Goal: Task Accomplishment & Management: Complete application form

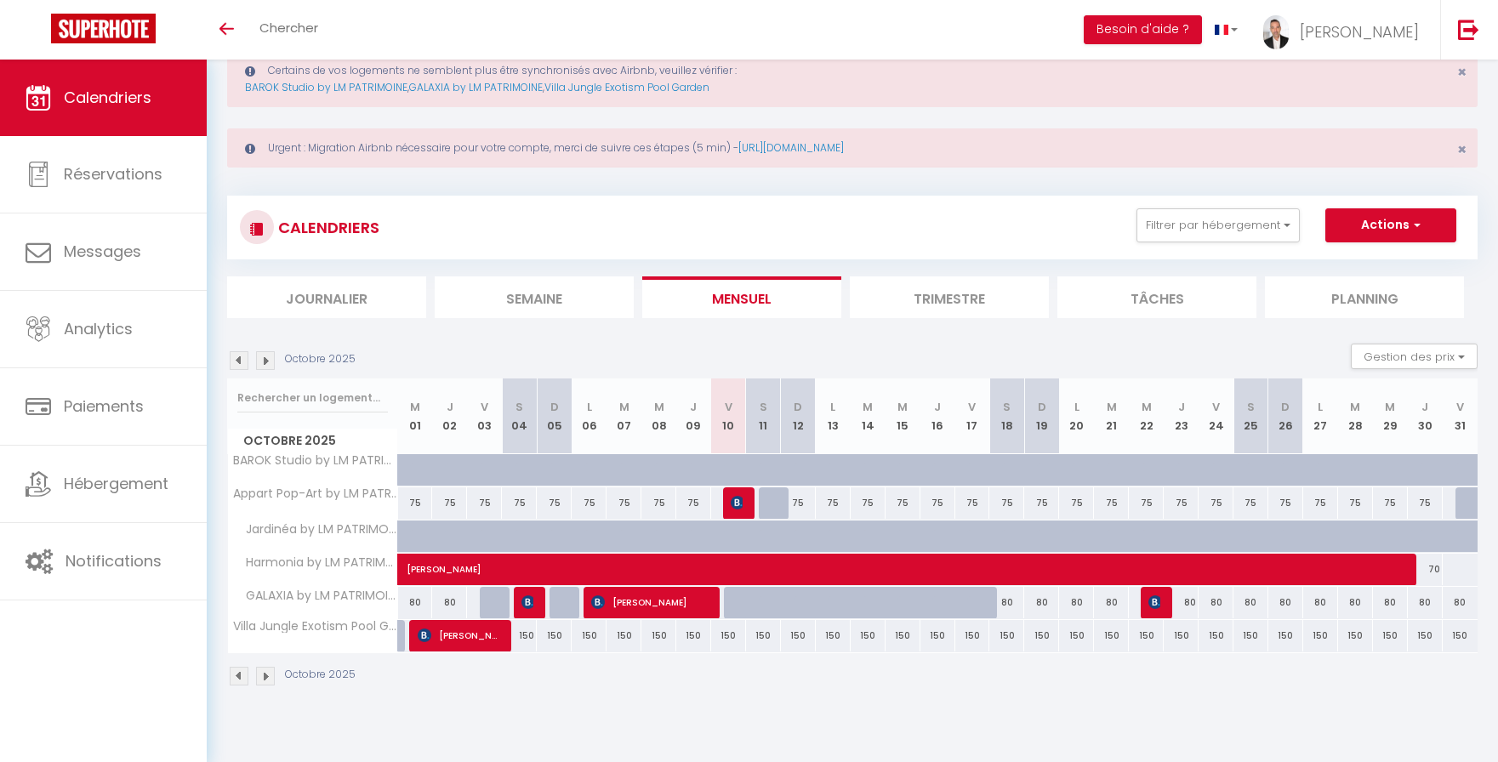
scroll to position [60, 0]
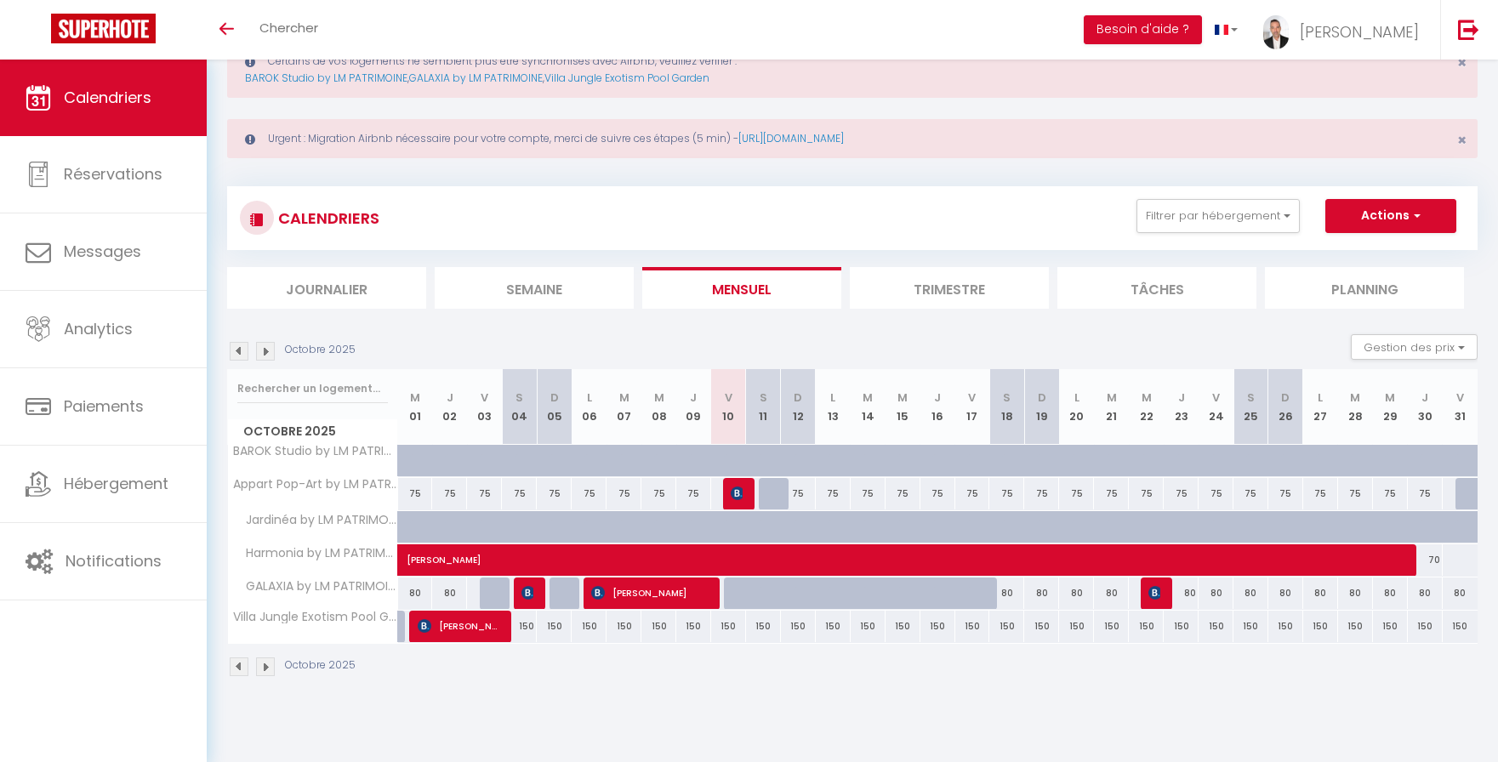
click at [730, 684] on div "Octobre 2025" at bounding box center [852, 669] width 1251 height 50
click at [774, 500] on div at bounding box center [776, 494] width 35 height 32
type input "75"
type input "Sam 11 Octobre 2025"
type input "Dim 12 Octobre 2025"
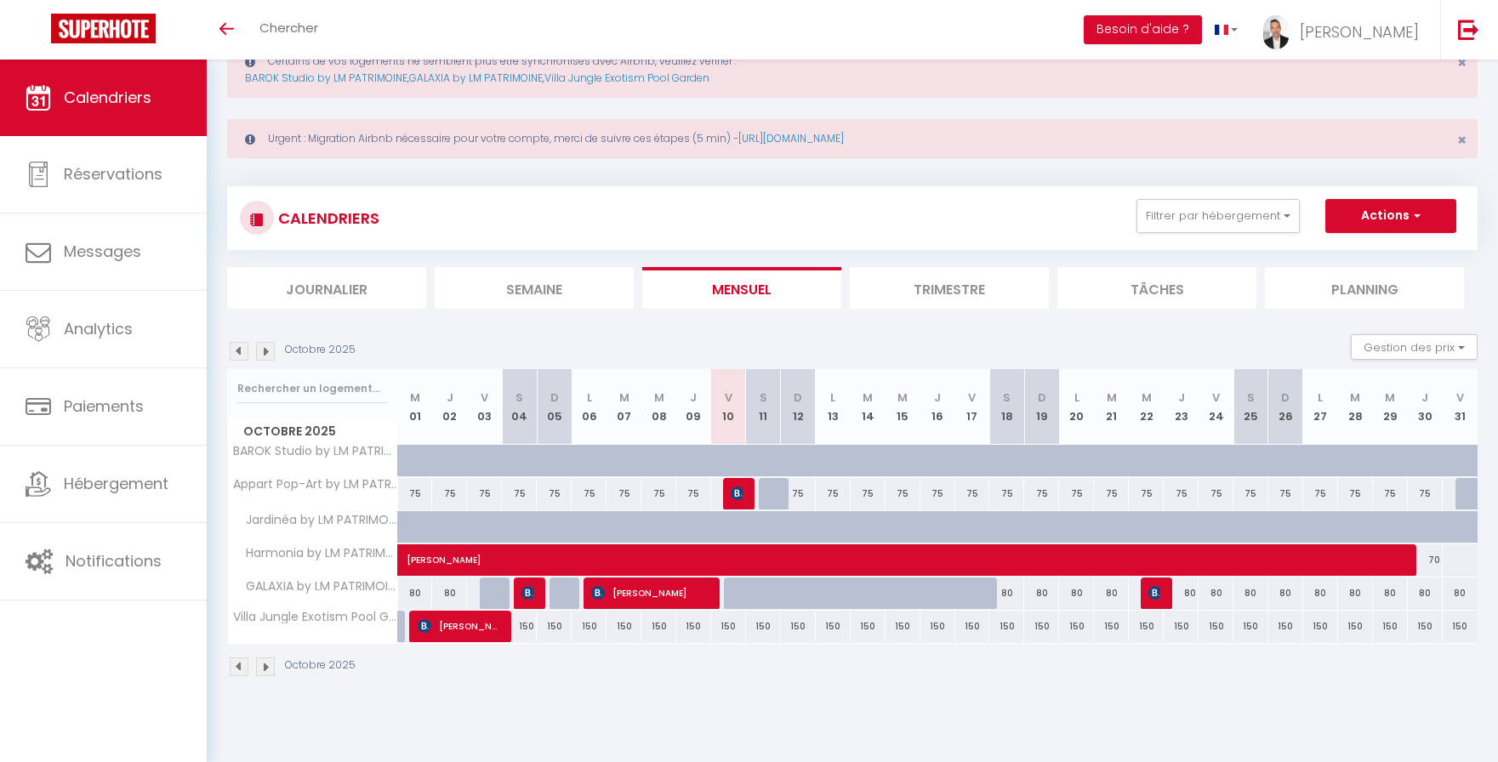
click at [0, 0] on div at bounding box center [0, 0] width 0 height 0
click at [784, 494] on div "75" at bounding box center [798, 493] width 35 height 31
type input "75"
select select "1"
type input "Dim 12 Octobre 2025"
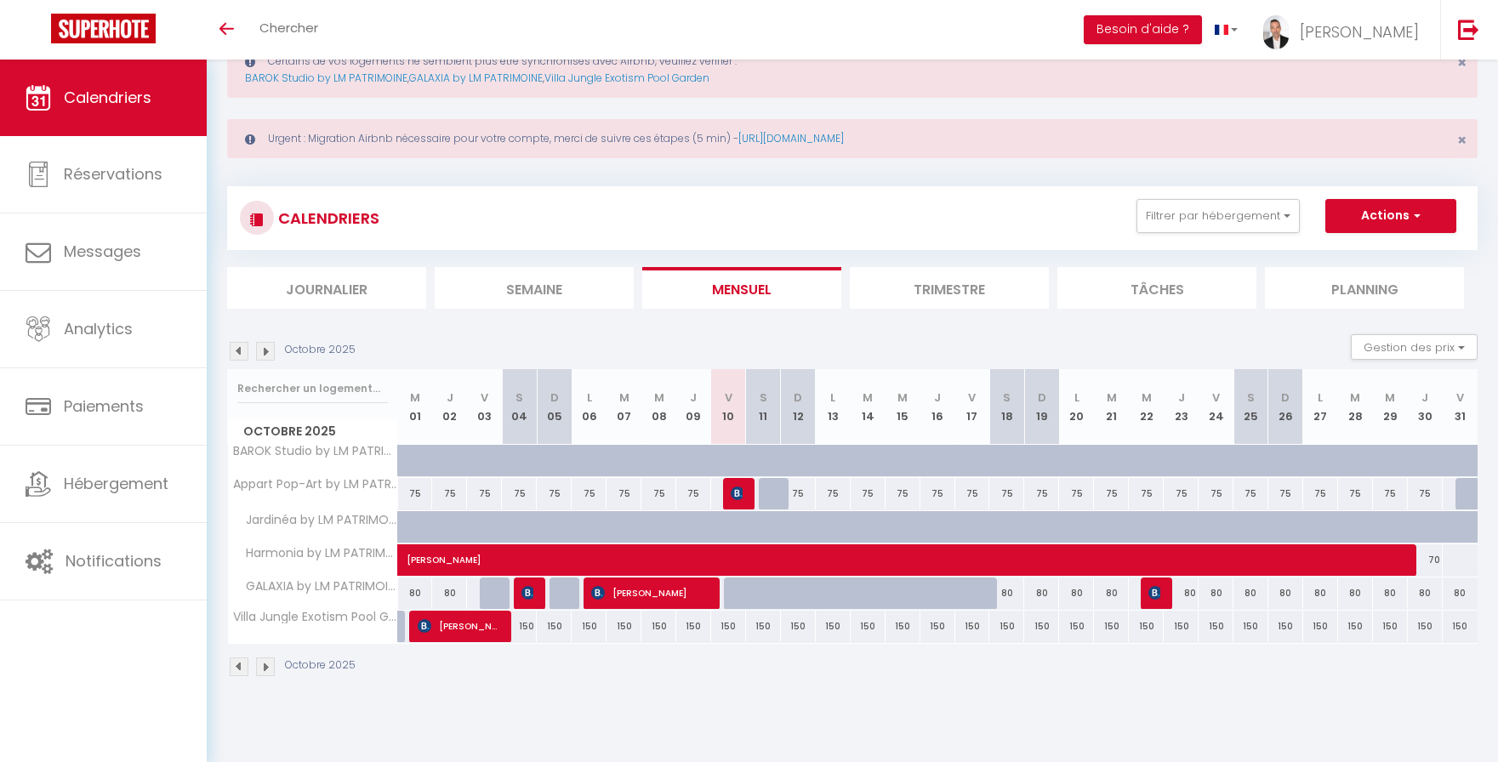
type input "Lun 13 Octobre 2025"
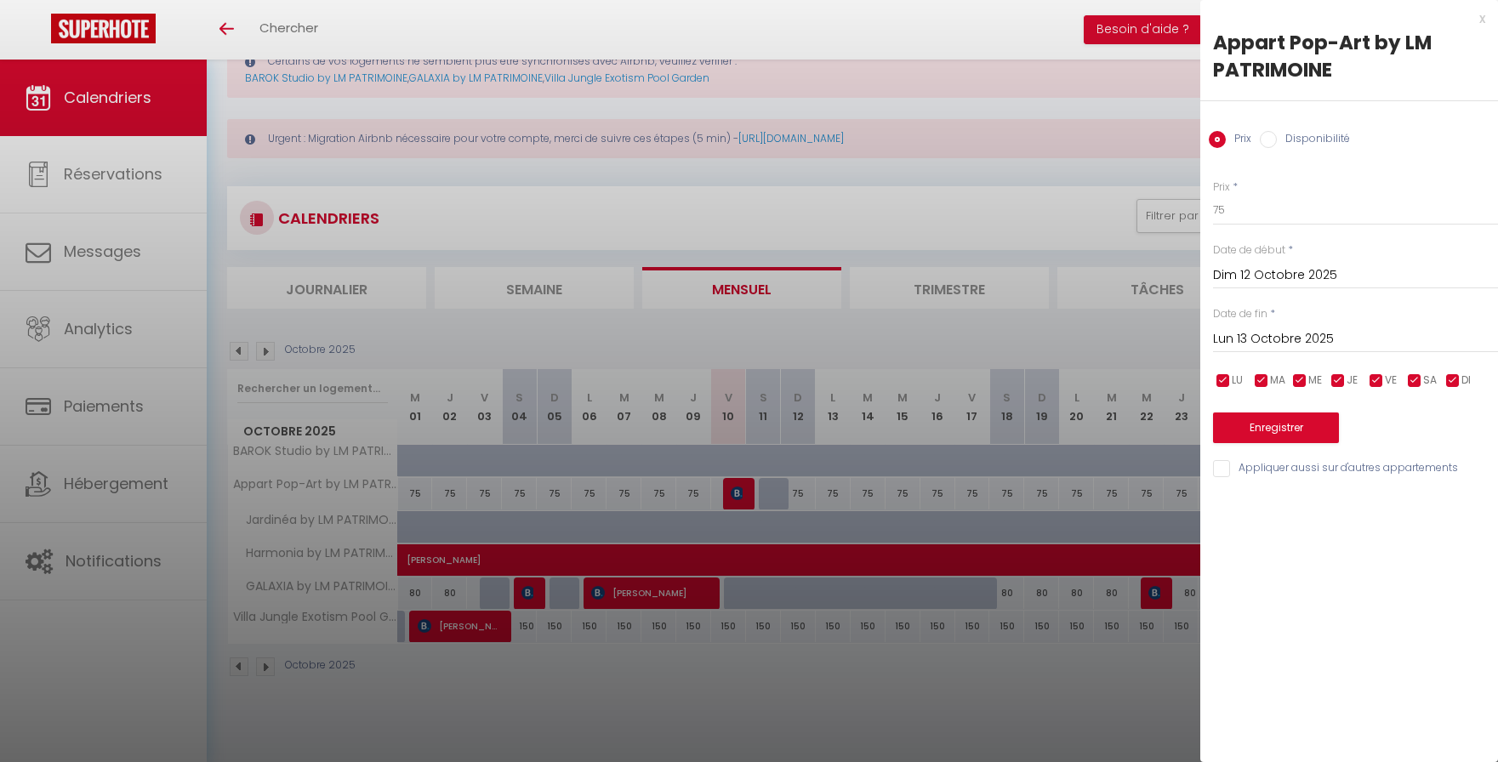
click at [1274, 140] on input "Disponibilité" at bounding box center [1268, 139] width 17 height 17
radio input "true"
radio input "false"
click at [1484, 21] on div "x" at bounding box center [1343, 19] width 285 height 20
select select
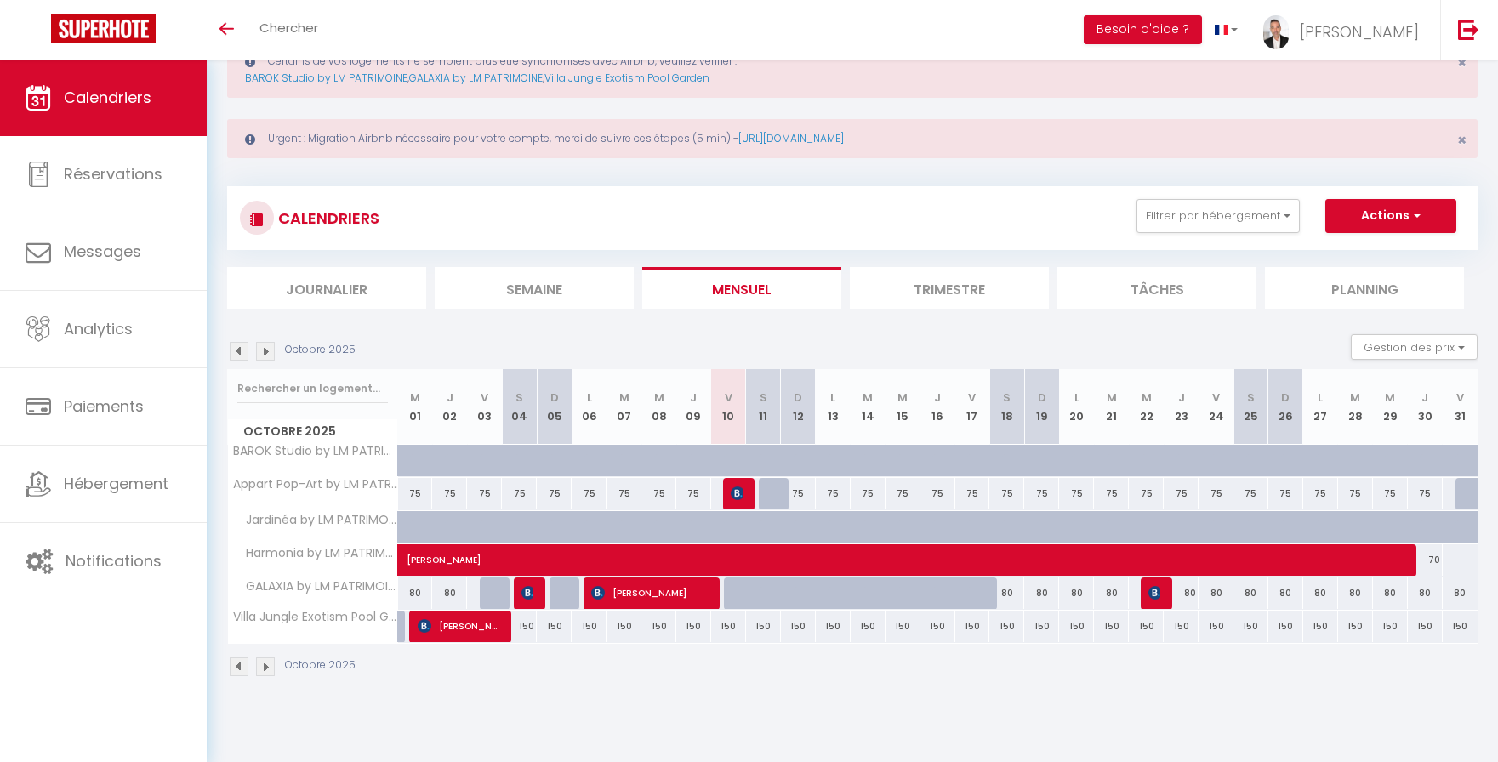
click at [802, 500] on div "75" at bounding box center [798, 493] width 35 height 31
select select "1"
type input "Dim 12 Octobre 2025"
type input "Lun 13 Octobre 2025"
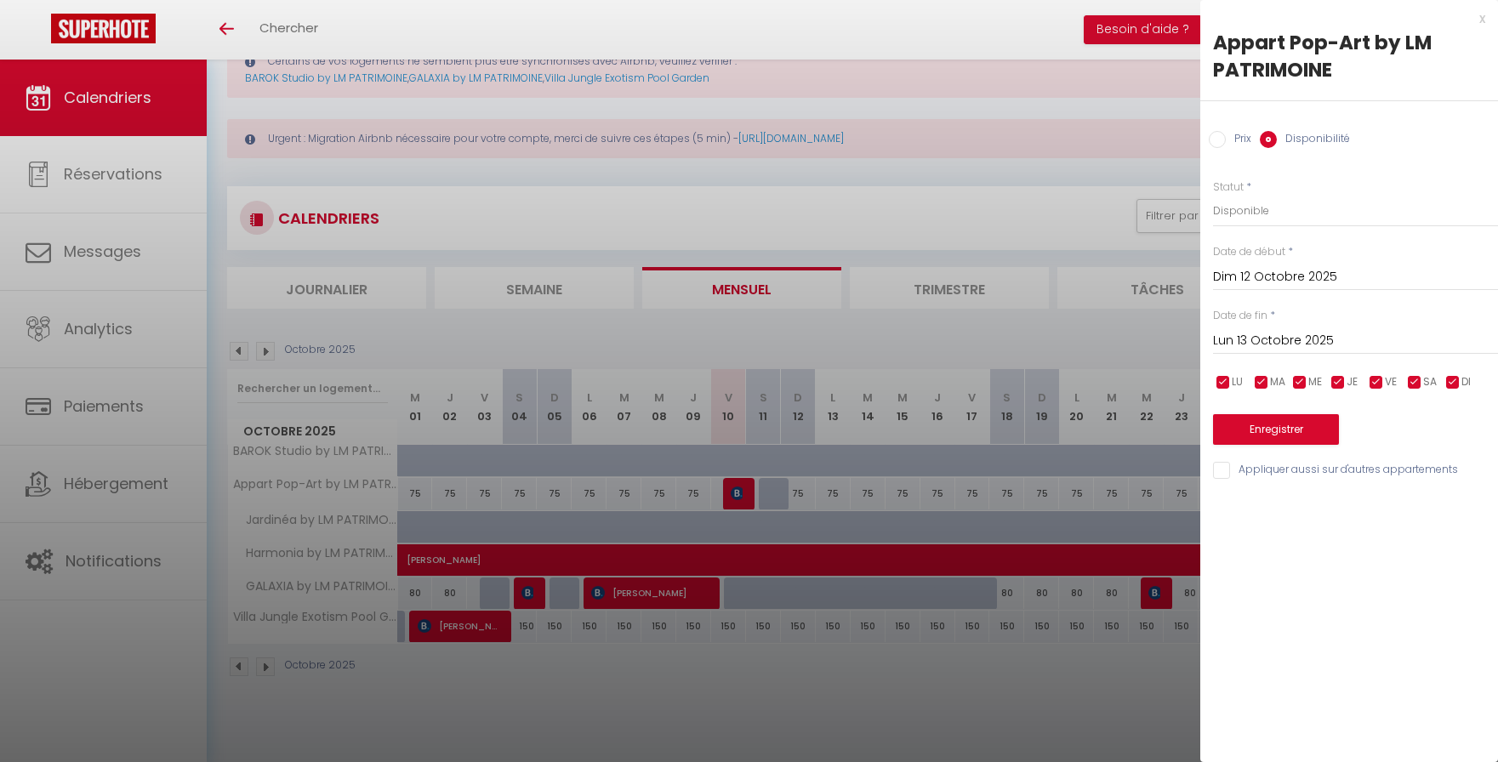
click at [1252, 271] on input "Dim 12 Octobre 2025" at bounding box center [1355, 277] width 285 height 22
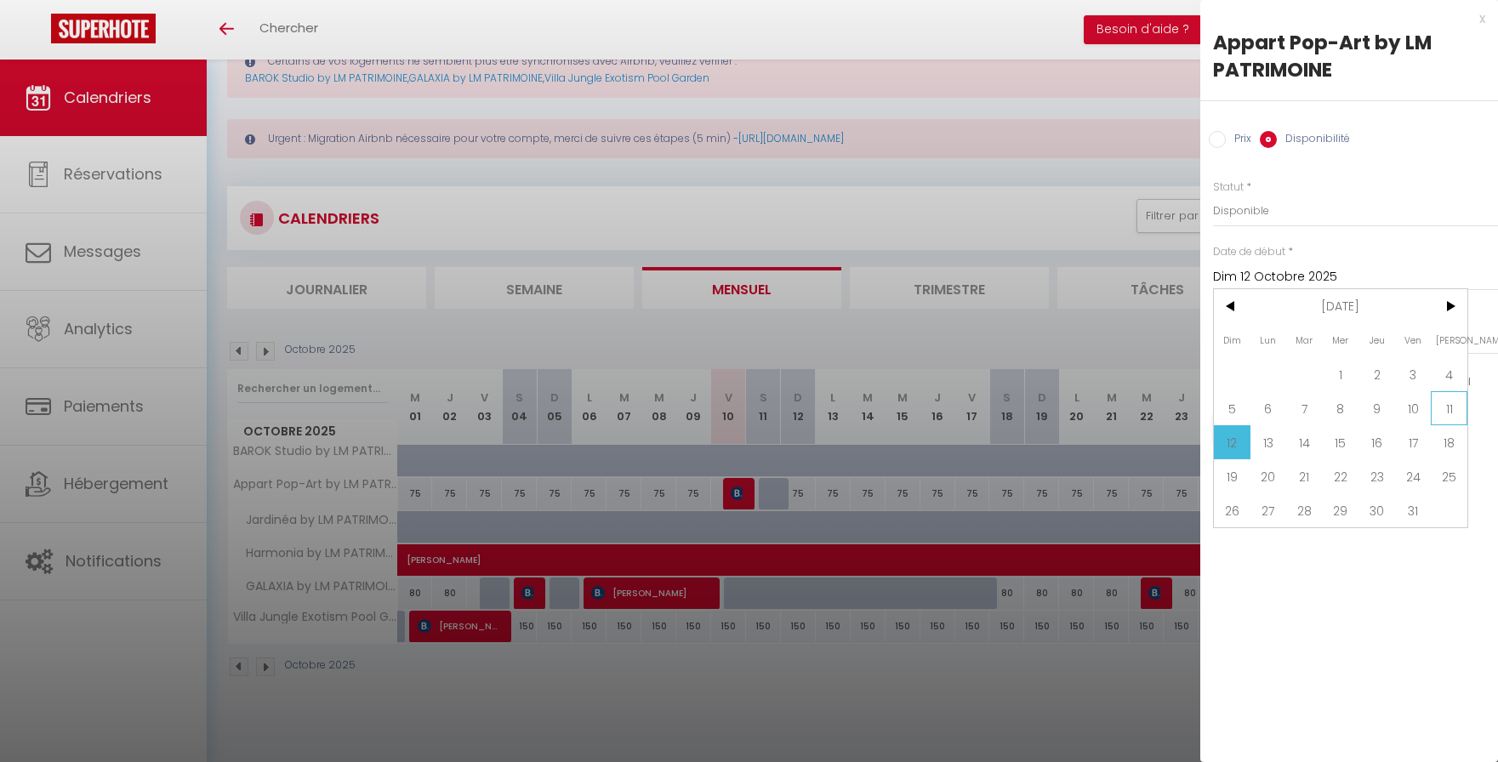
click at [1448, 408] on span "11" at bounding box center [1449, 408] width 37 height 34
type input "Sam 11 Octobre 2025"
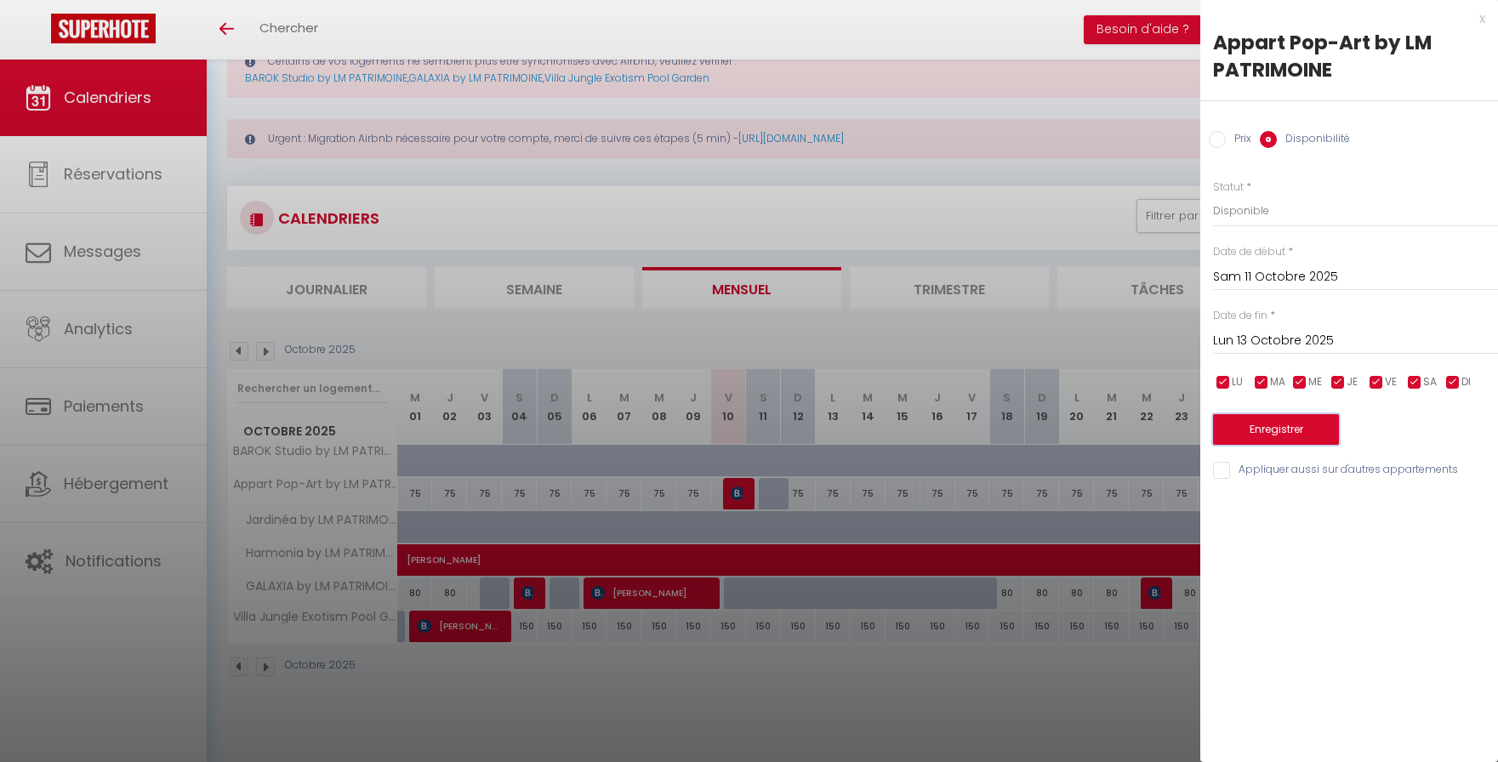
click at [1305, 431] on button "Enregistrer" at bounding box center [1276, 429] width 126 height 31
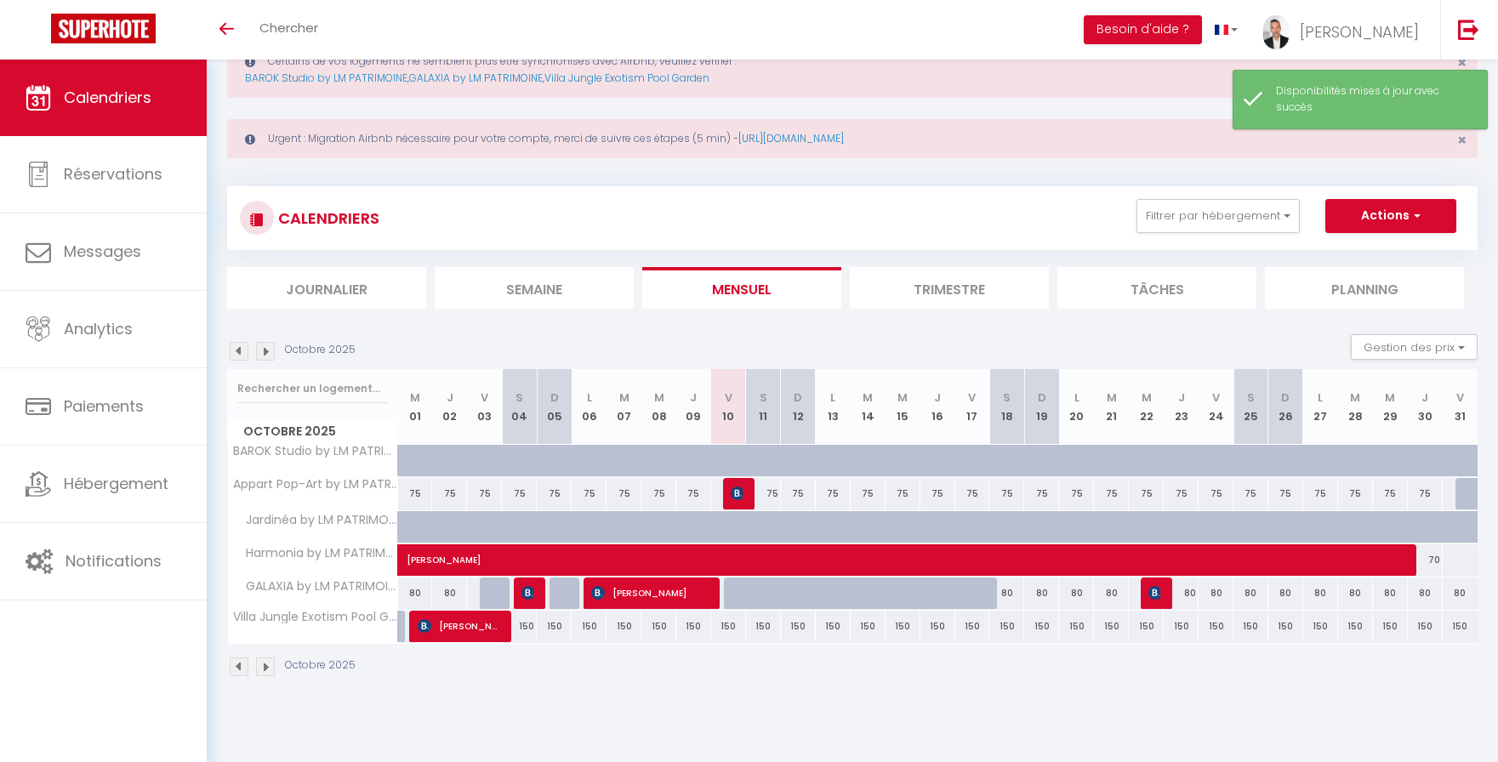
click at [774, 498] on div "75" at bounding box center [763, 493] width 35 height 31
select select "1"
type input "Sam 11 Octobre 2025"
type input "Dim 12 Octobre 2025"
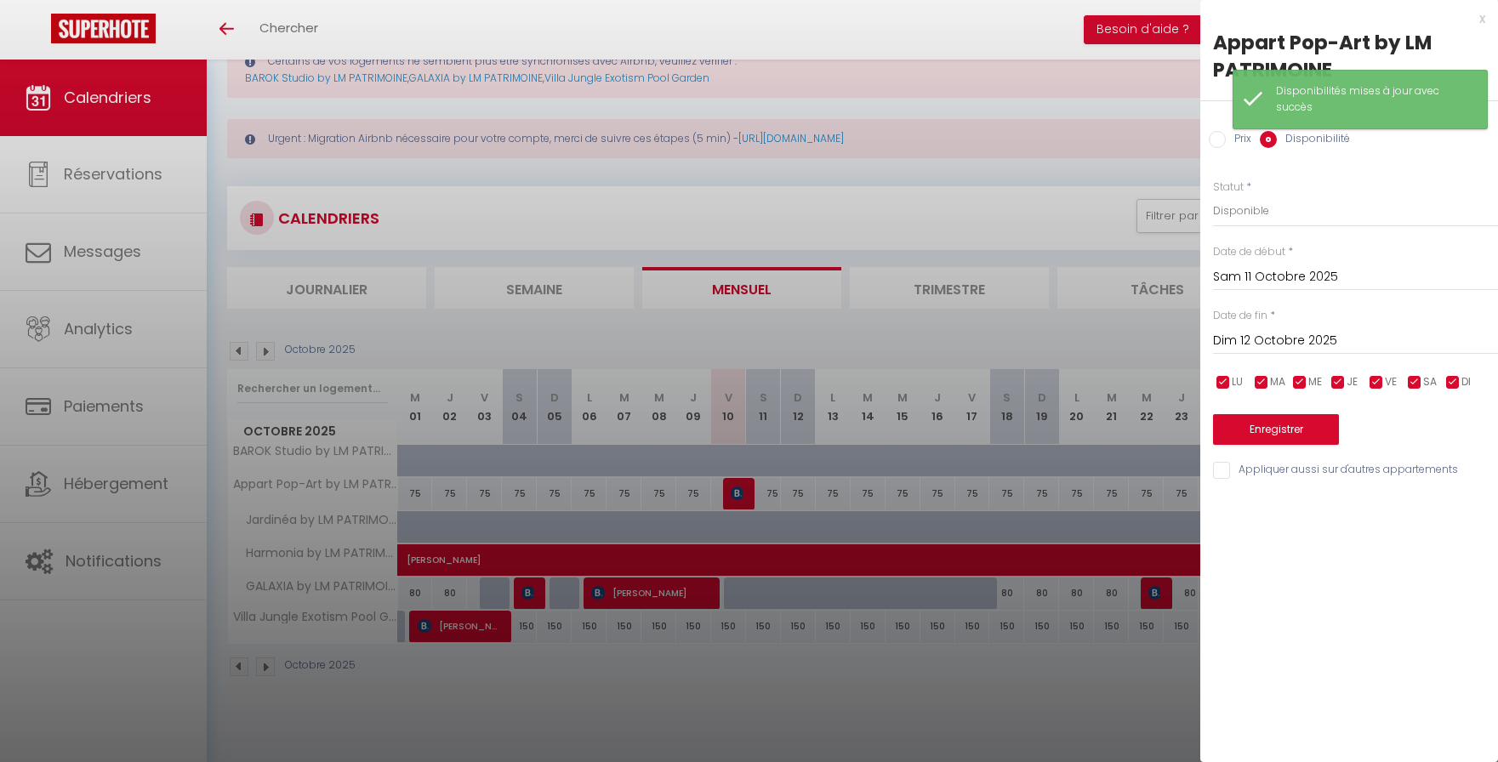
click at [1481, 23] on div "x" at bounding box center [1343, 19] width 285 height 20
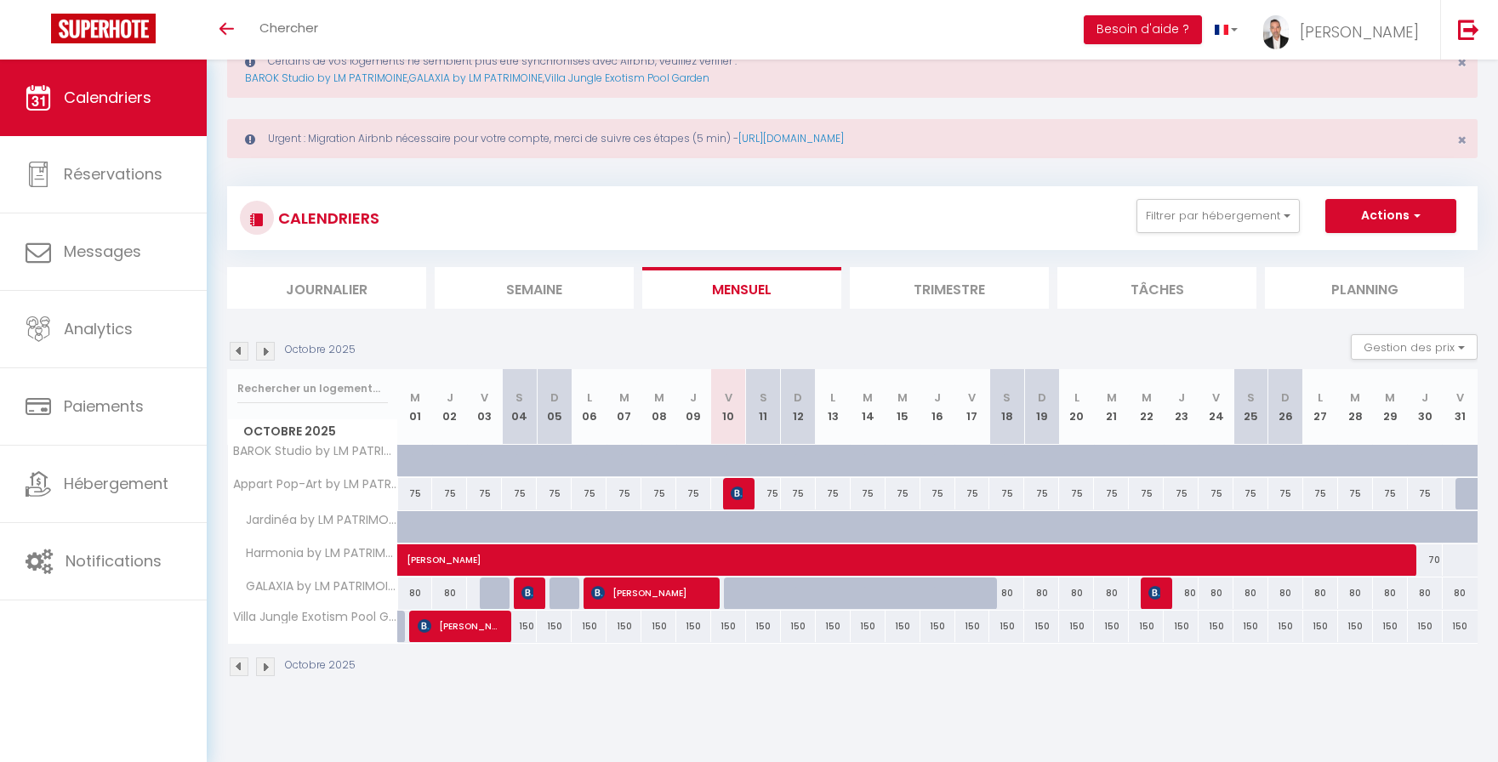
click at [113, 94] on span "Calendriers" at bounding box center [108, 97] width 88 height 21
click at [225, 26] on icon "Toggle menubar" at bounding box center [227, 29] width 14 height 10
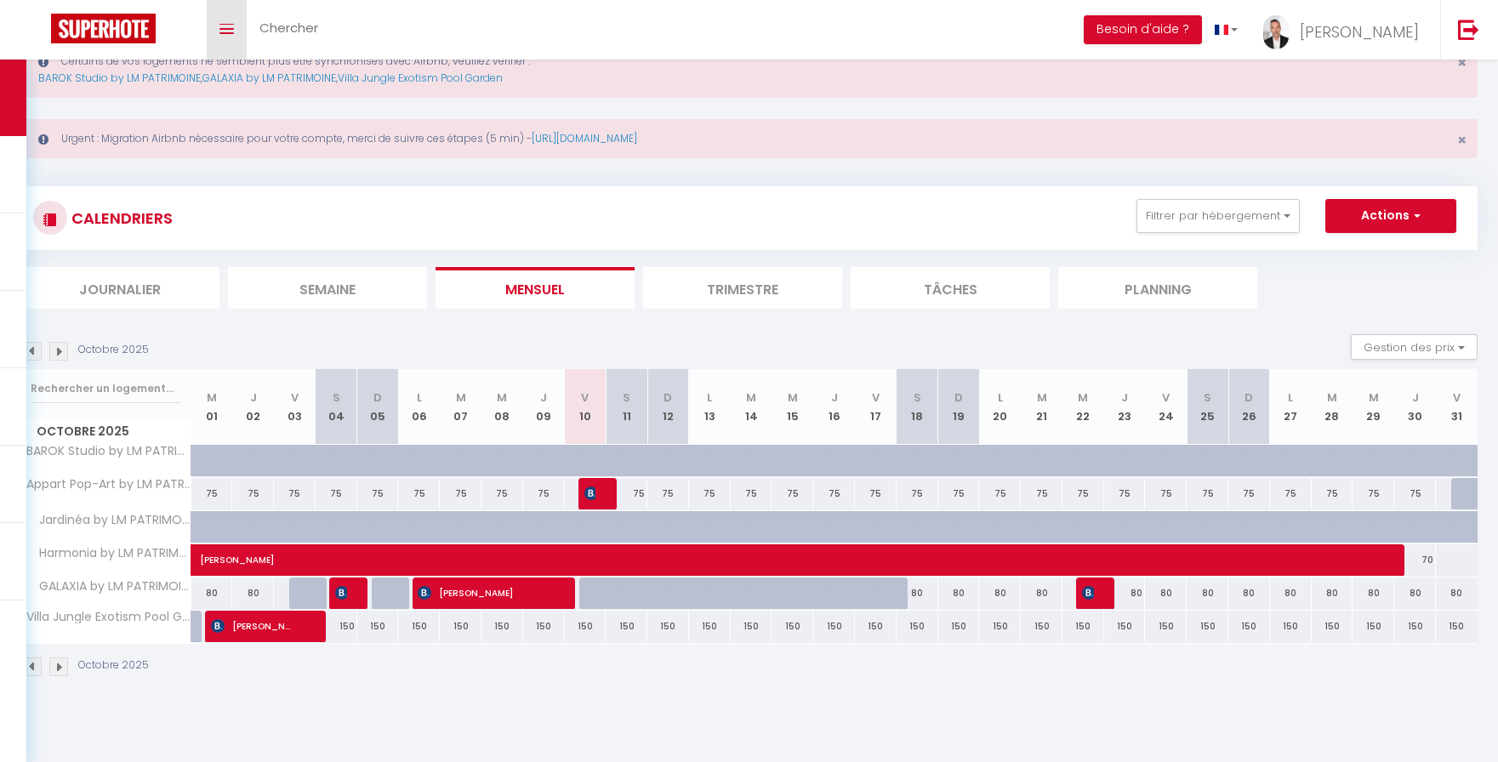
click at [236, 31] on link "Toggle menubar" at bounding box center [227, 30] width 40 height 60
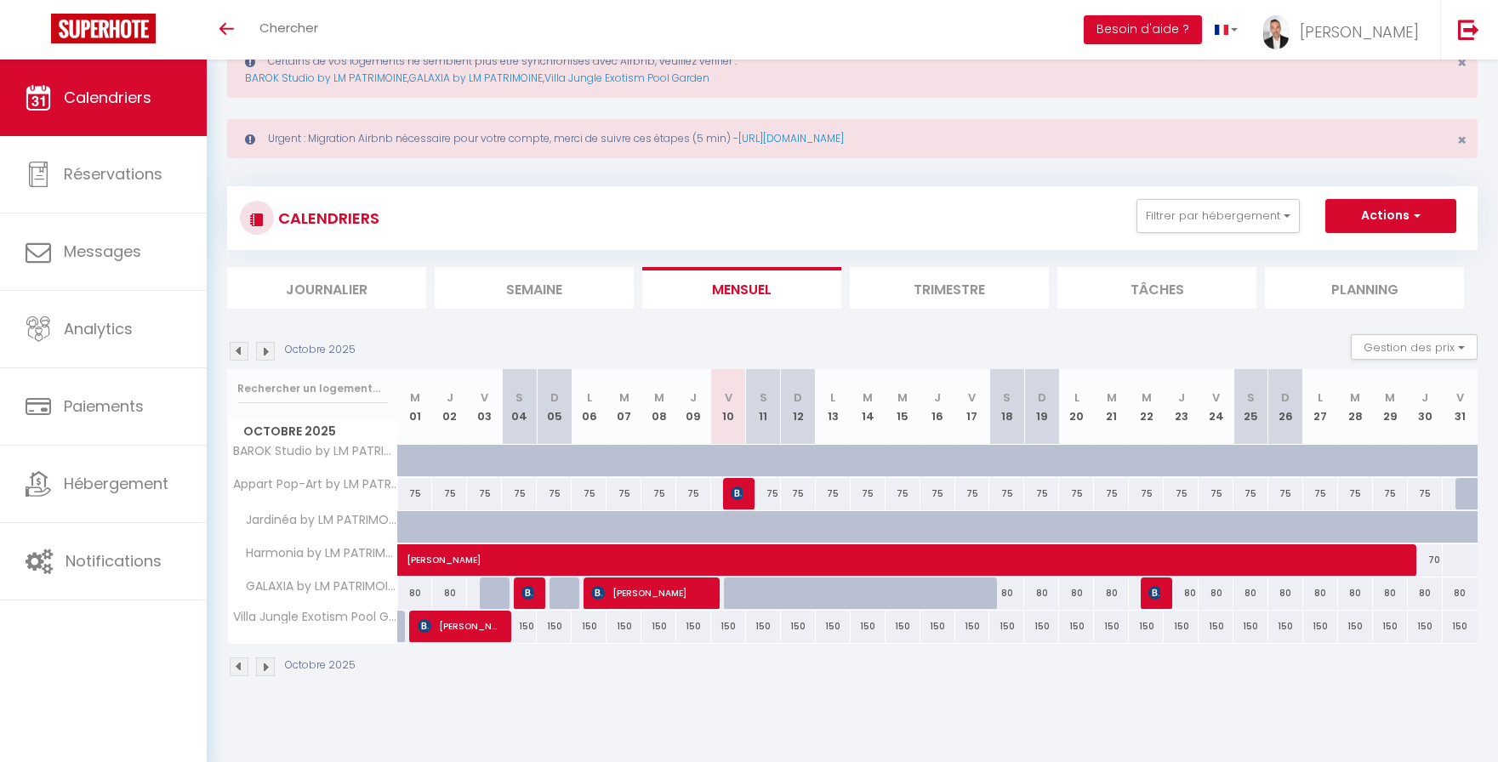
click at [728, 630] on div "150" at bounding box center [728, 626] width 35 height 31
select select "1"
type input "Ven 10 Octobre 2025"
type input "Sam 11 Octobre 2025"
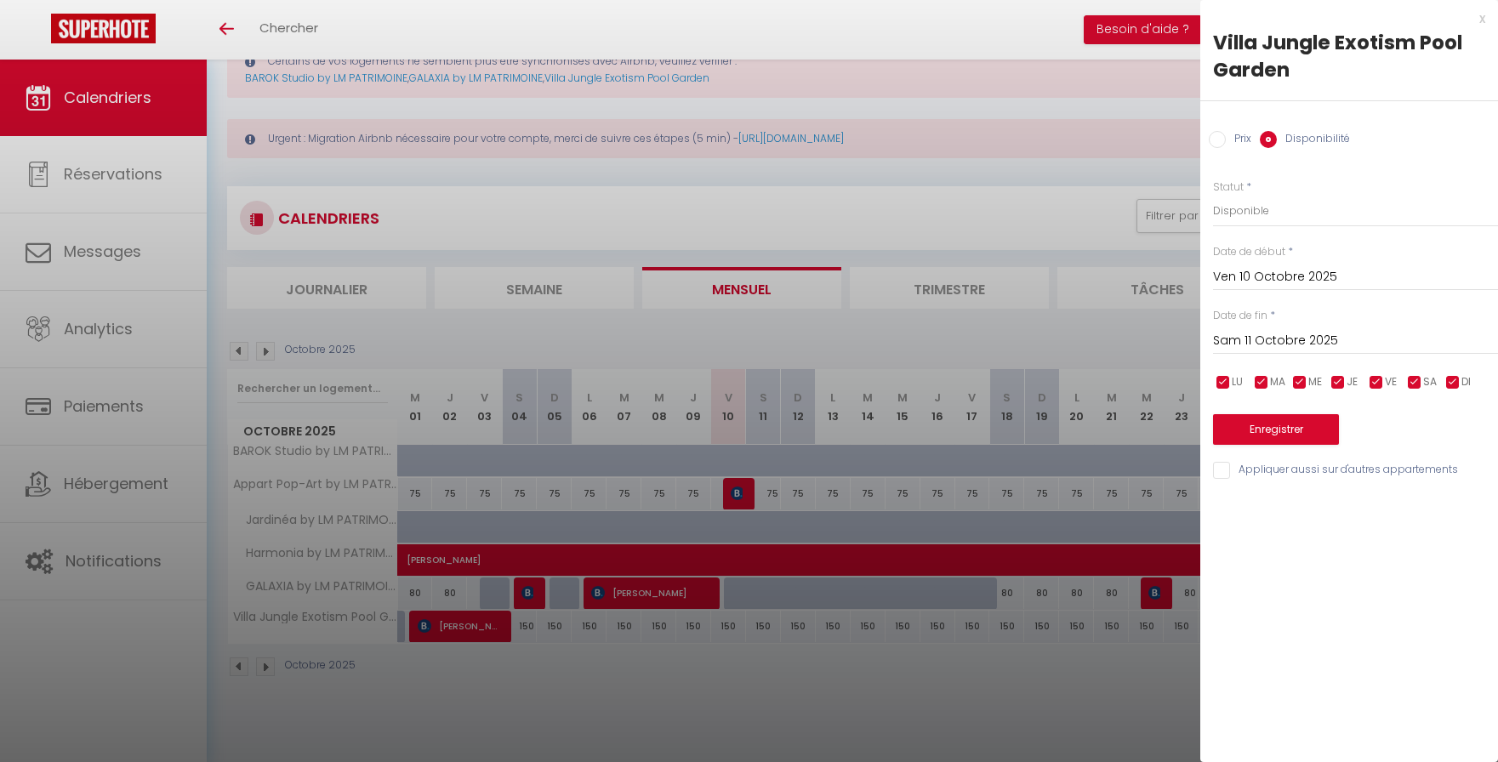
click at [1238, 141] on label "Prix" at bounding box center [1239, 140] width 26 height 19
click at [1226, 141] on input "Prix" at bounding box center [1217, 139] width 17 height 17
radio input "true"
radio input "false"
click at [1222, 212] on input "150" at bounding box center [1355, 210] width 285 height 31
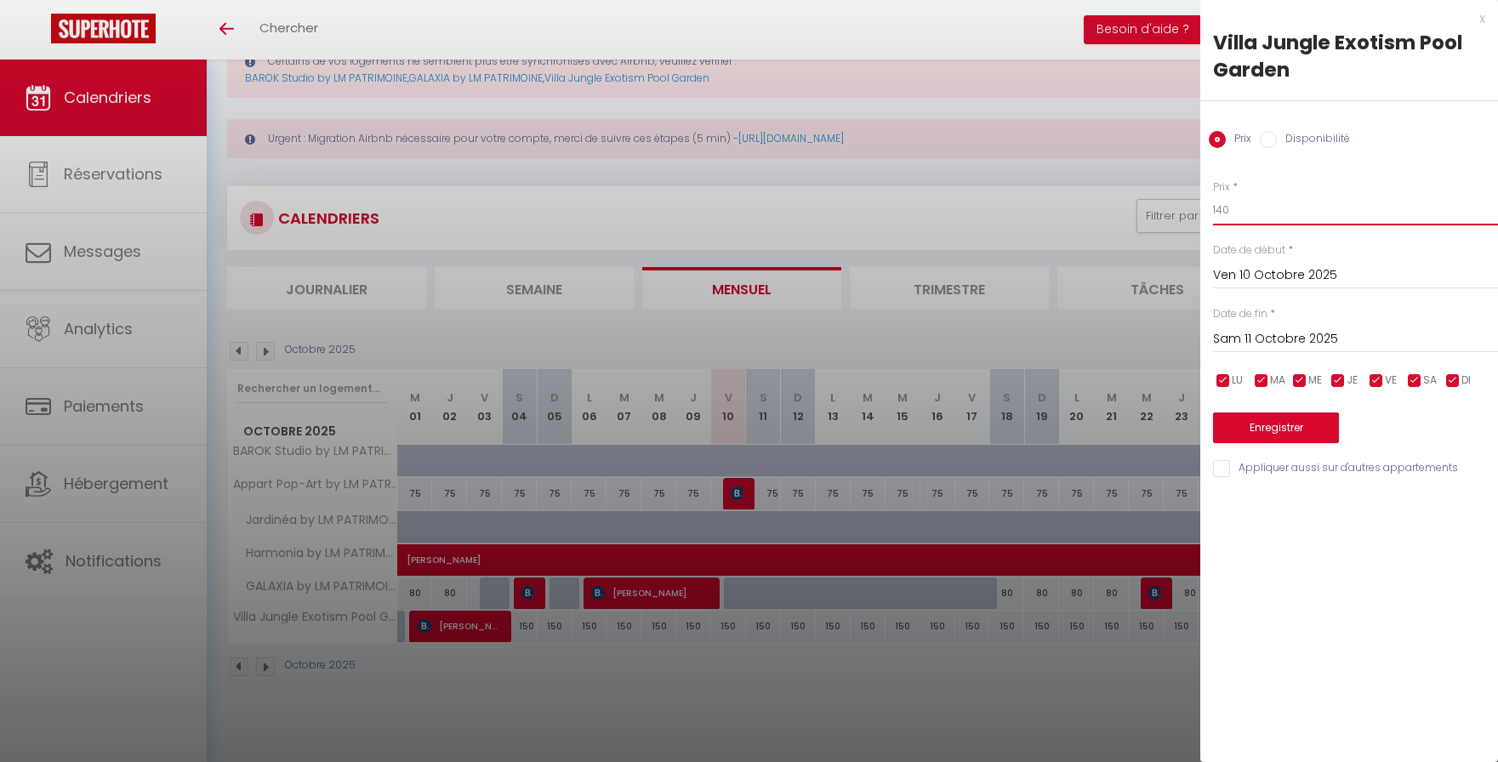
type input "140"
click at [1311, 342] on input "Sam 11 Octobre 2025" at bounding box center [1355, 339] width 285 height 22
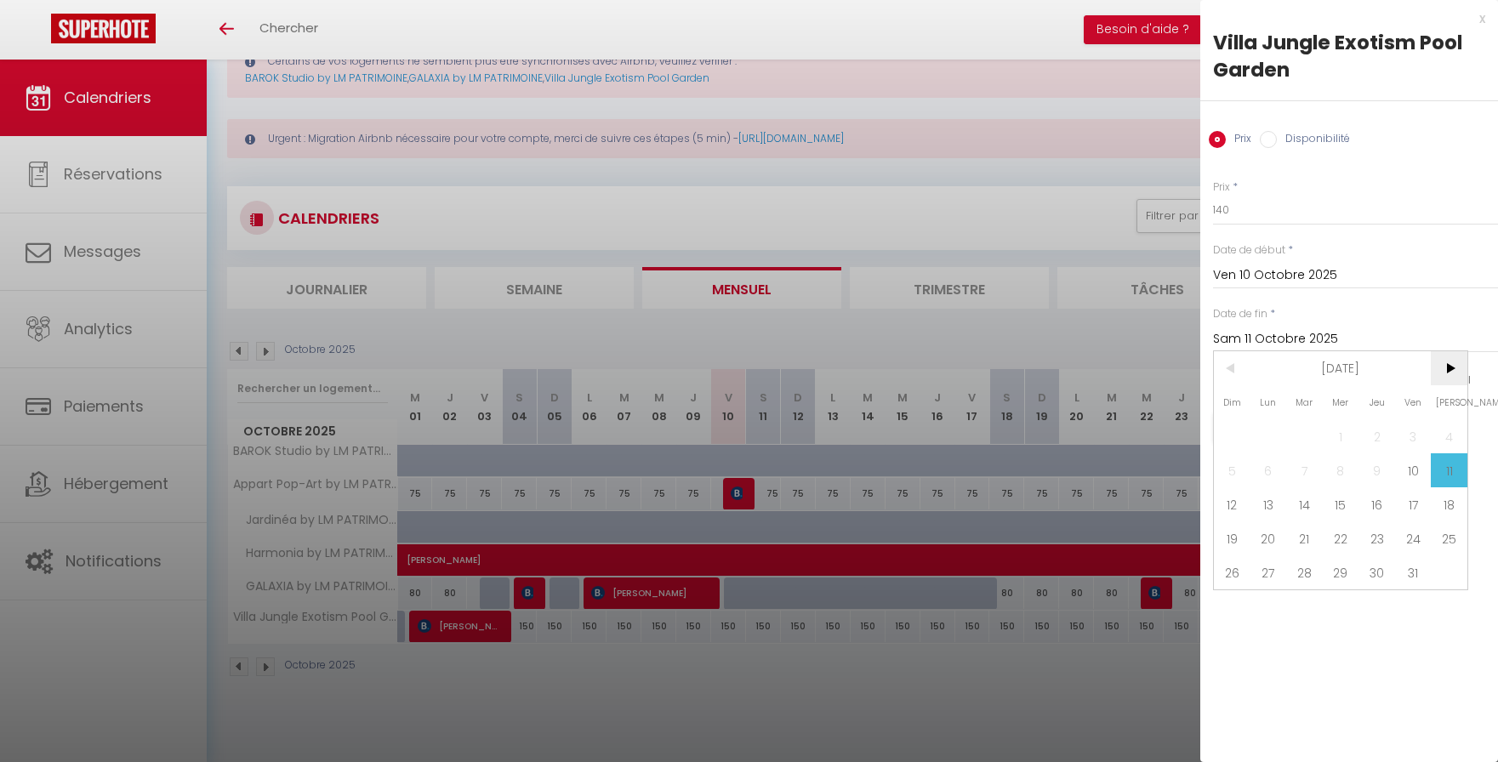
click at [1449, 367] on span ">" at bounding box center [1449, 368] width 37 height 34
click at [1421, 538] on span "26" at bounding box center [1413, 539] width 37 height 34
type input "Ven 26 Décembre 2025"
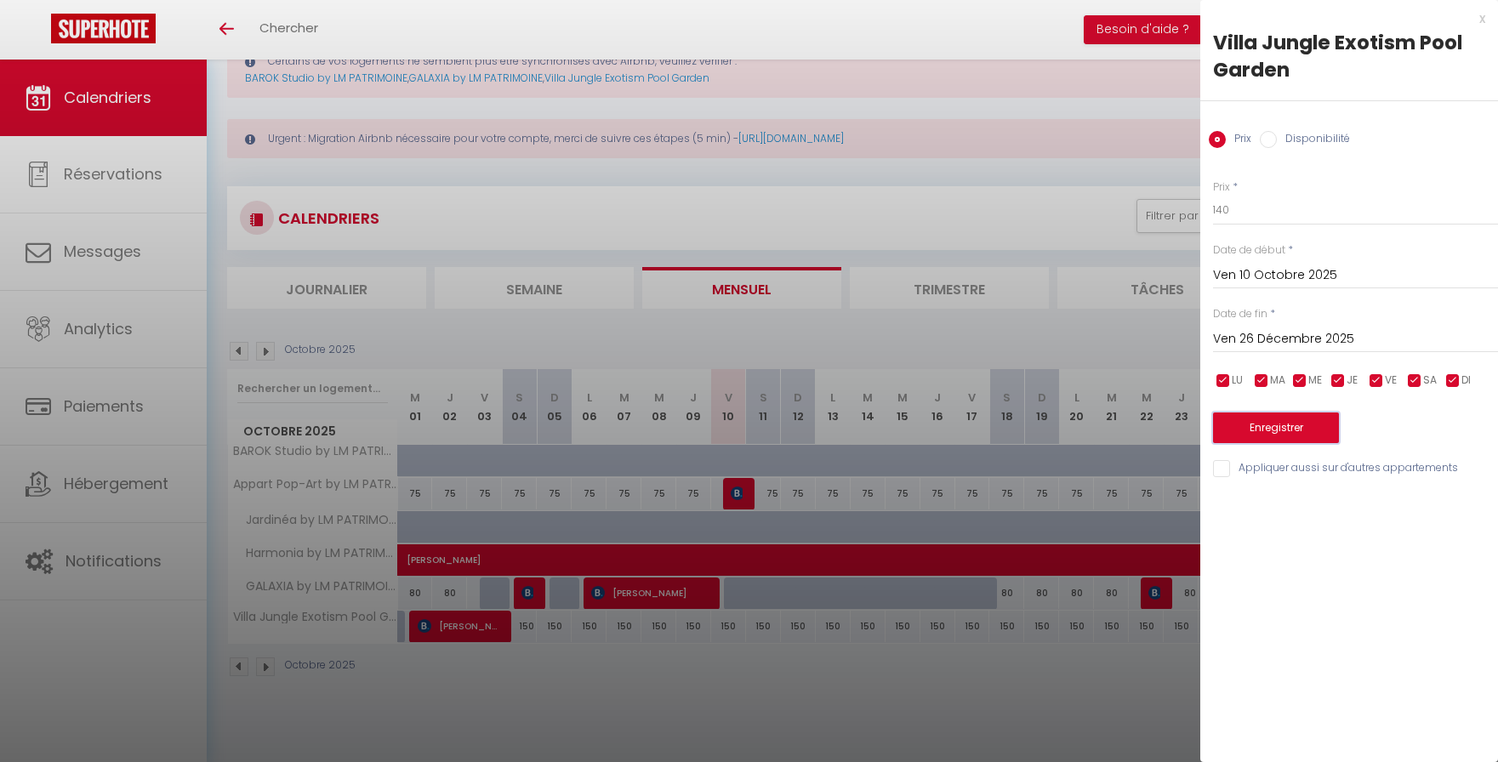
click at [1316, 425] on button "Enregistrer" at bounding box center [1276, 428] width 126 height 31
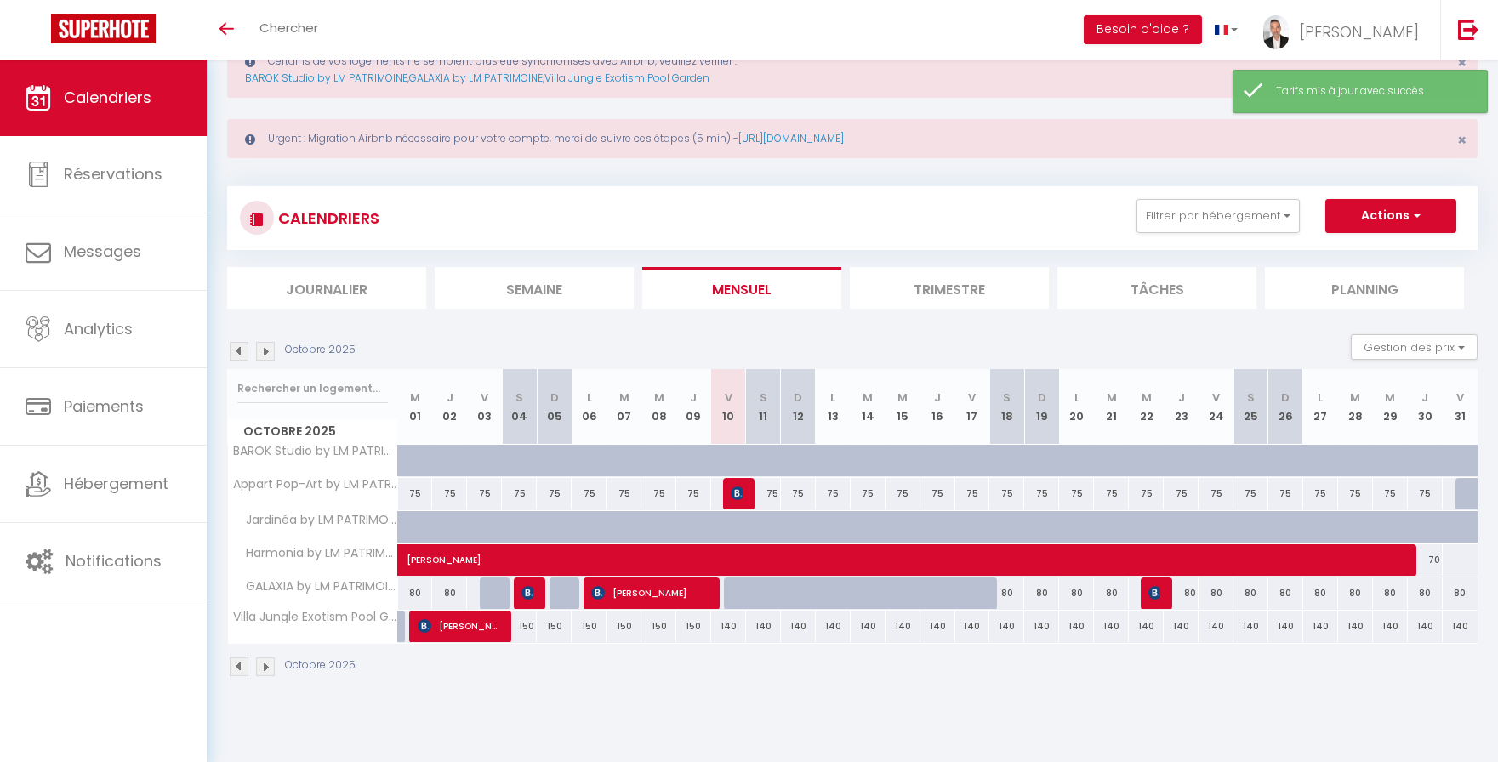
click at [773, 494] on div "75" at bounding box center [763, 493] width 35 height 31
type input "75"
type input "Sam 11 Octobre 2025"
type input "Dim 12 Octobre 2025"
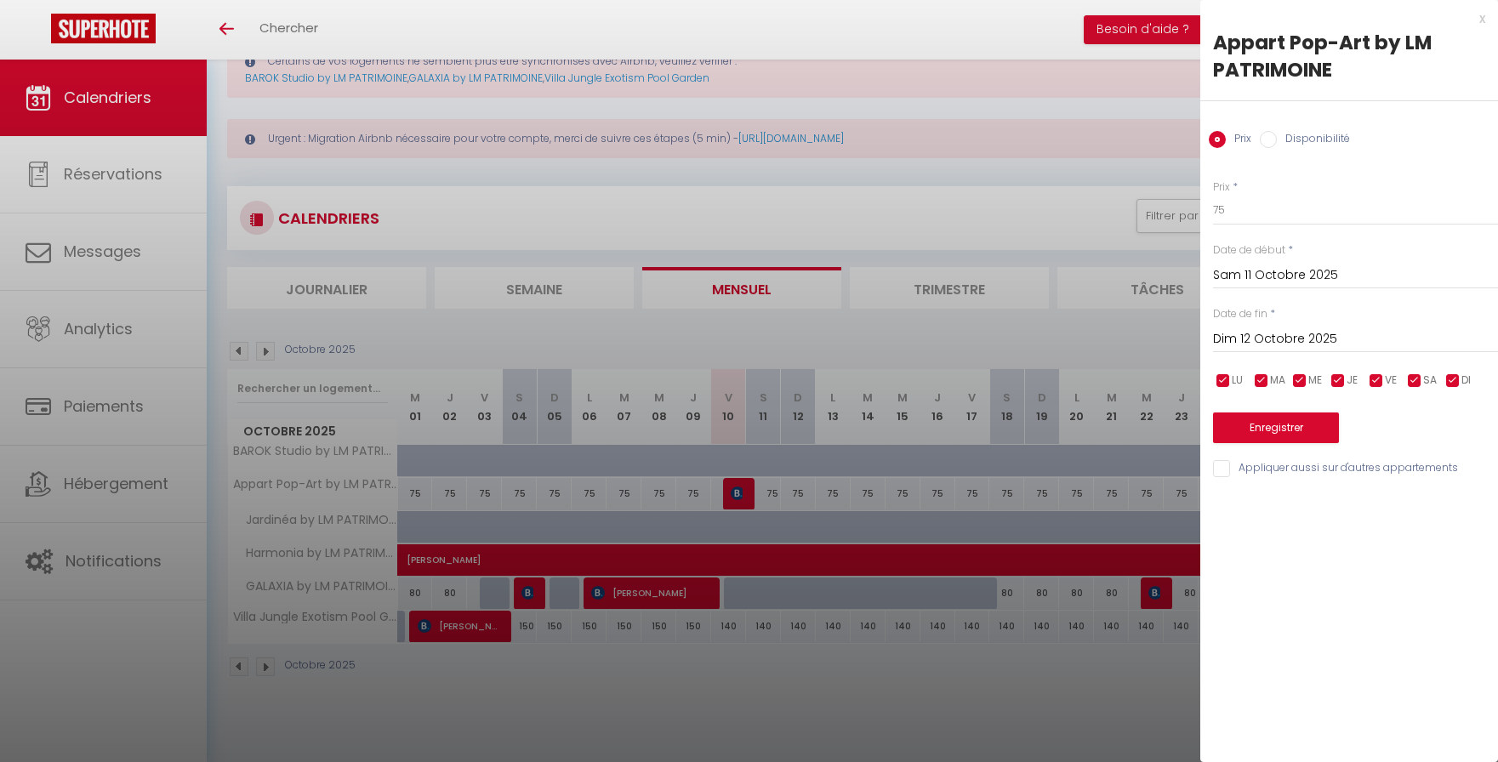
click at [1482, 14] on div "x" at bounding box center [1343, 19] width 285 height 20
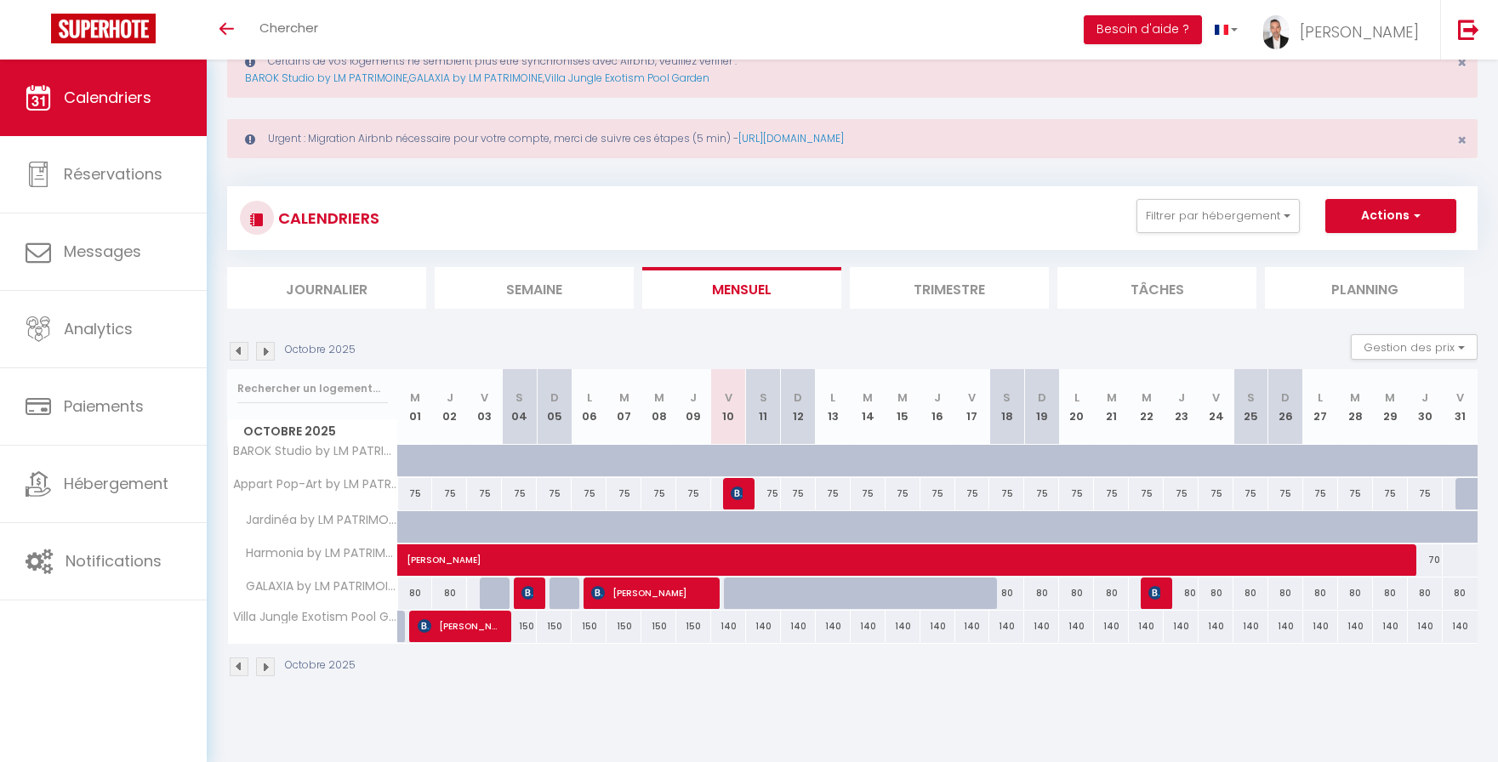
scroll to position [0, 0]
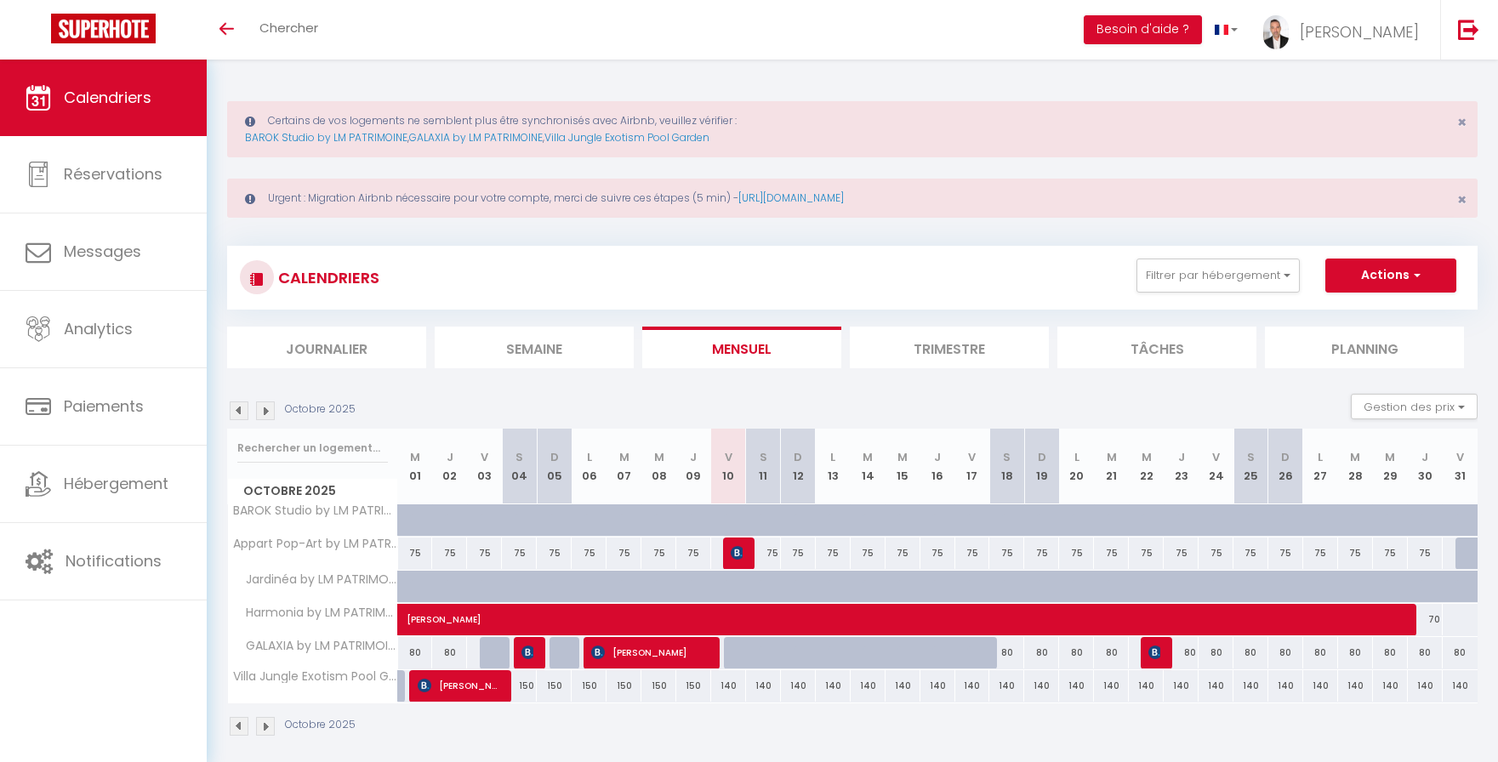
click at [101, 97] on span "Calendriers" at bounding box center [108, 97] width 88 height 21
click at [1459, 118] on span "×" at bounding box center [1462, 121] width 9 height 21
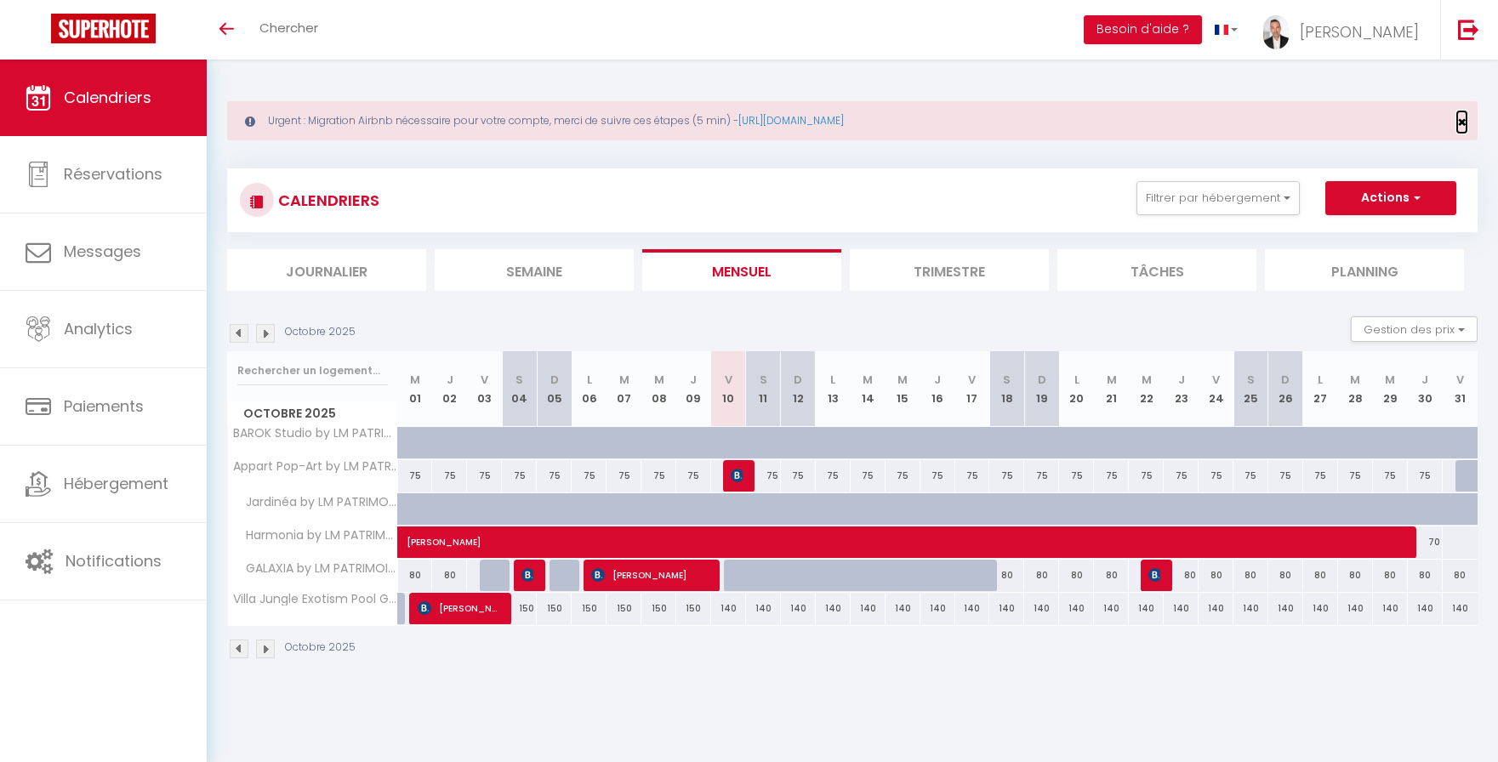
click at [1459, 123] on span "×" at bounding box center [1462, 121] width 9 height 21
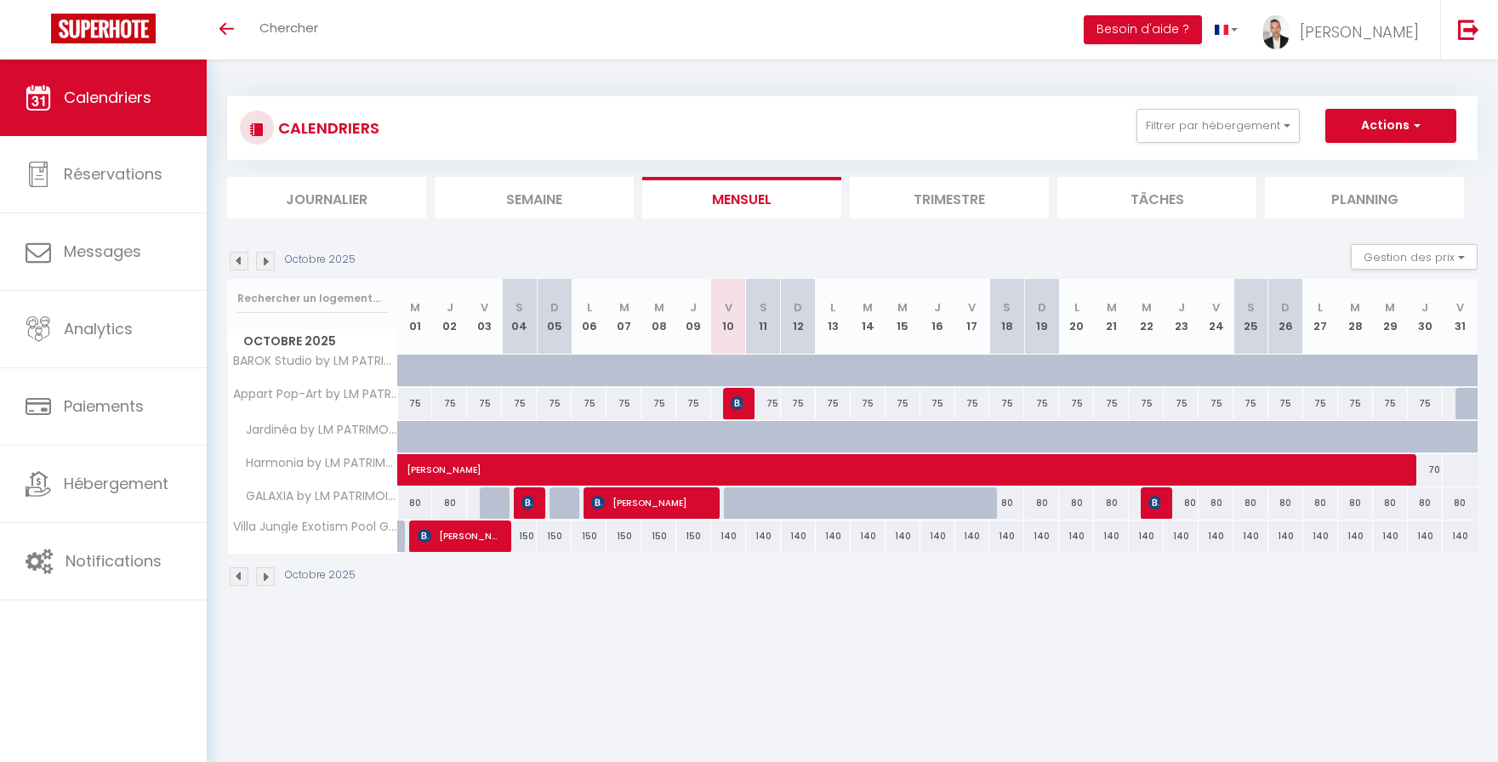
click at [137, 104] on span "Calendriers" at bounding box center [108, 97] width 88 height 21
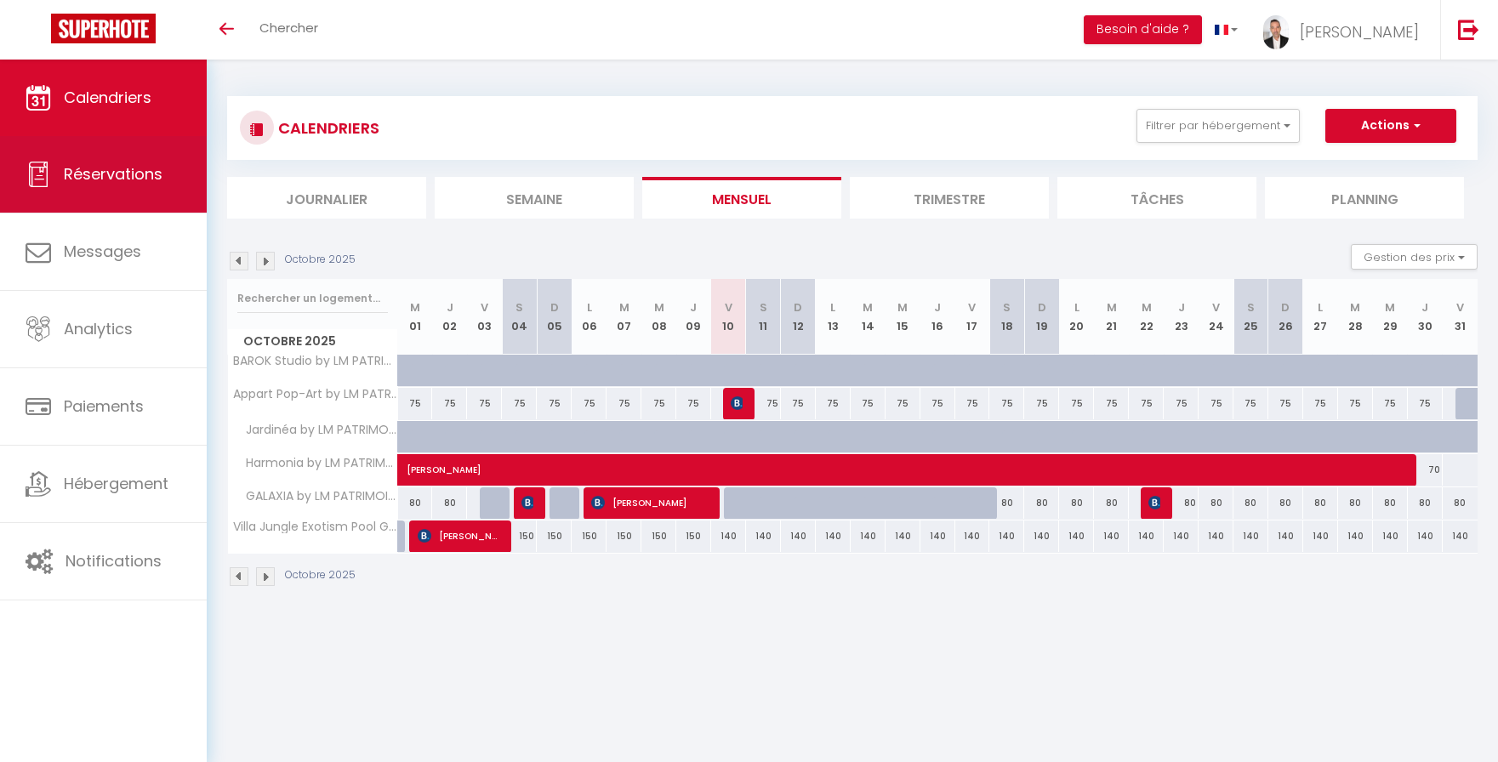
click at [134, 177] on span "Réservations" at bounding box center [113, 173] width 99 height 21
select select "not_cancelled"
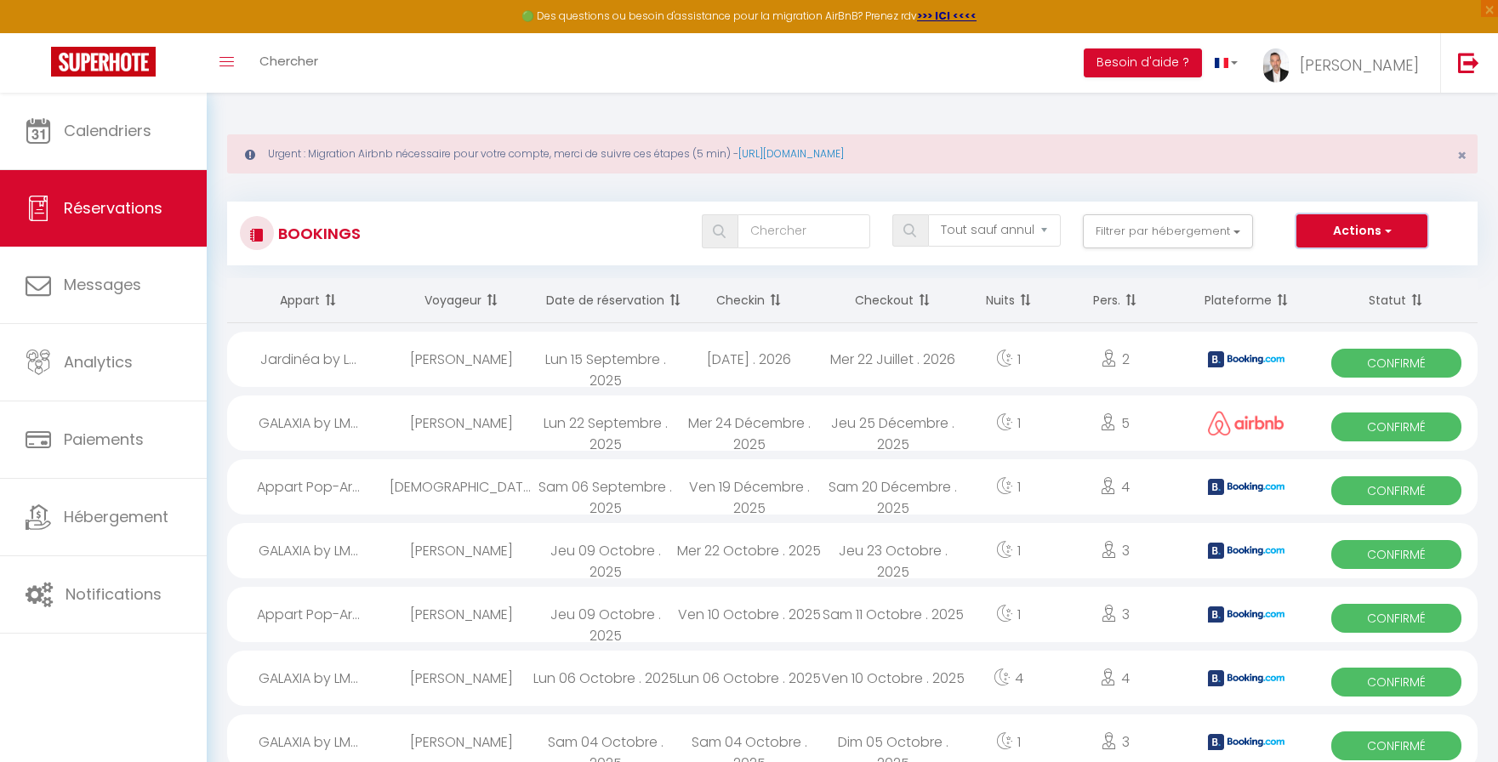
click at [1378, 225] on button "Actions" at bounding box center [1362, 231] width 131 height 34
click at [1347, 272] on link "Nouvelle Réservation" at bounding box center [1336, 268] width 182 height 22
select select
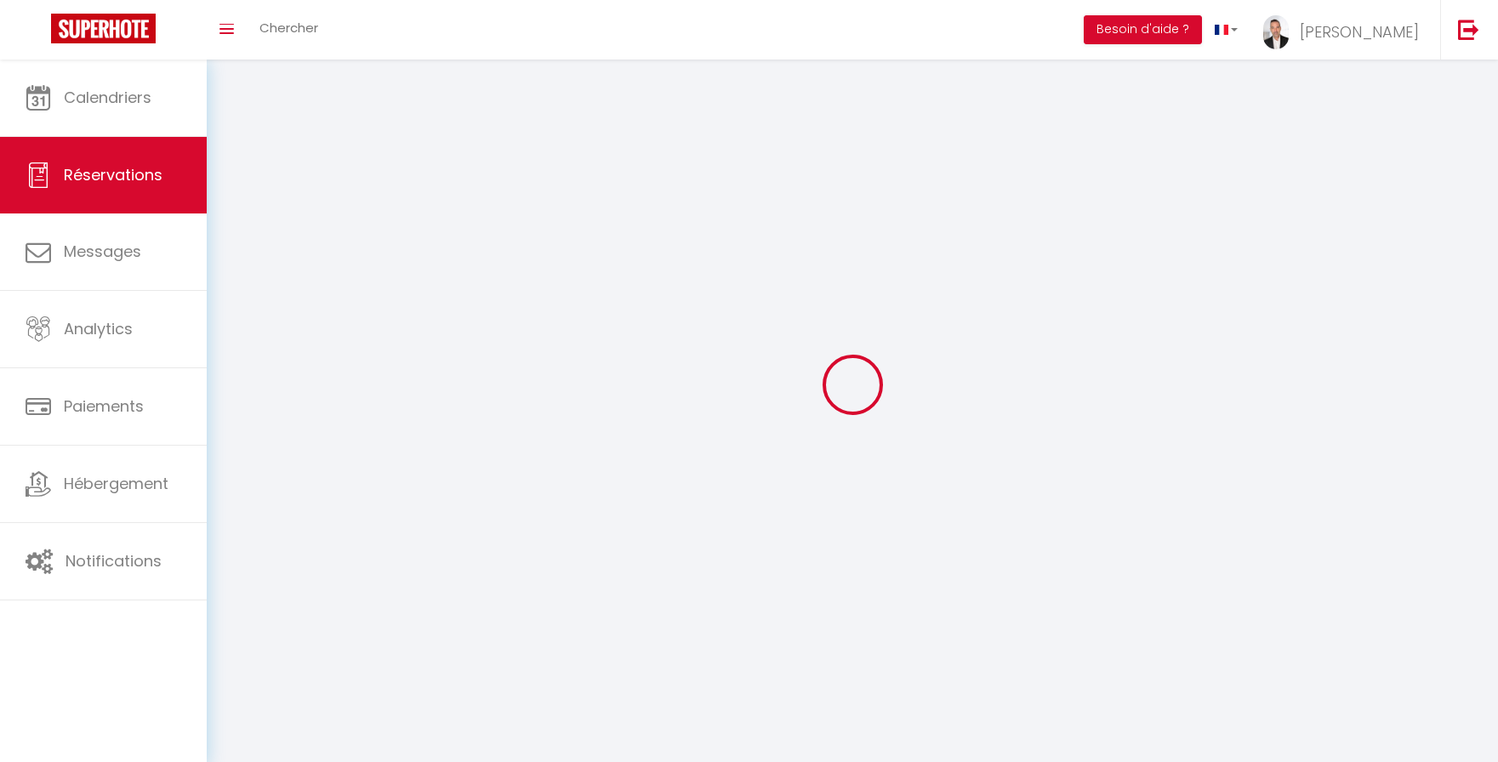
select select
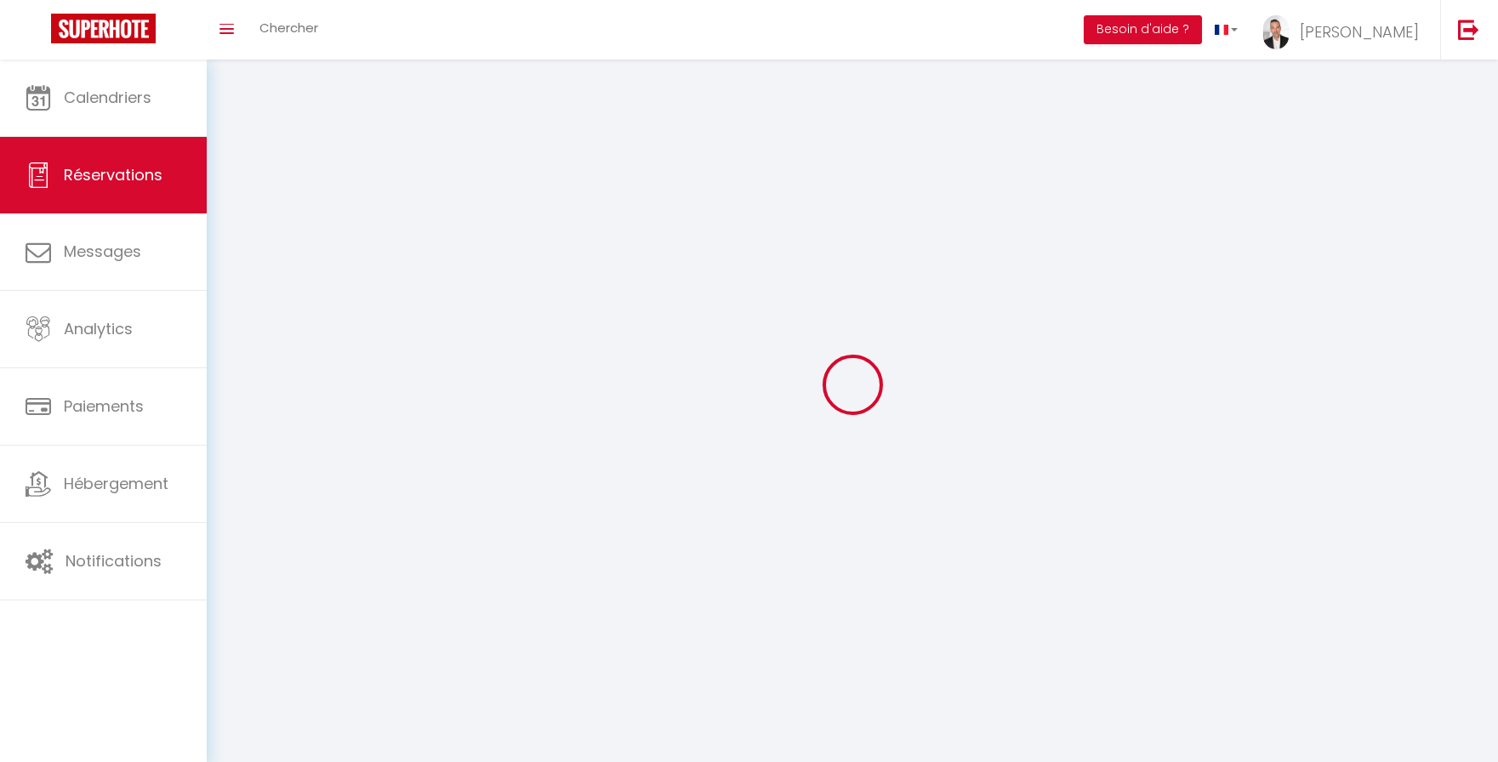
select select
checkbox input "false"
select select
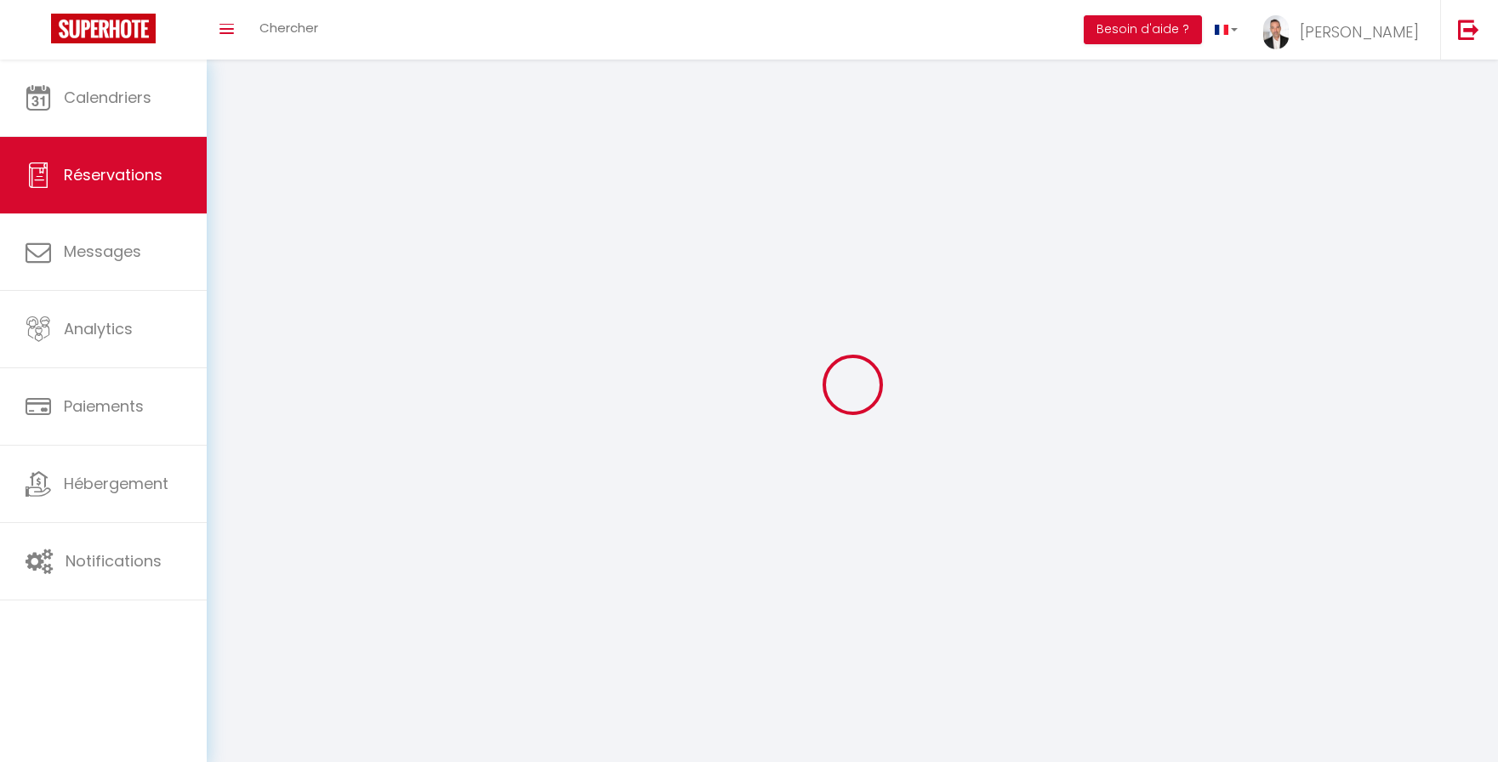
select select
checkbox input "false"
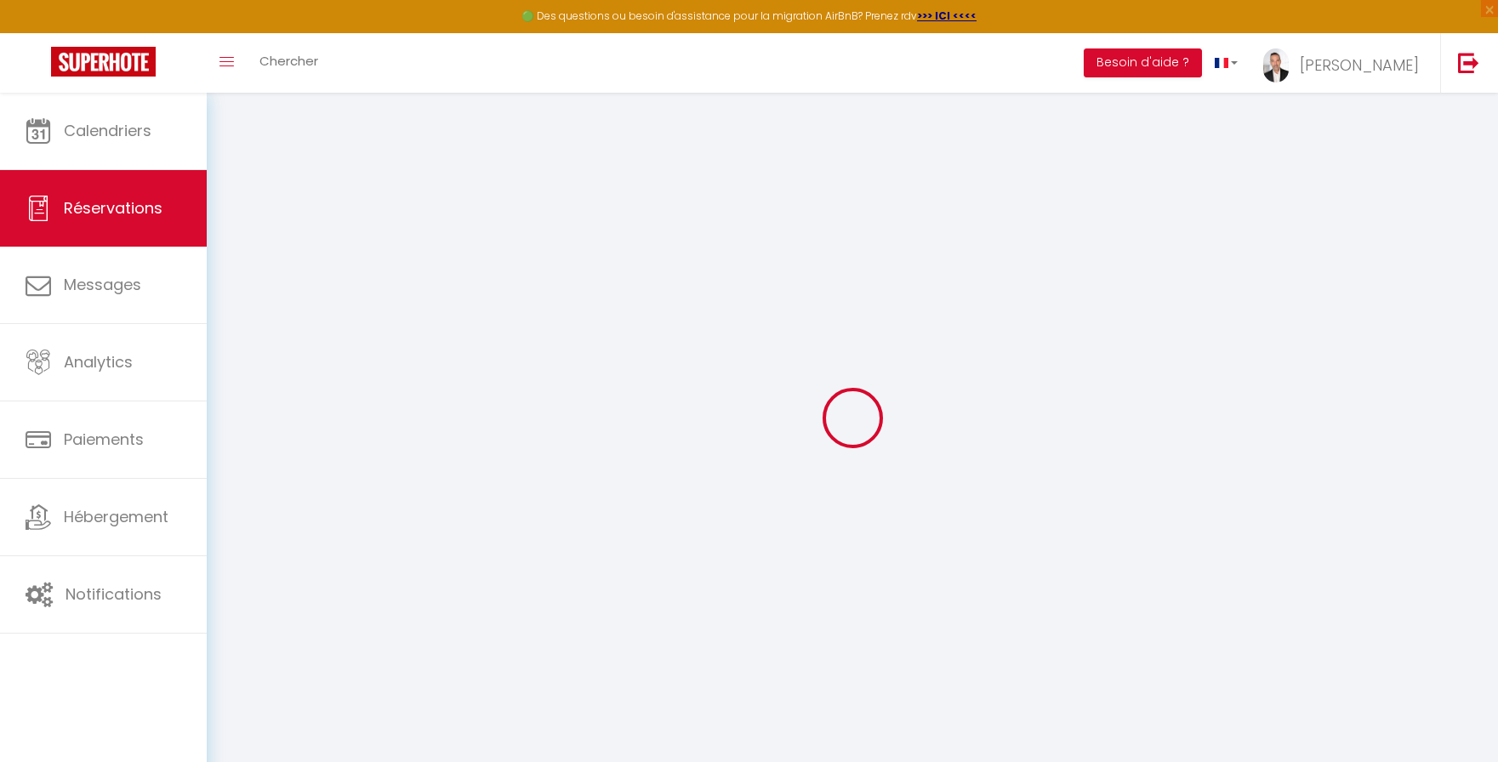
select select
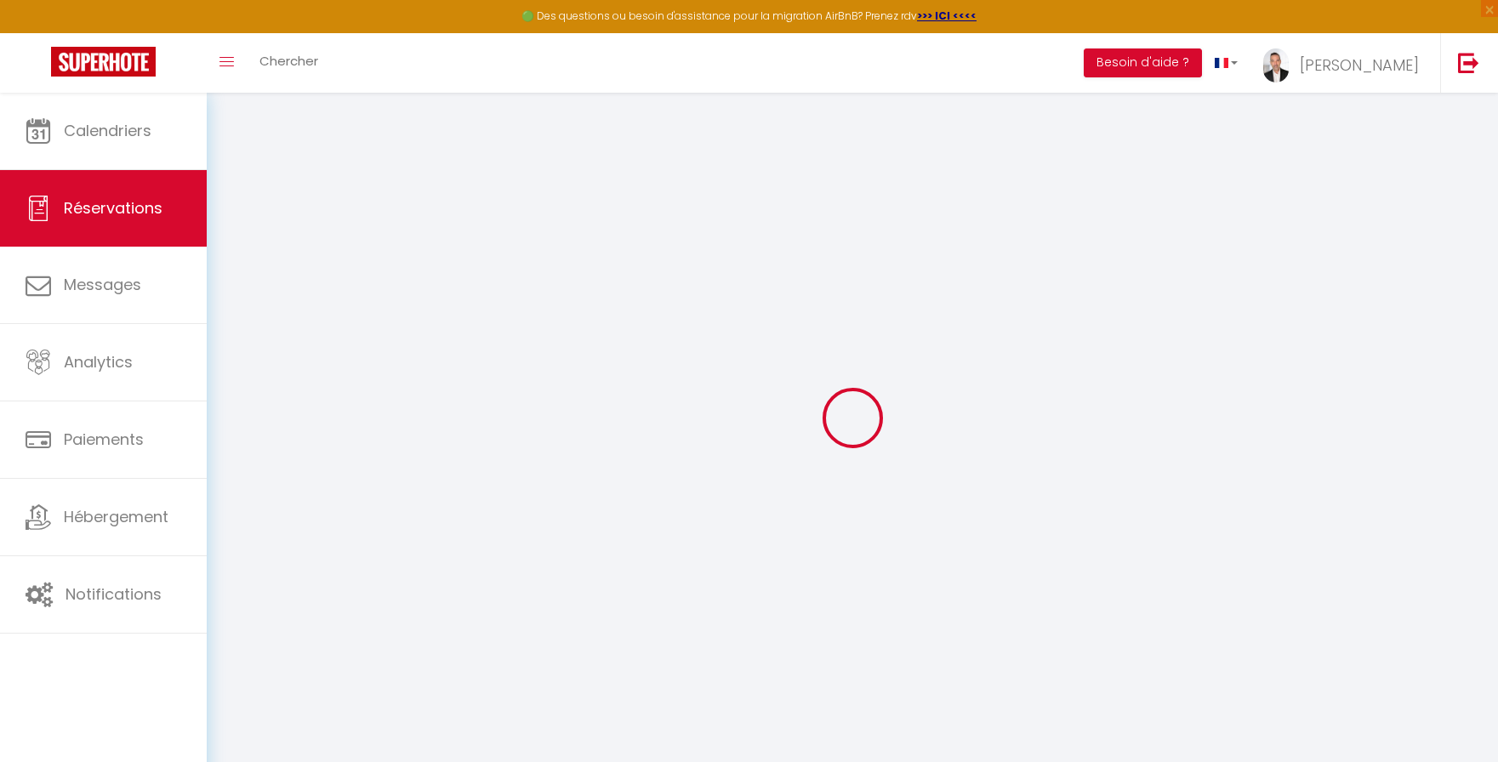
select select
checkbox input "false"
select select
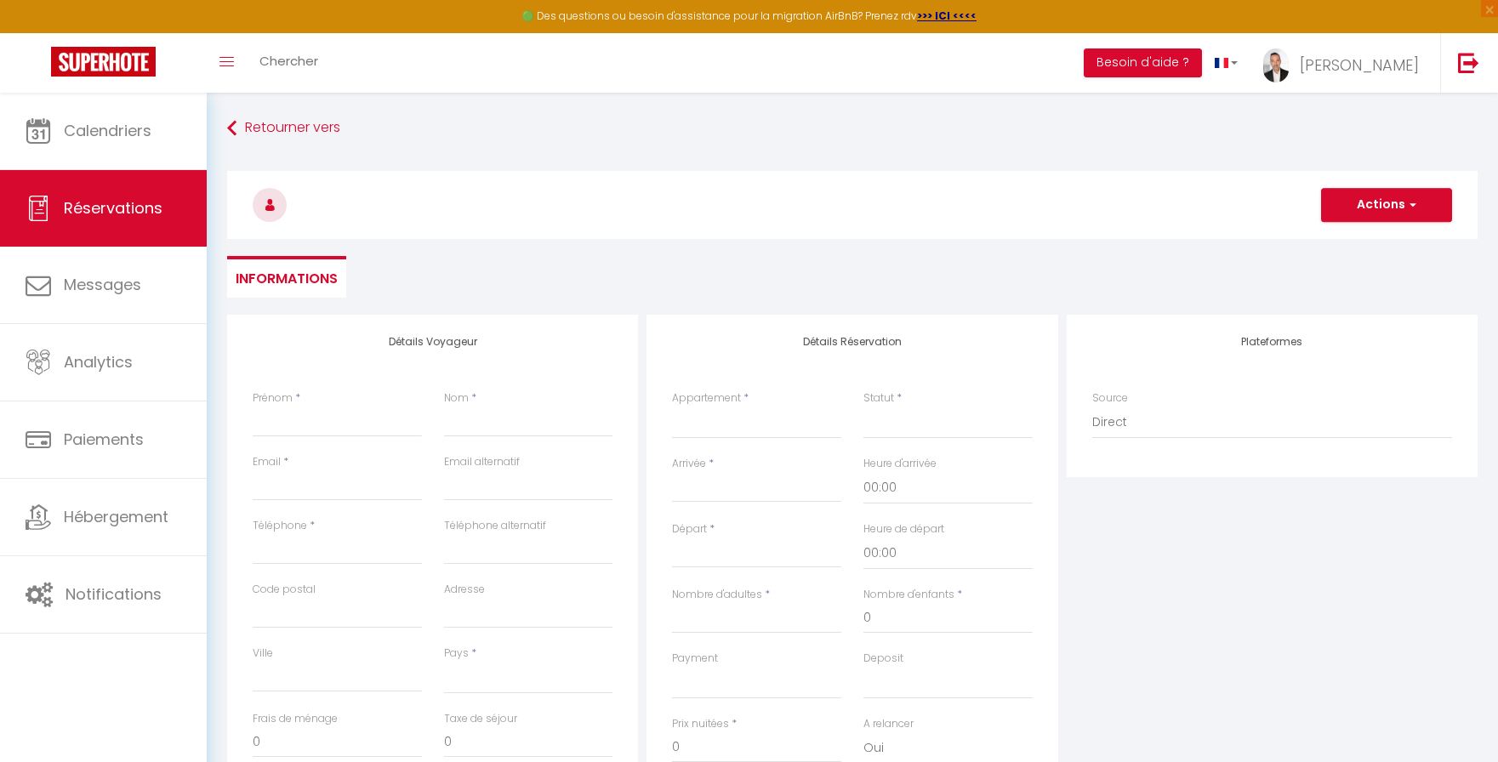
select select
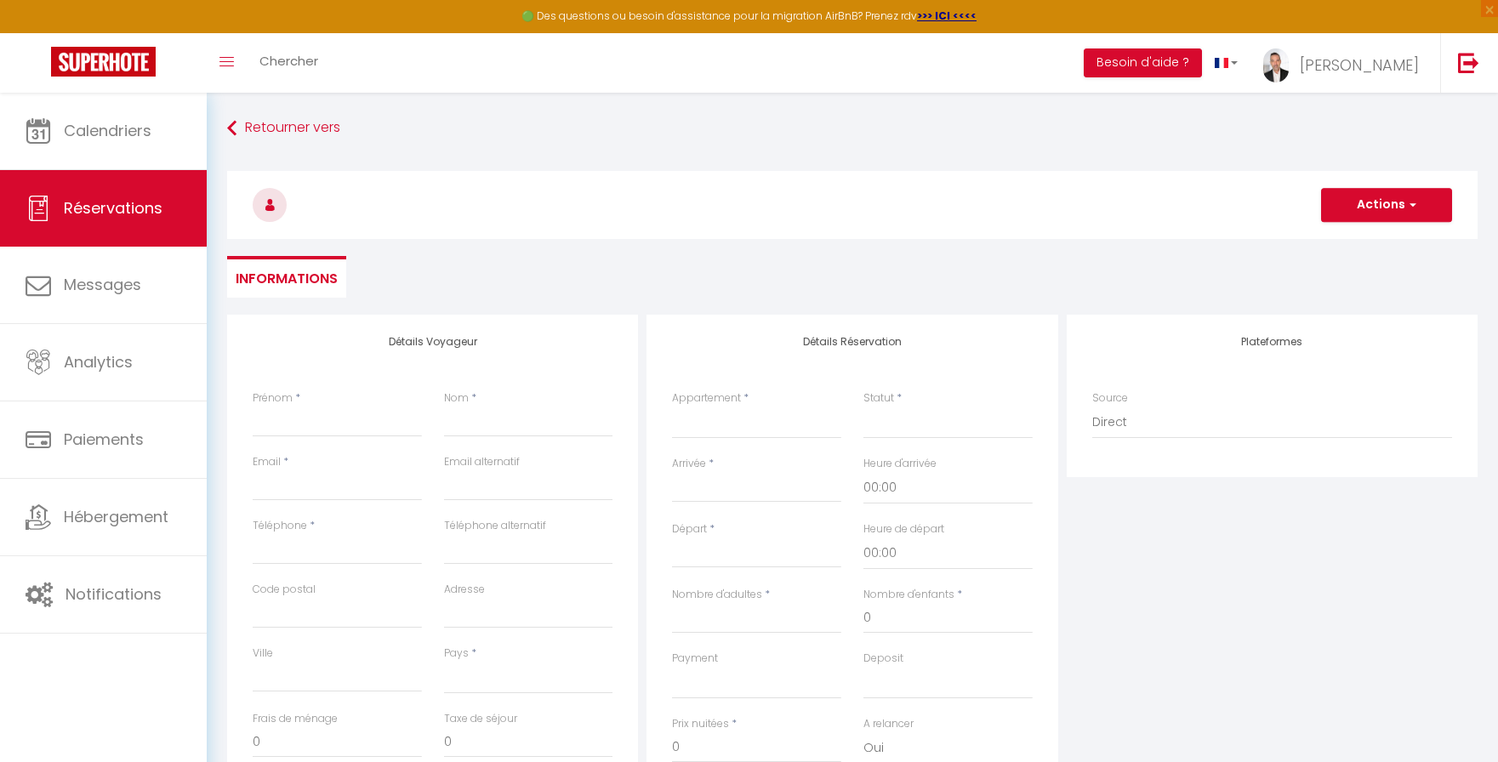
select select
checkbox input "false"
click at [294, 434] on input "Prénom" at bounding box center [337, 422] width 169 height 31
type input "E"
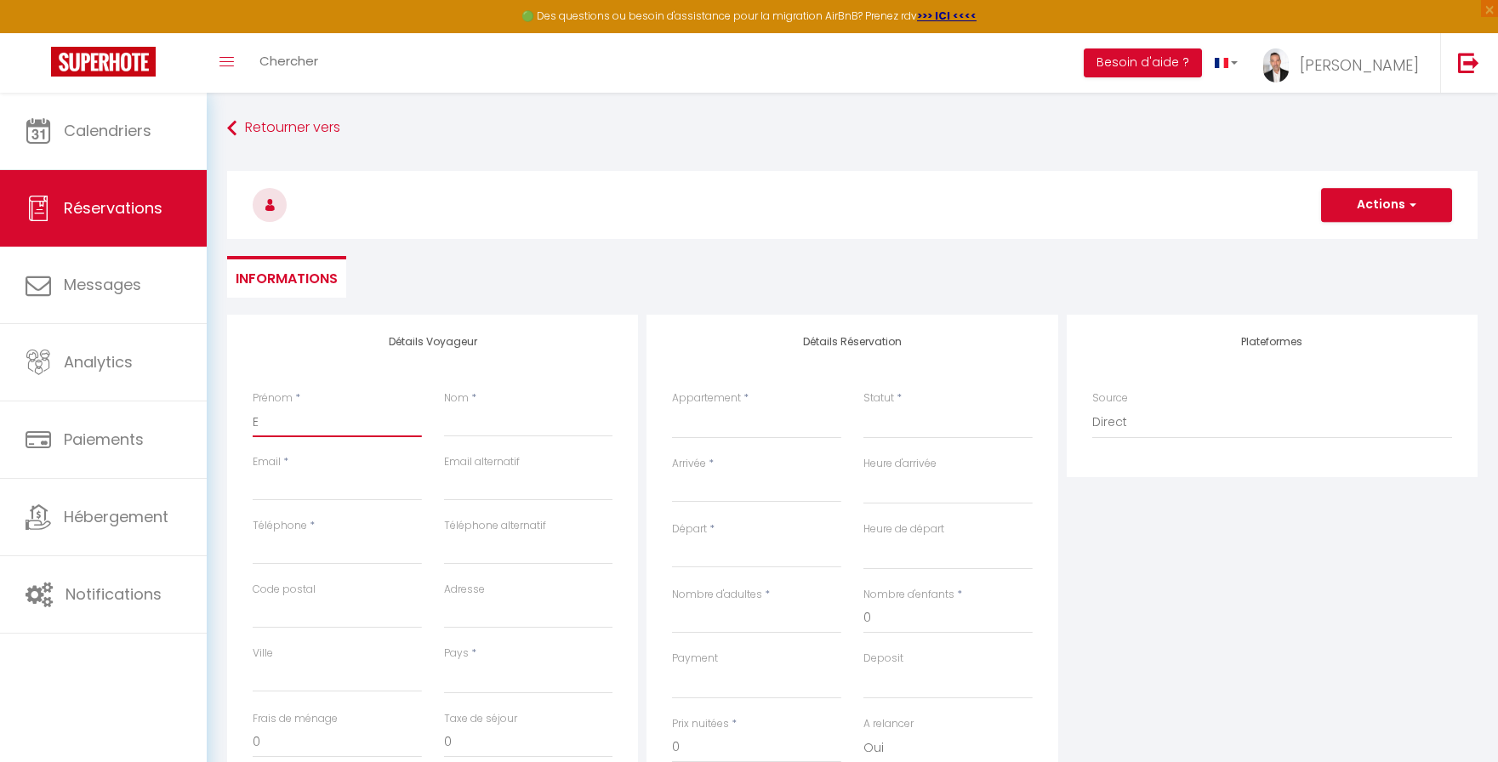
select select
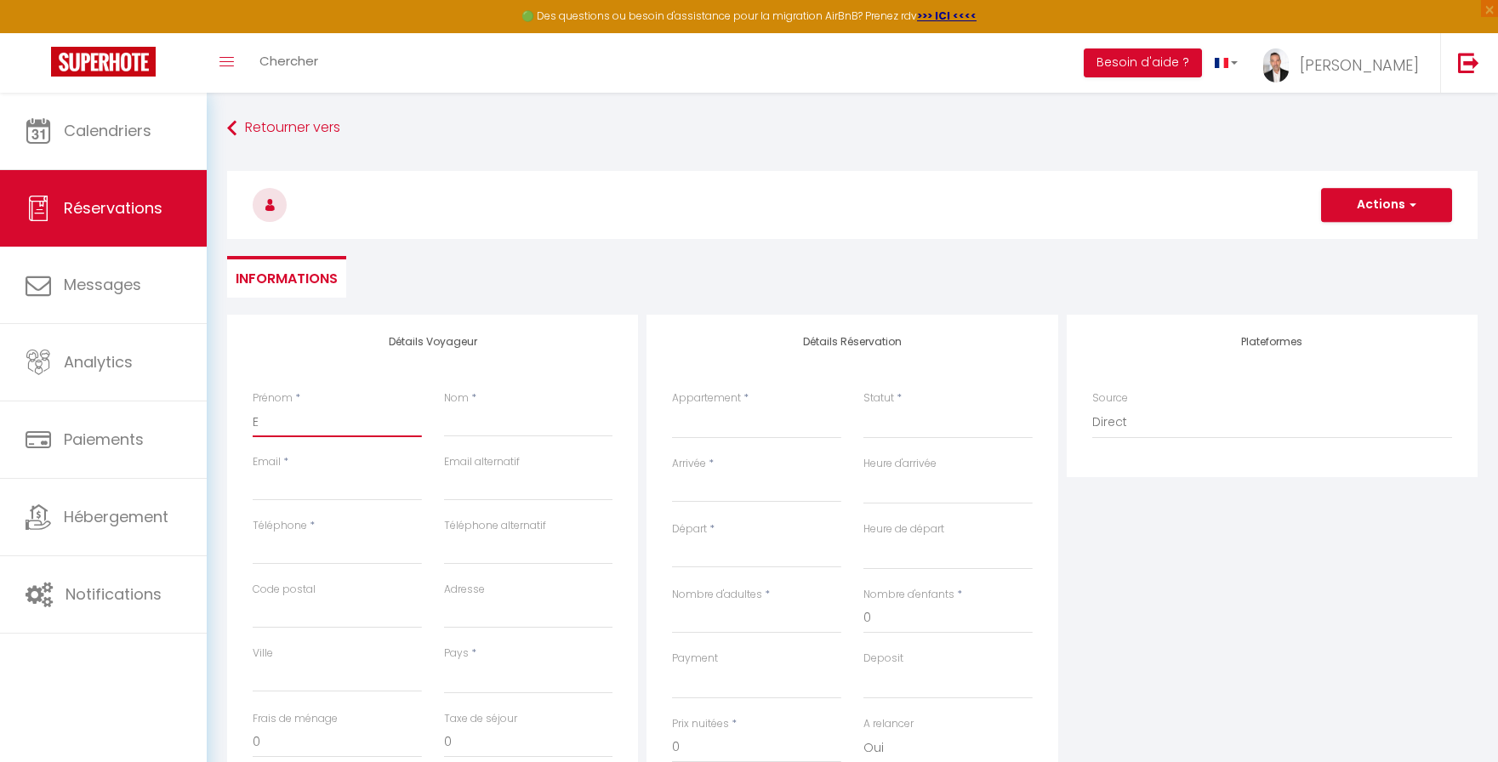
select select
checkbox input "false"
type input "Ed"
select select
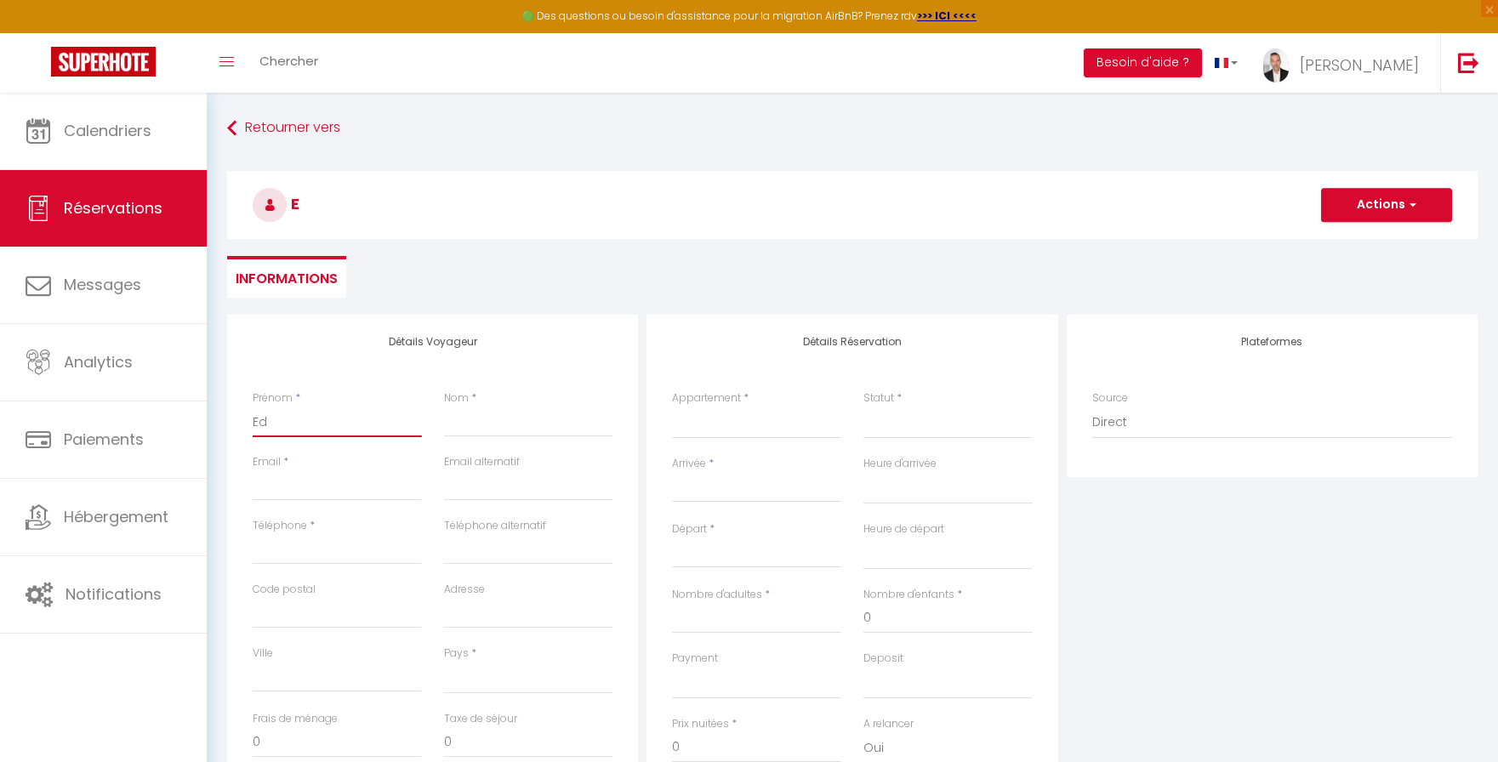
select select
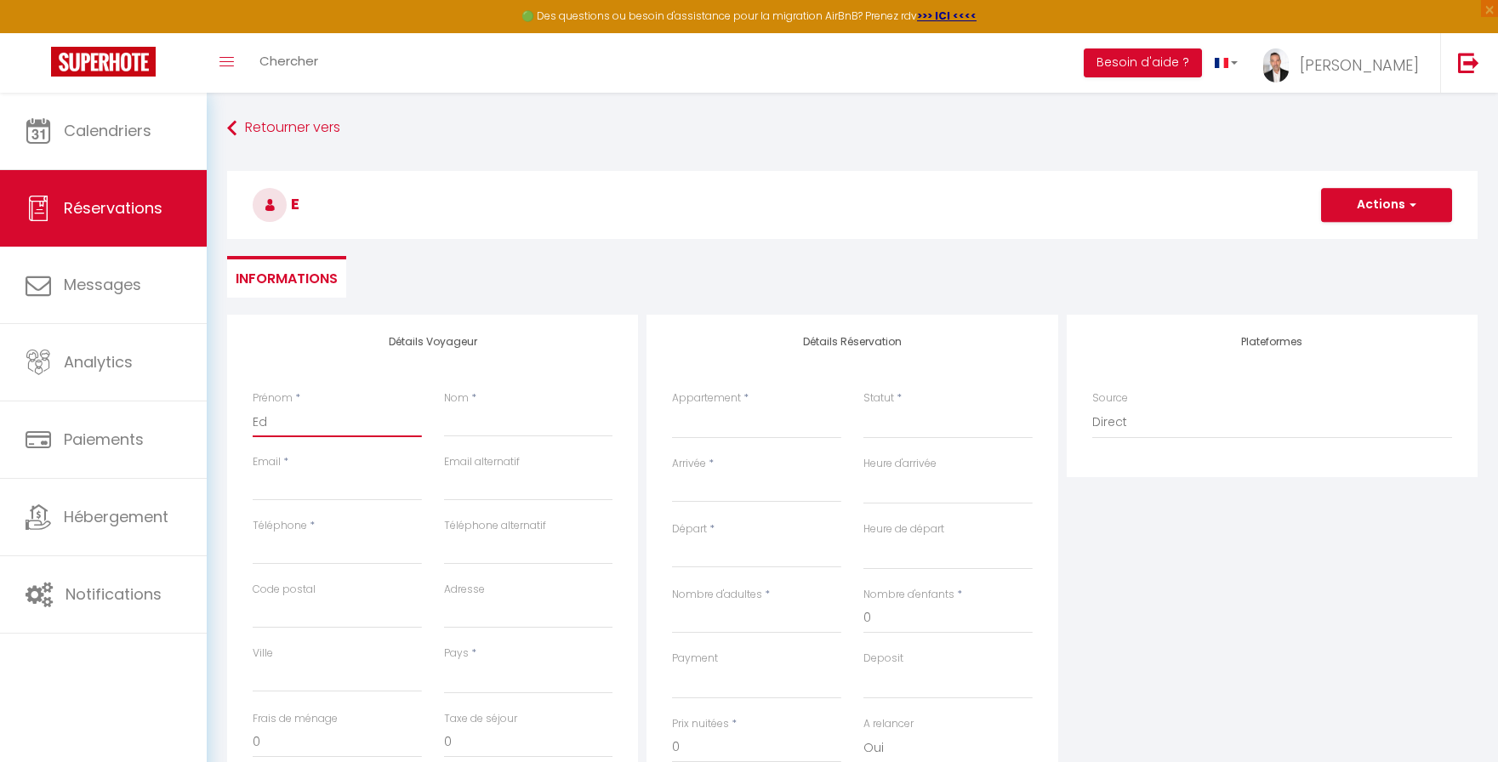
select select
checkbox input "false"
type input "Edo"
select select
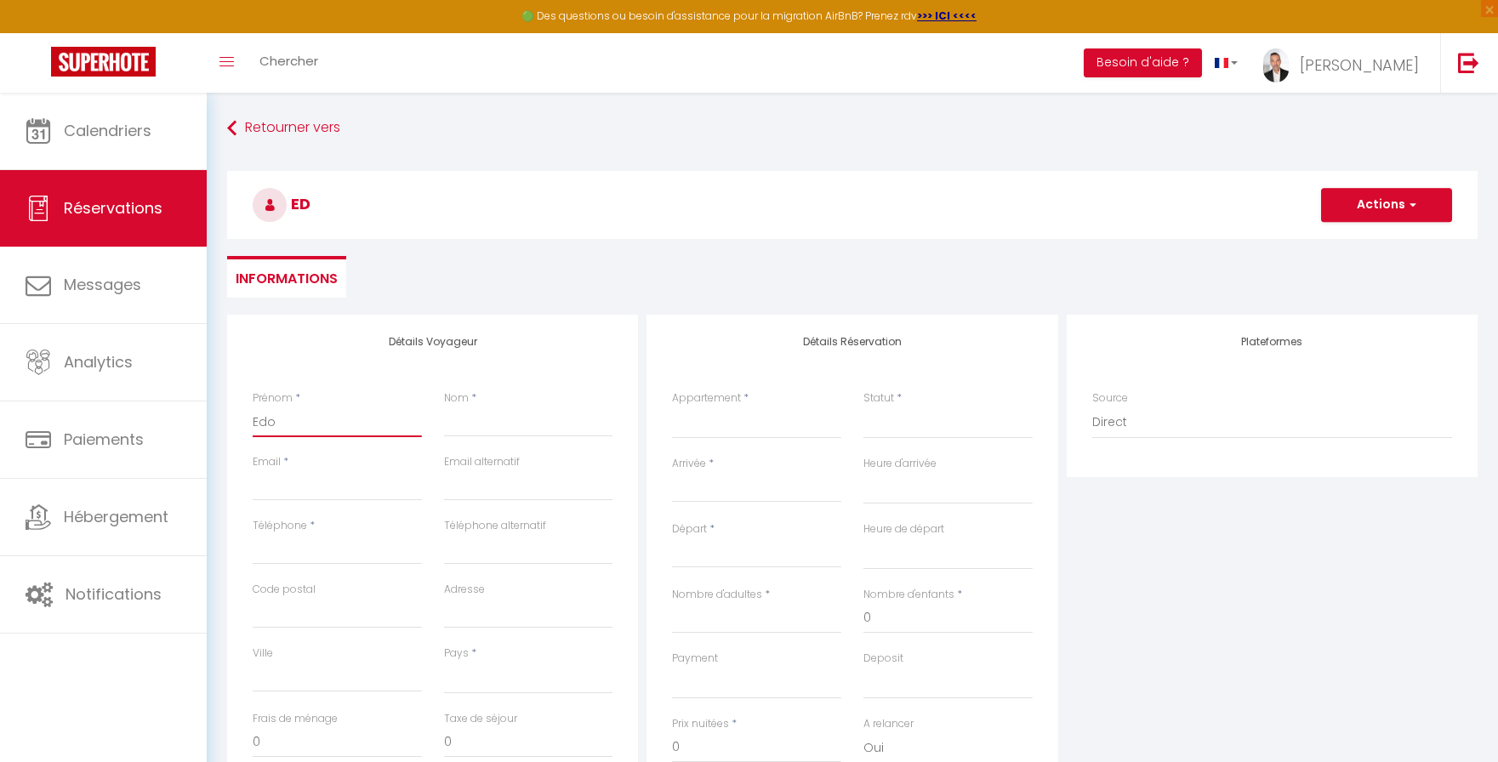
select select
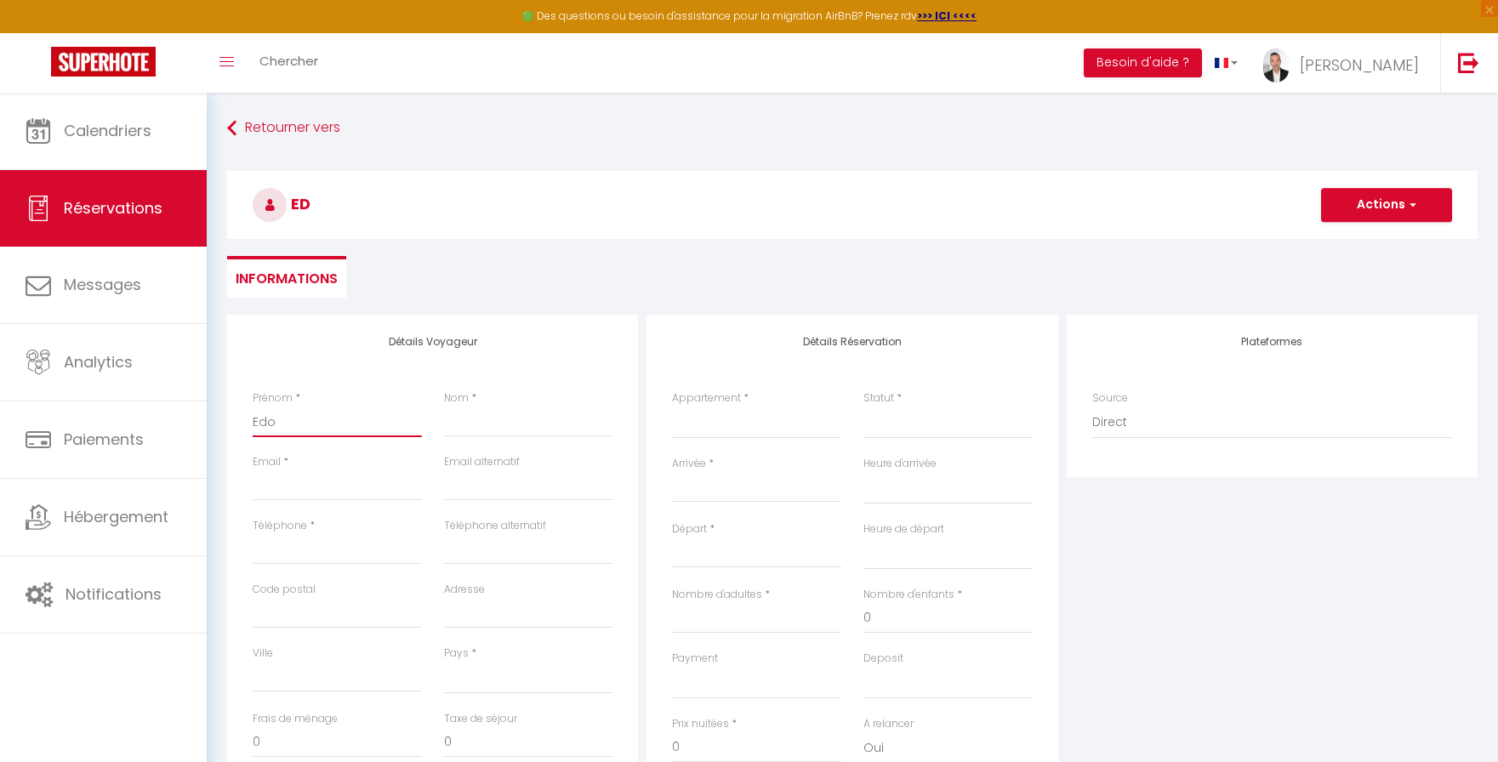
checkbox input "false"
type input "Edom"
select select
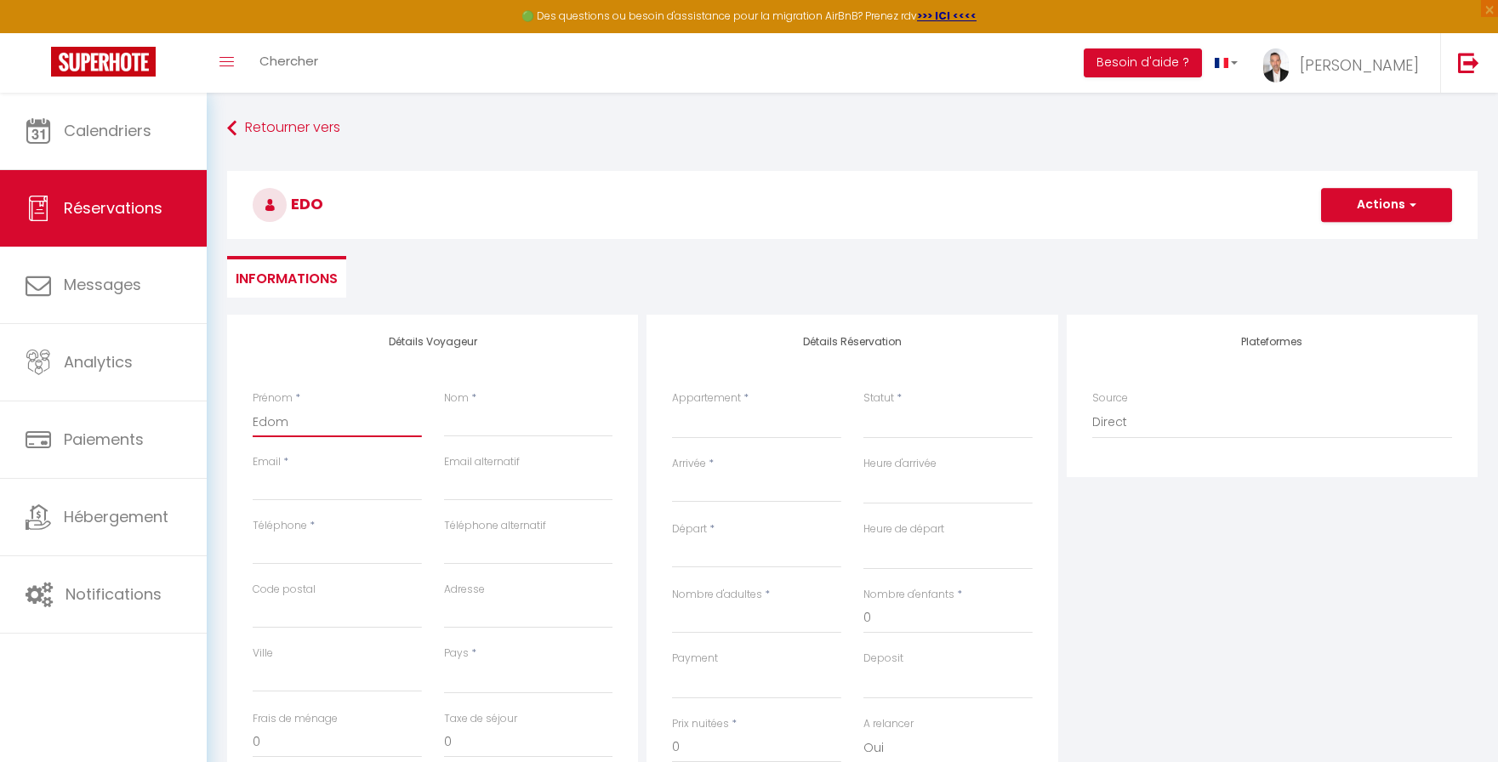
select select
checkbox input "false"
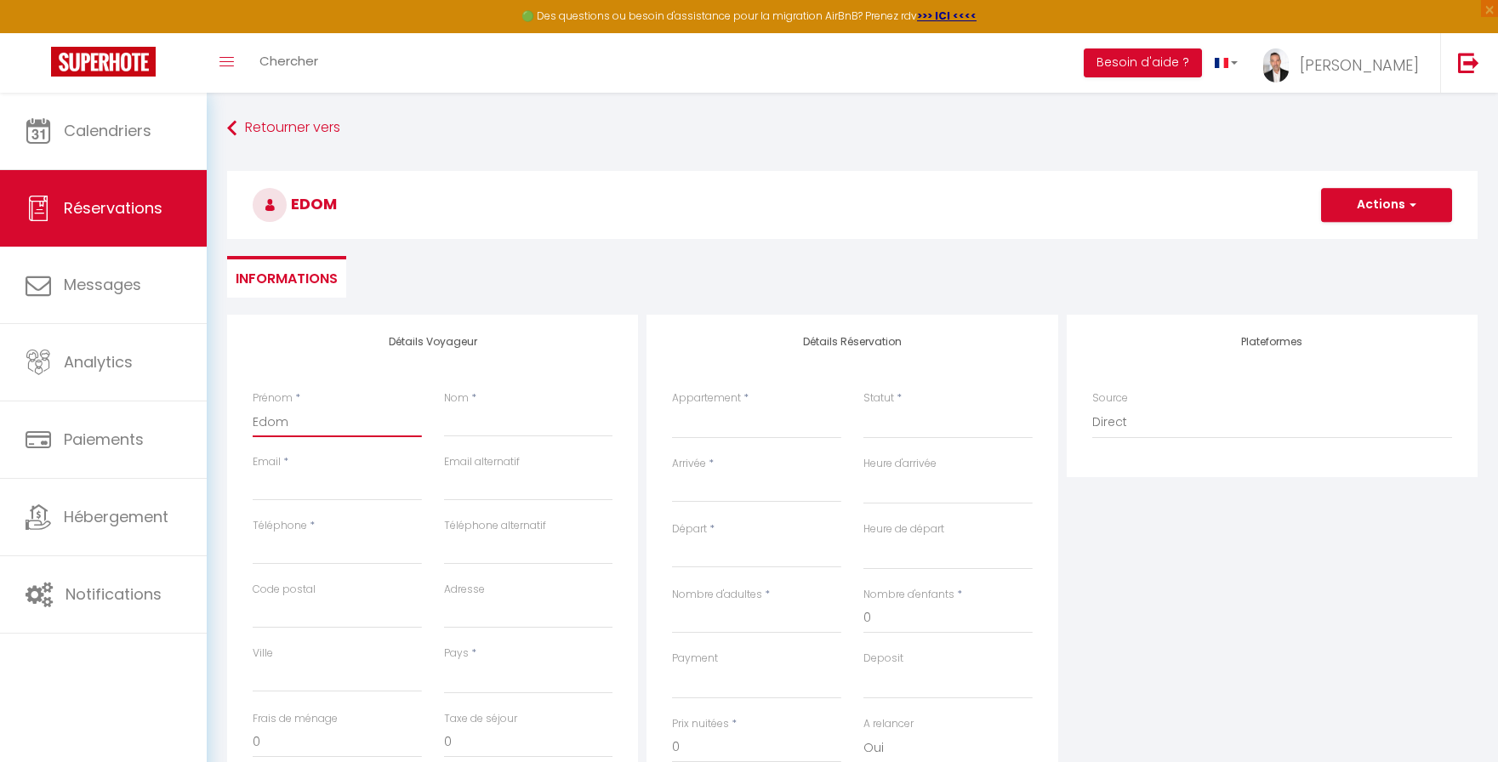
type input "Edo"
select select
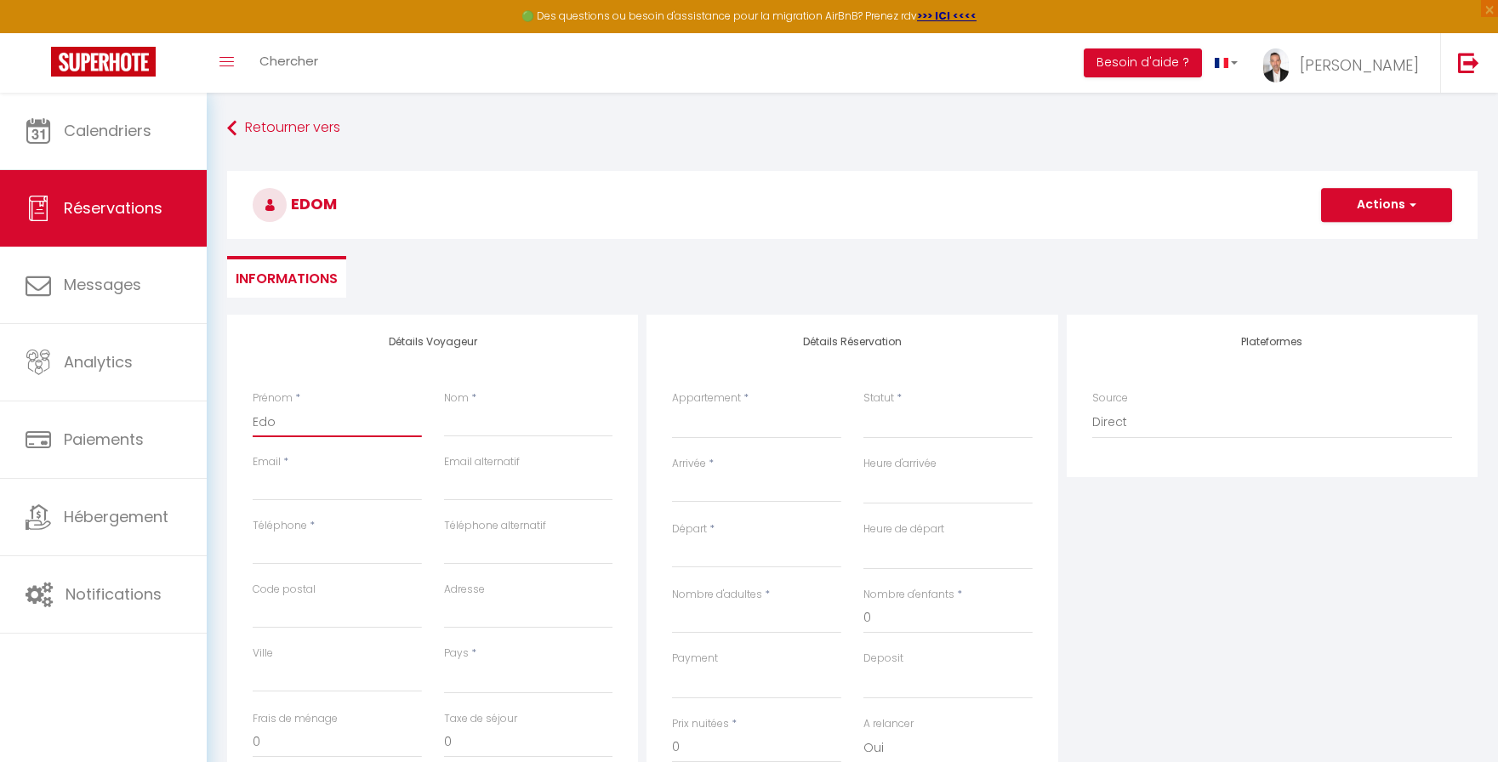
select select
checkbox input "false"
type input "Ed"
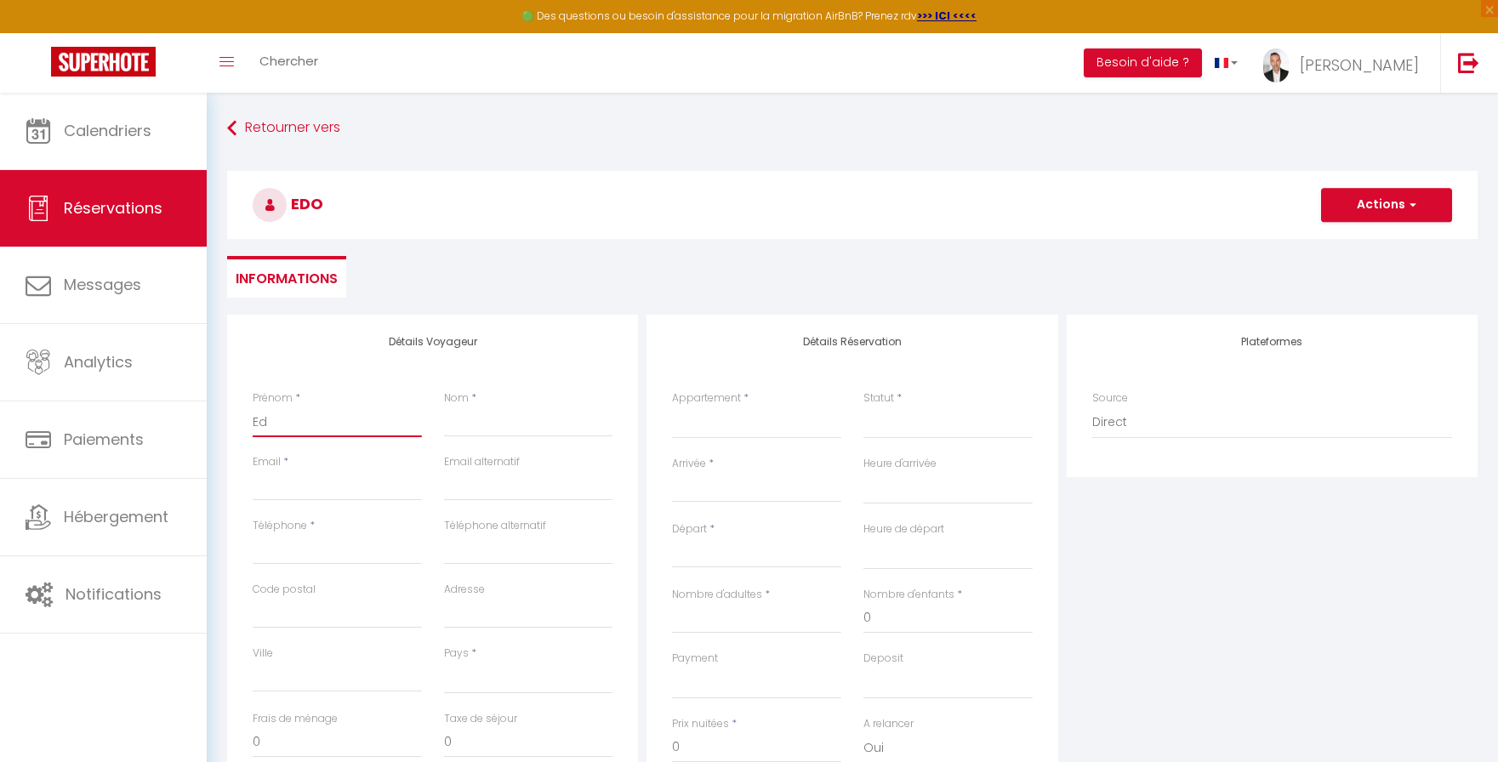
select select
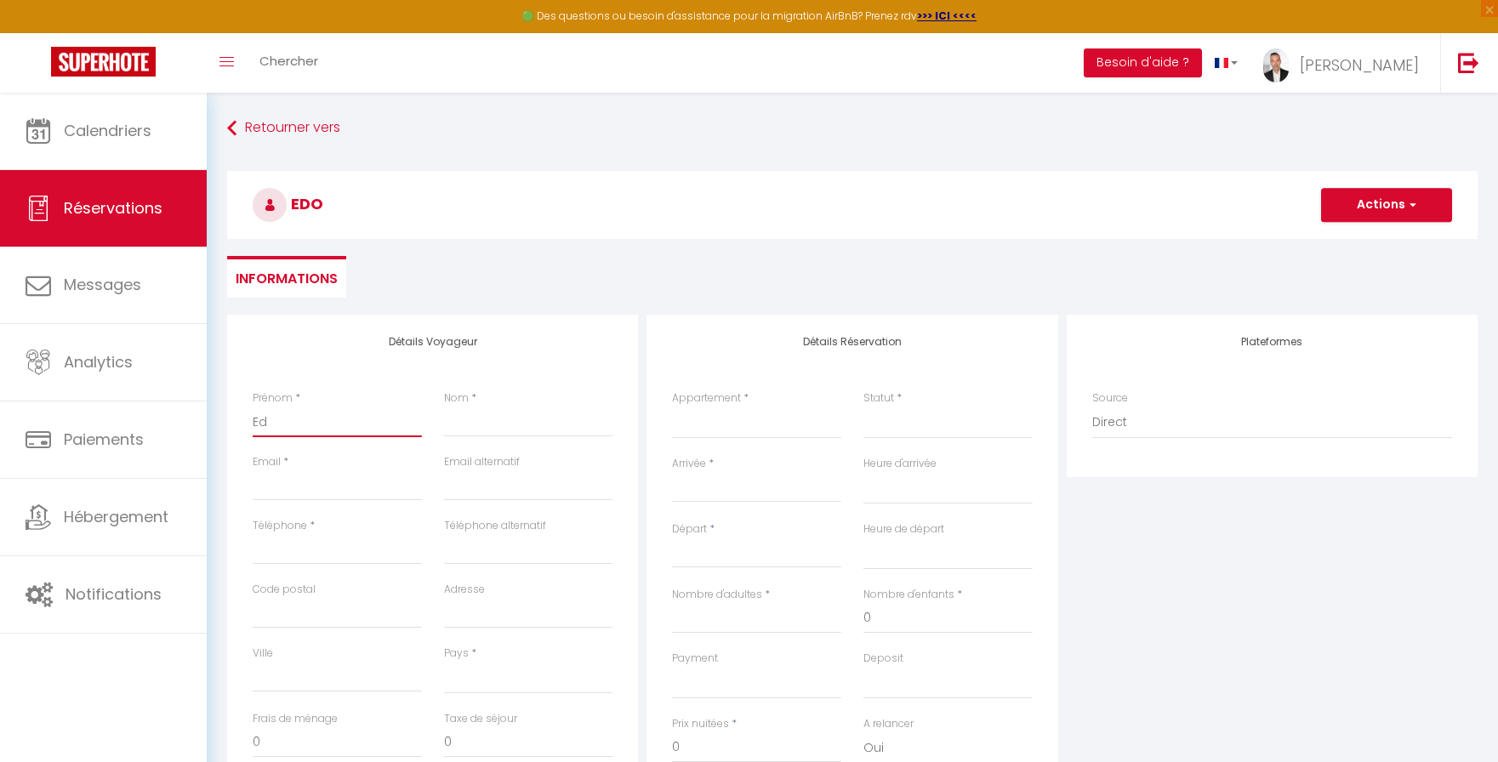
select select
checkbox input "false"
type input "Edm"
select select
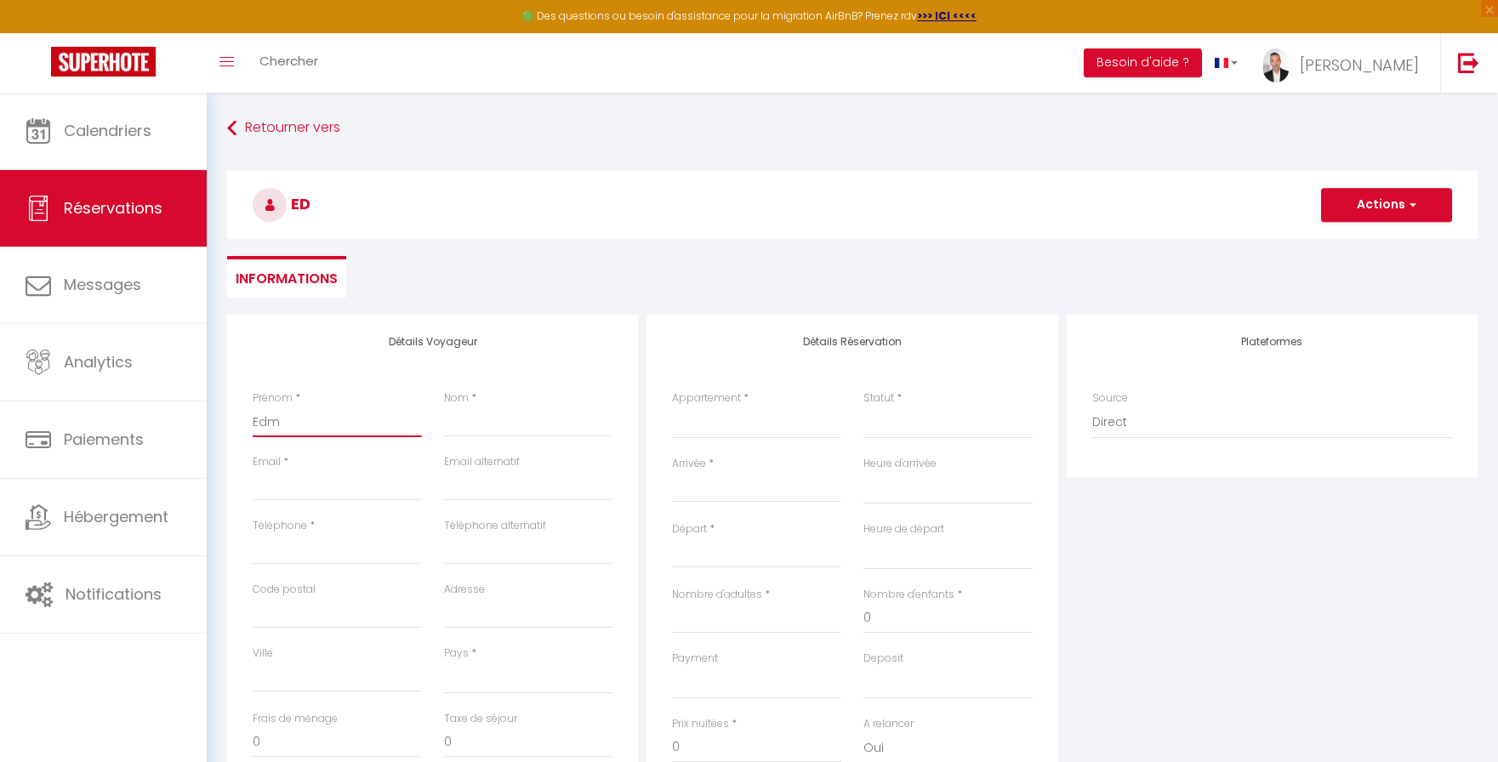
select select
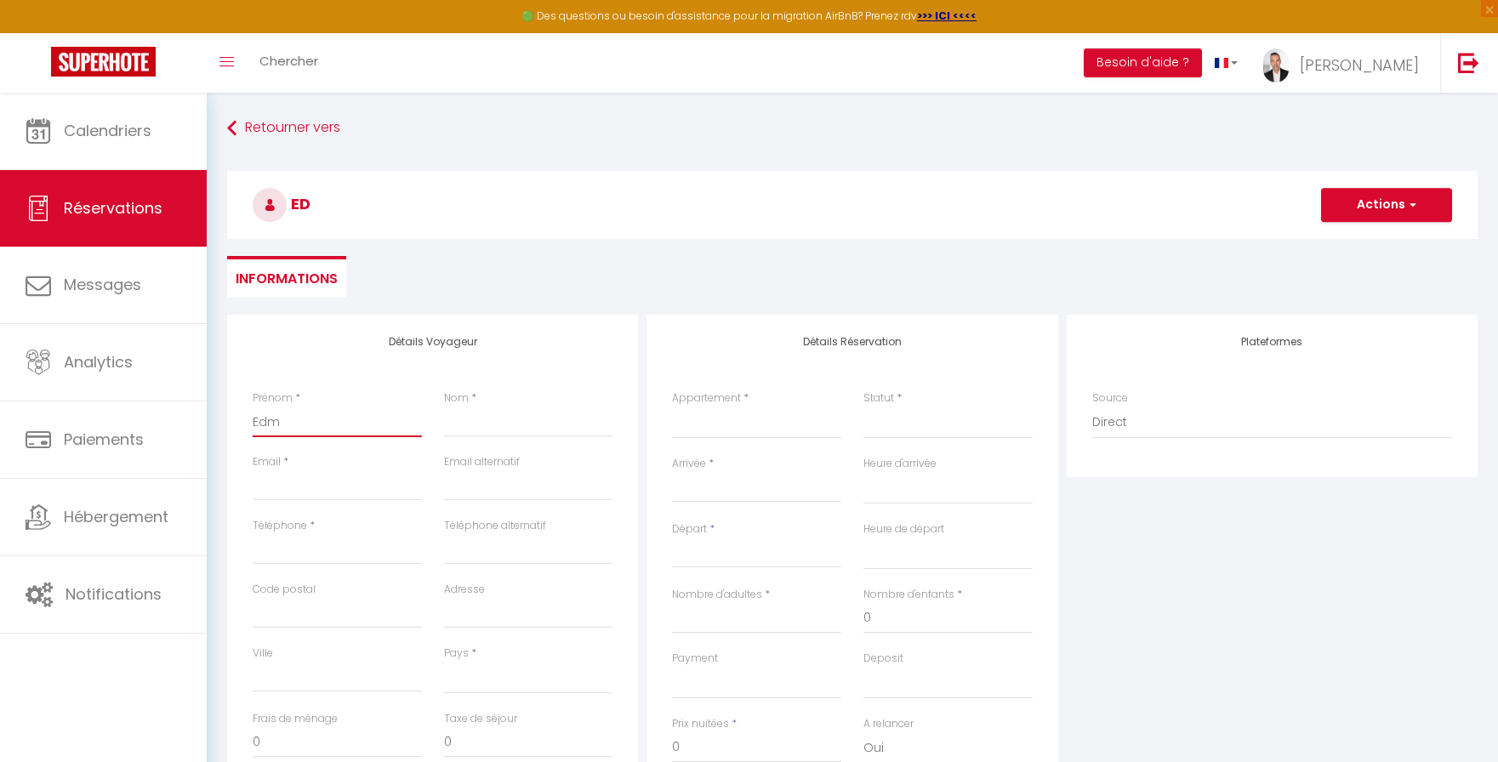
select select
checkbox input "false"
type input "Edmo"
select select
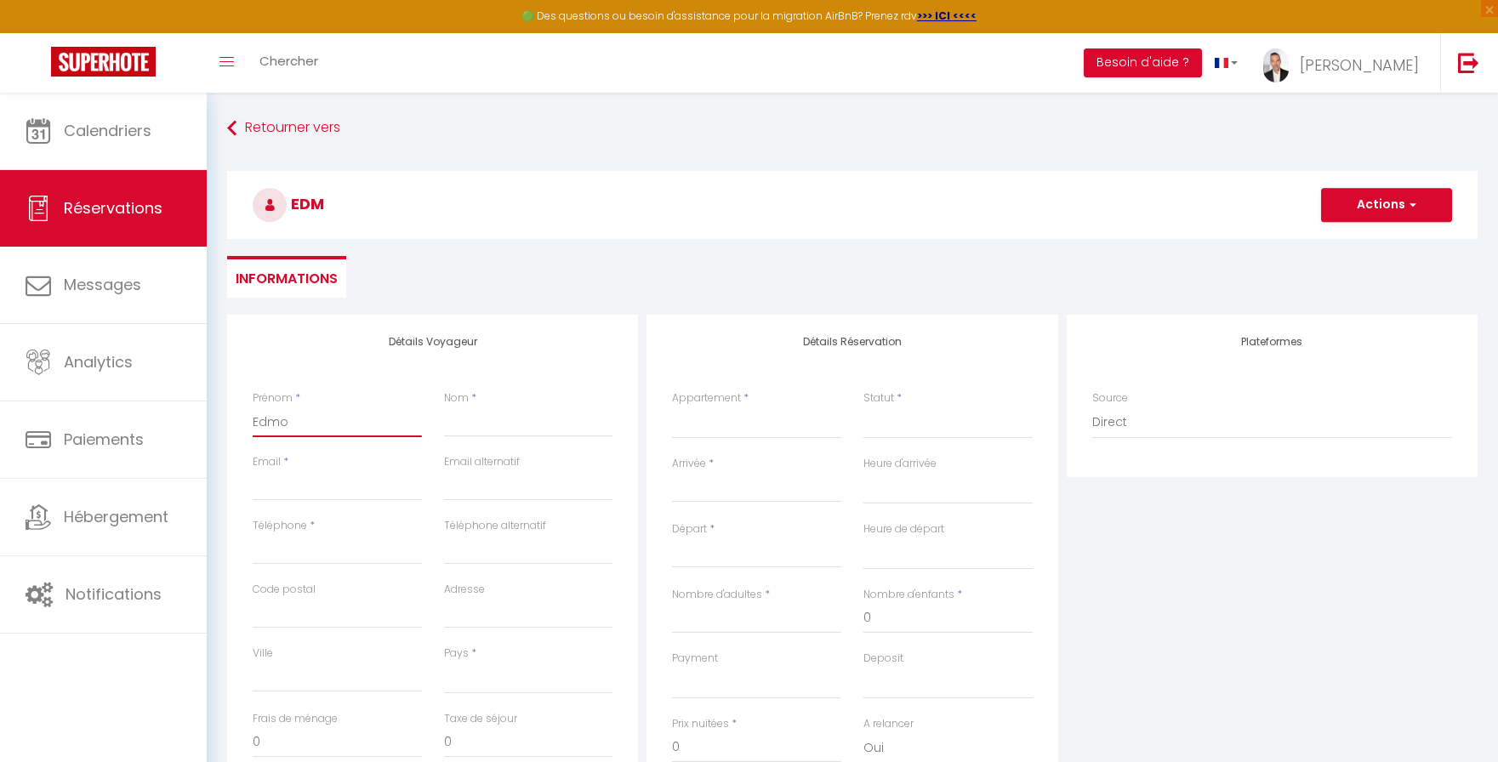
select select
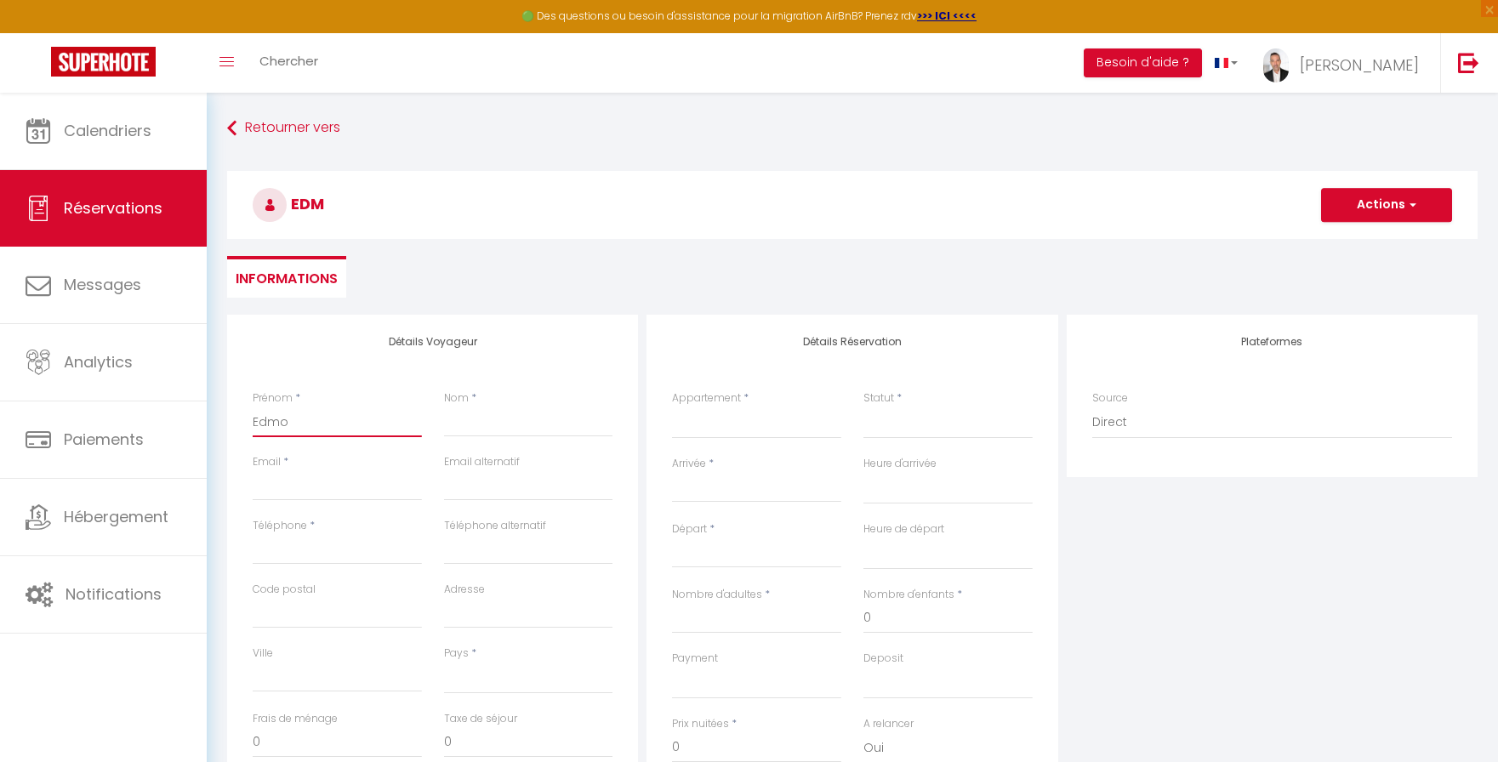
checkbox input "false"
type input "Edmon"
select select
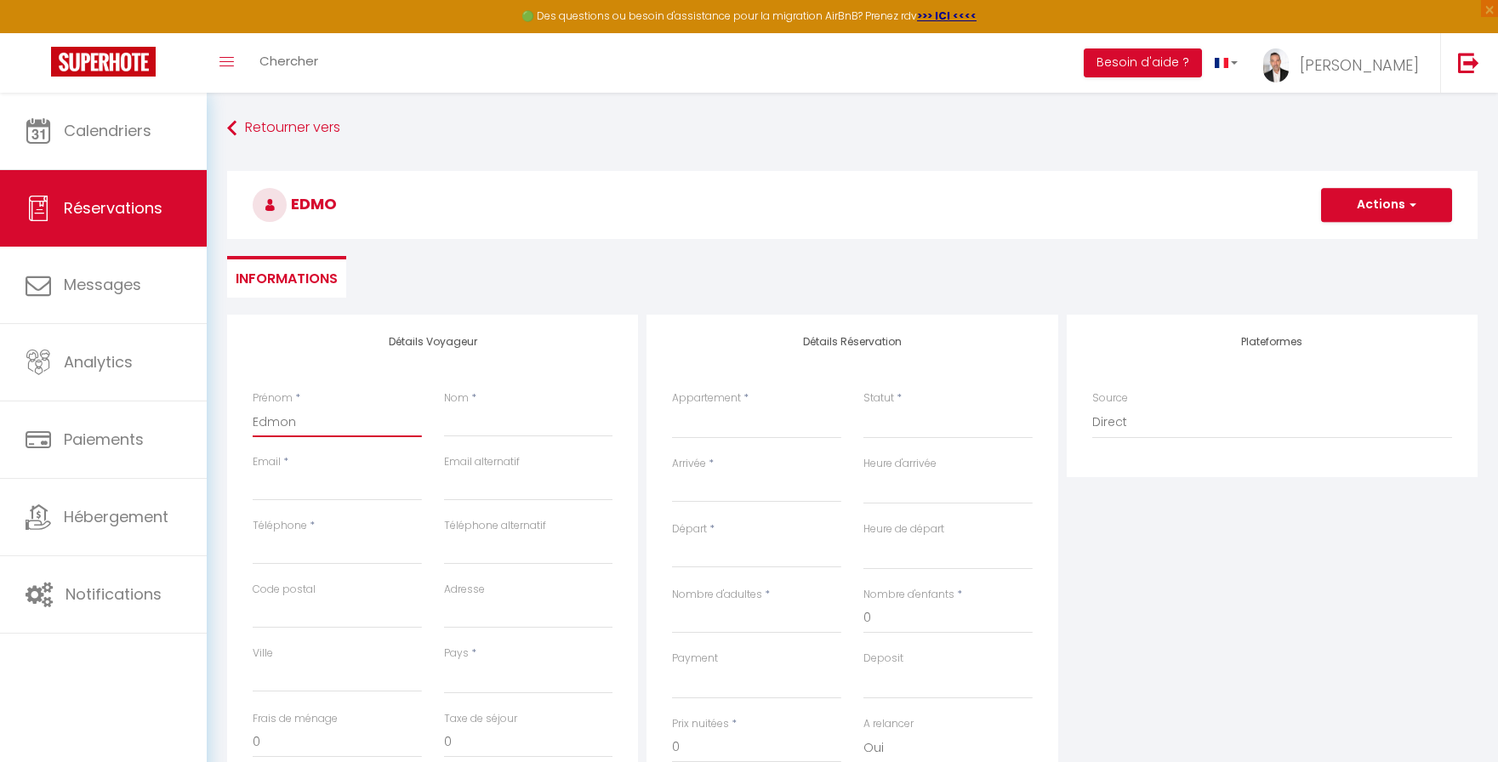
select select
checkbox input "false"
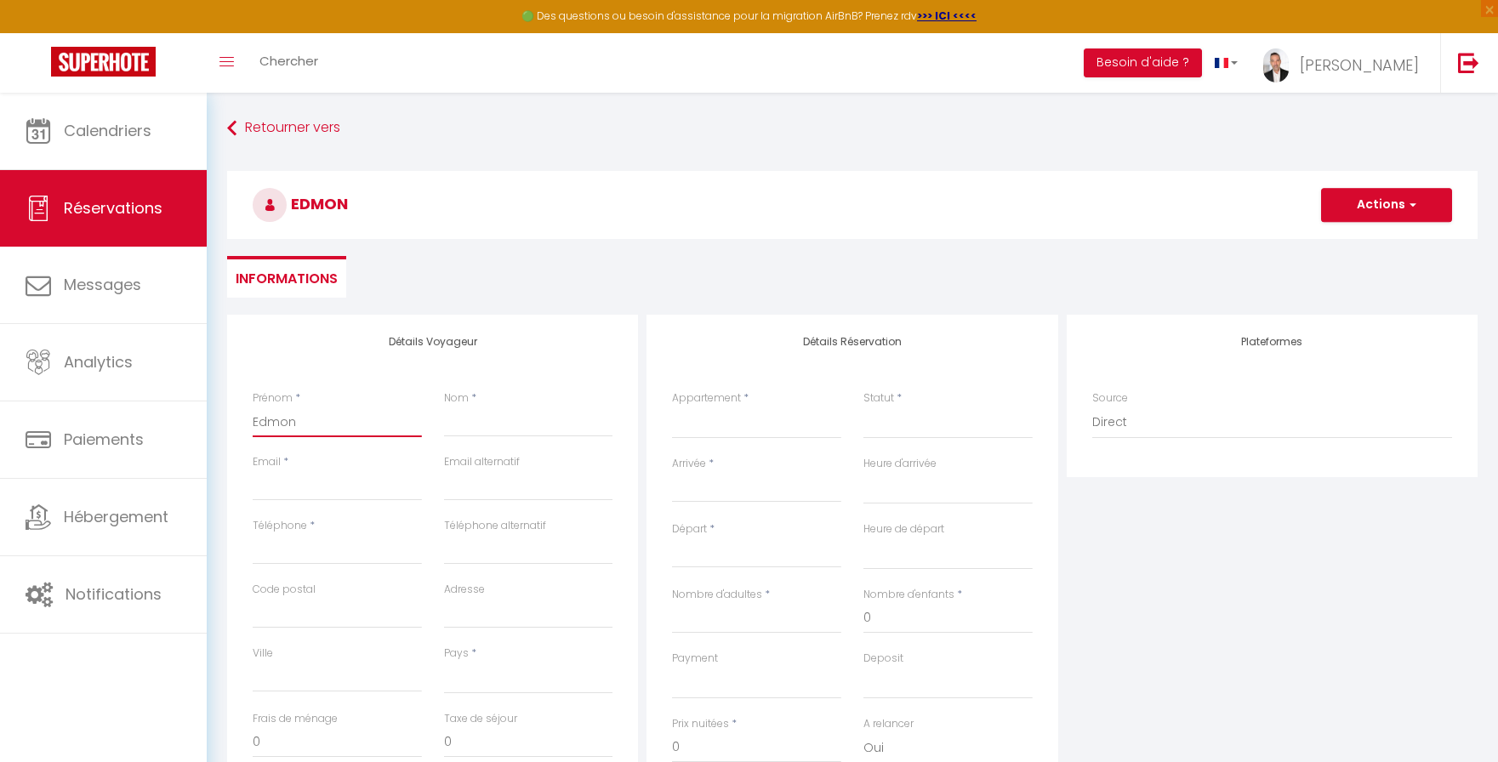
type input "Edmon"
type input "M"
select select
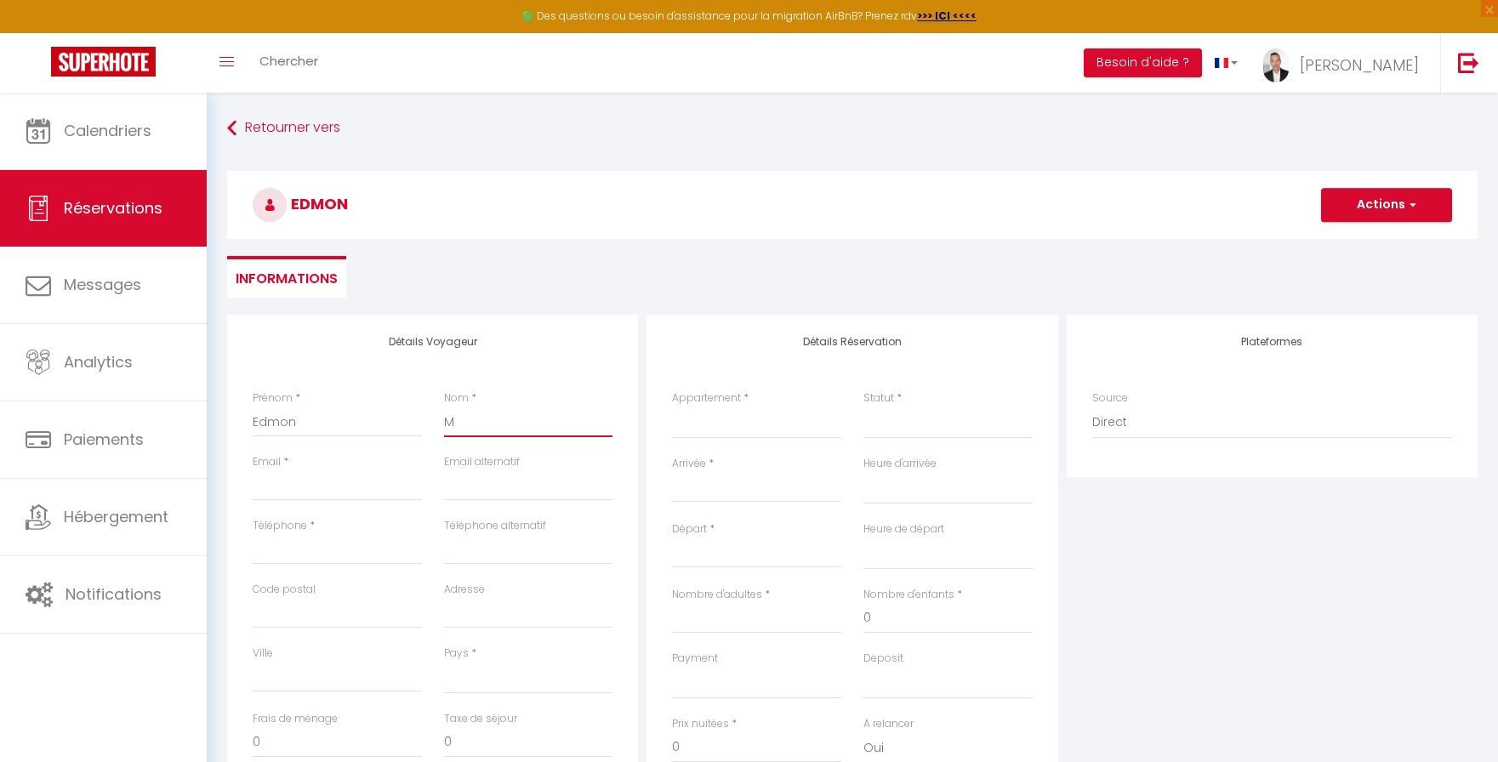
select select
checkbox input "false"
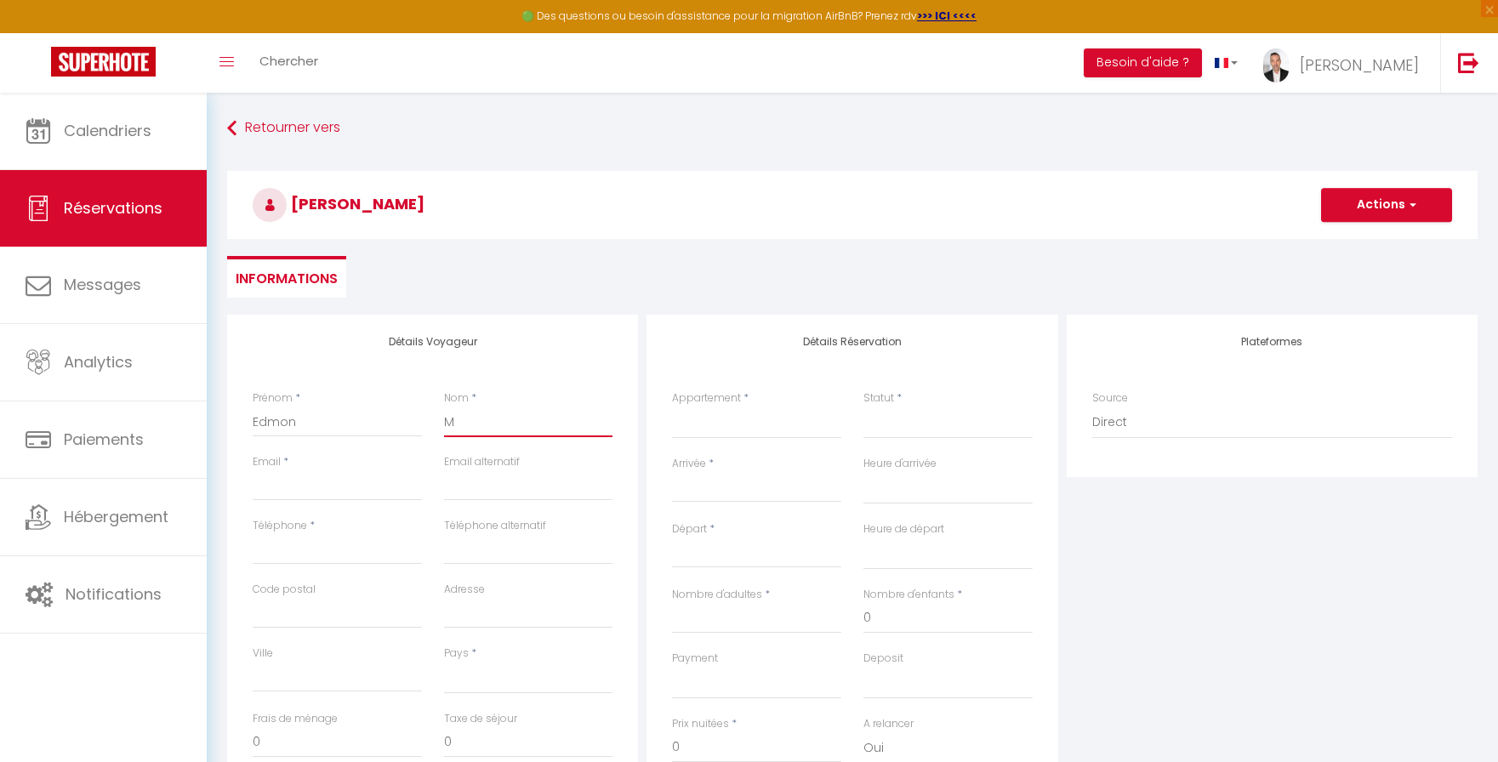
type input "MA"
select select
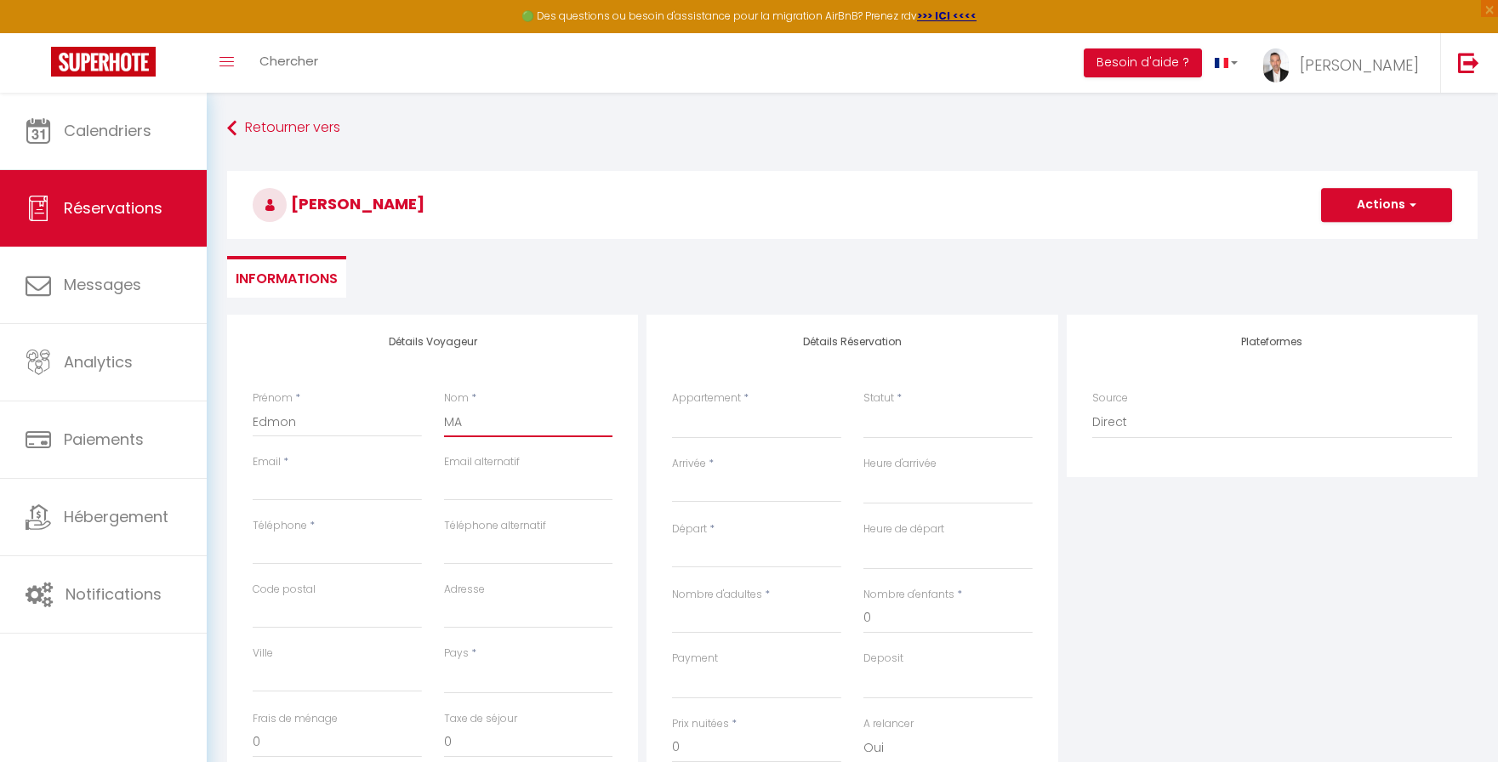
select select
checkbox input "false"
type input "MAR"
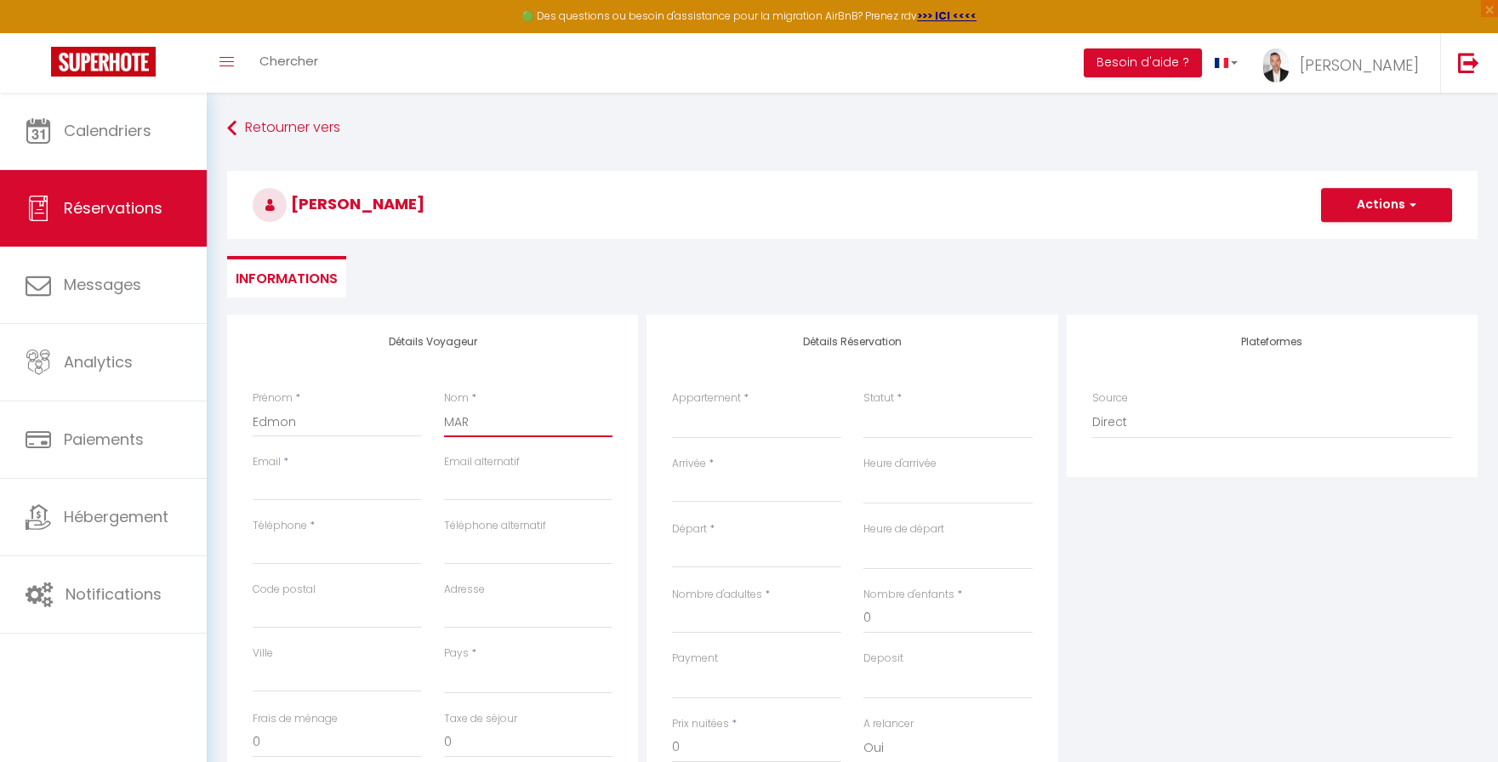
select select
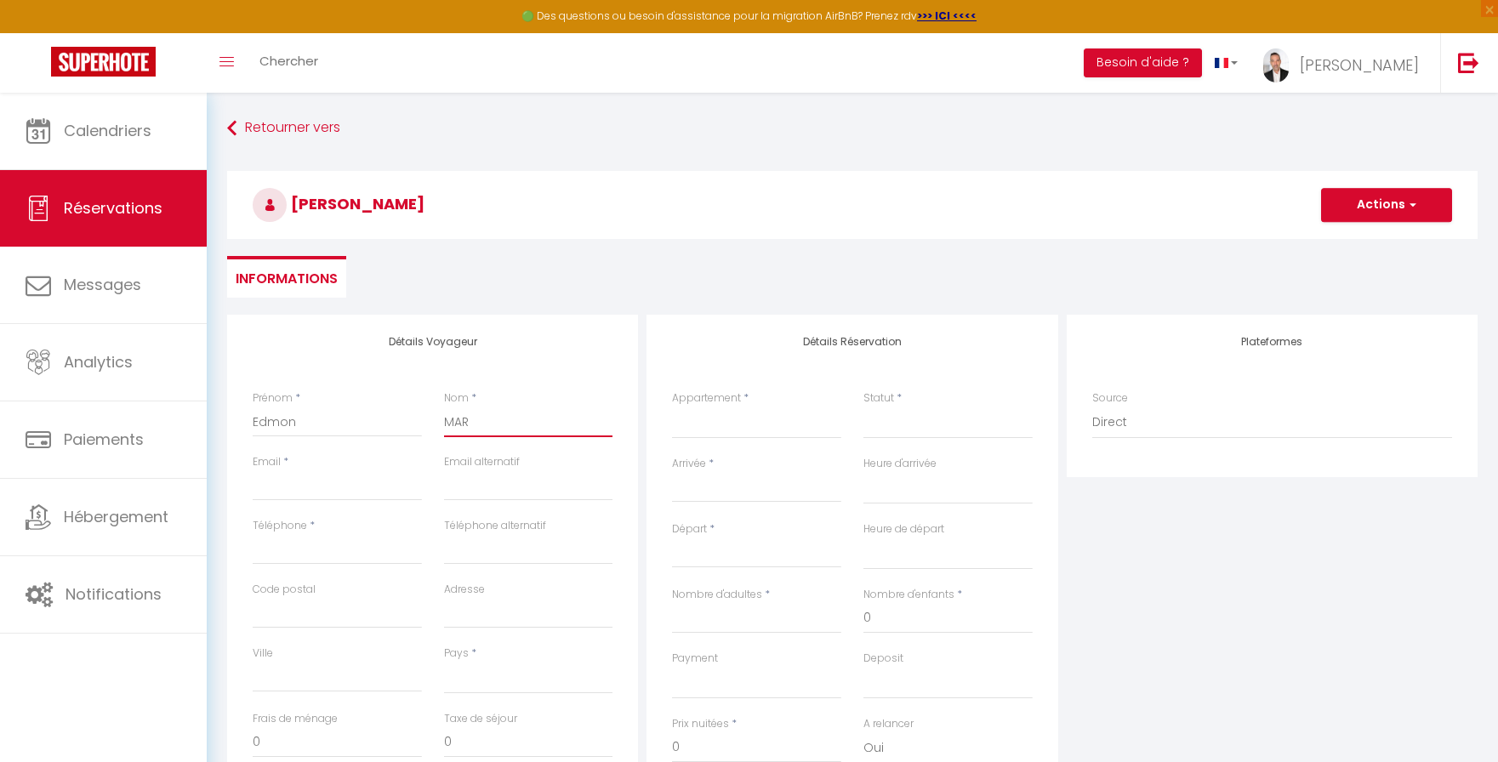
select select
checkbox input "false"
type input "MART"
select select
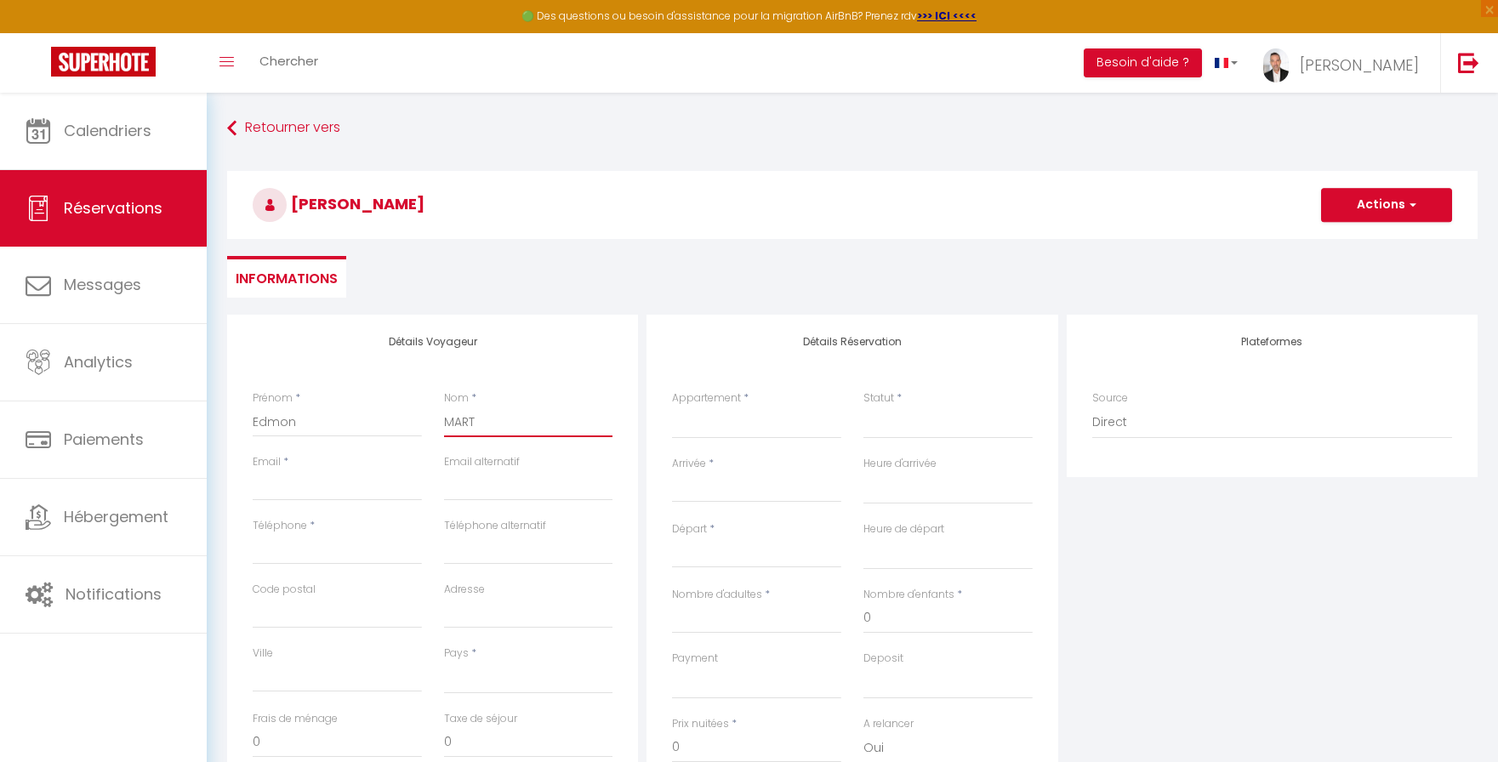
select select
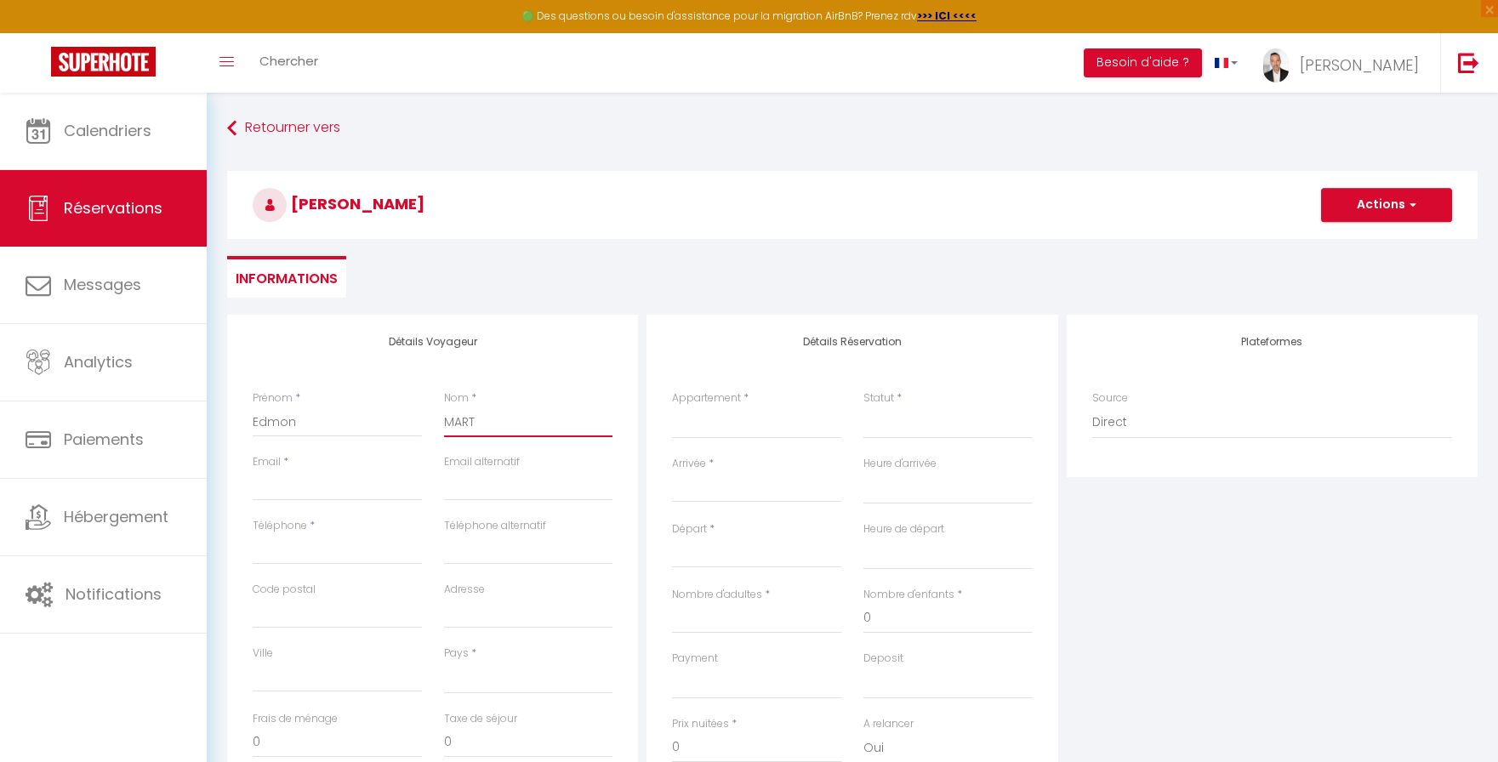
select select
checkbox input "false"
type input "MARTI"
select select
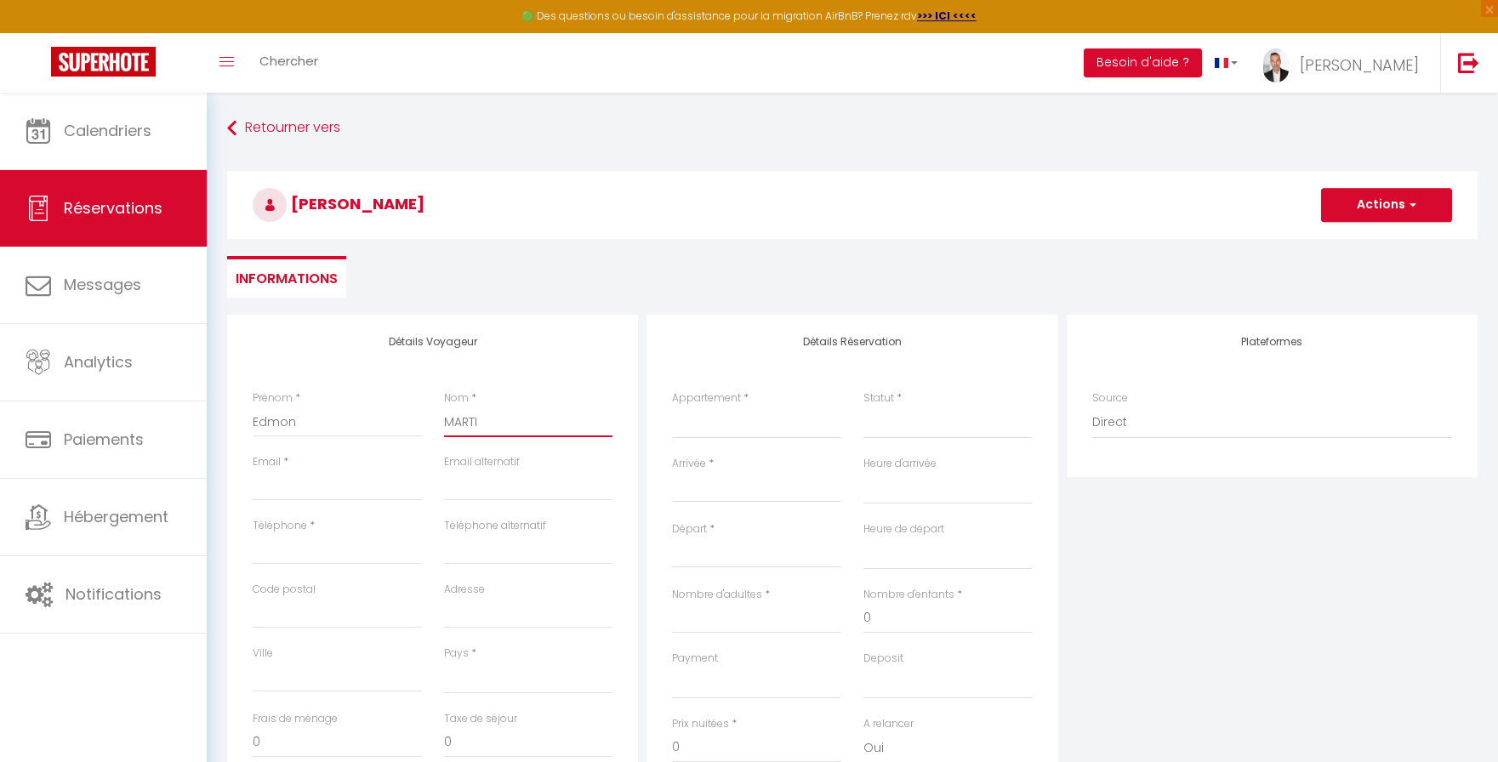
select select
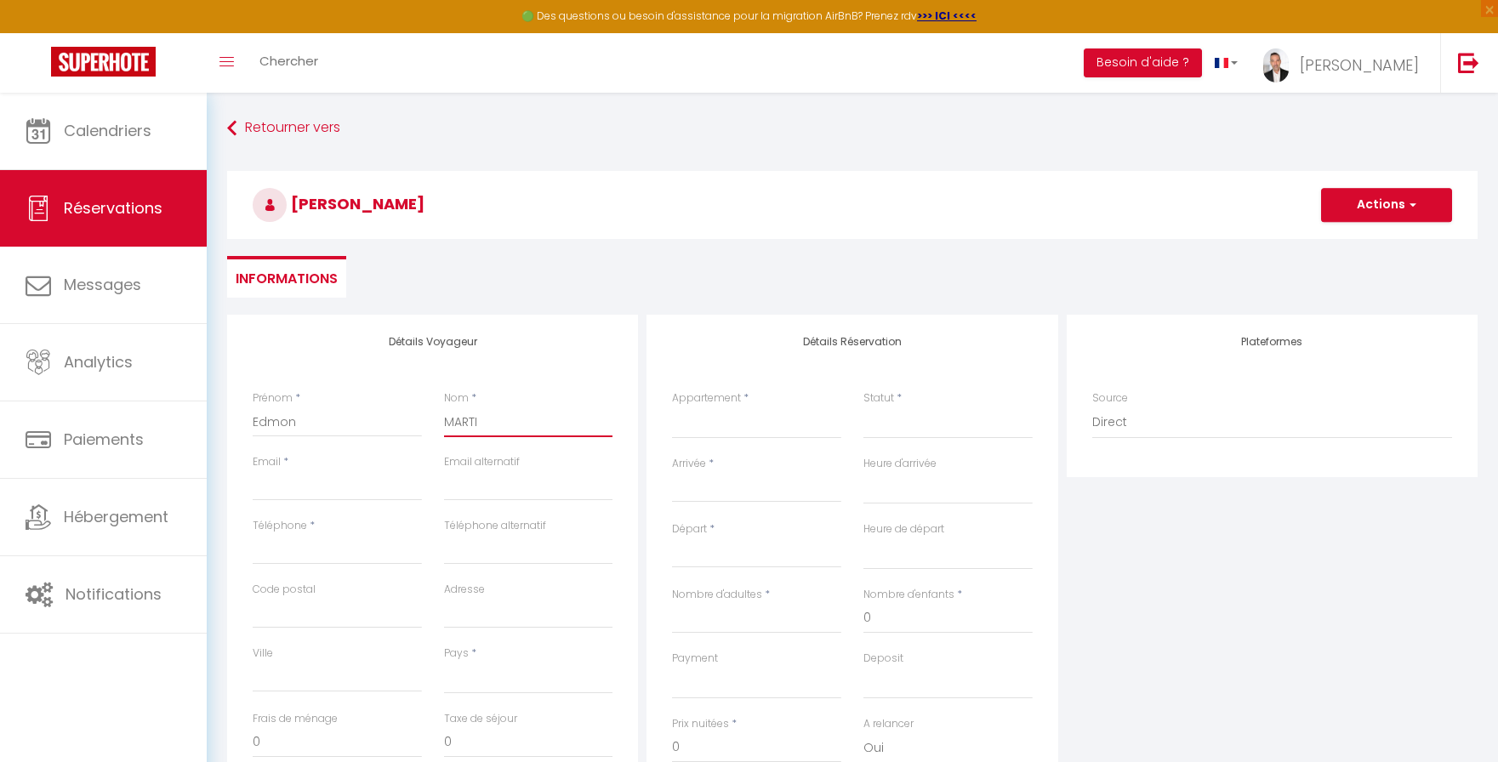
checkbox input "false"
type input "[PERSON_NAME]"
select select
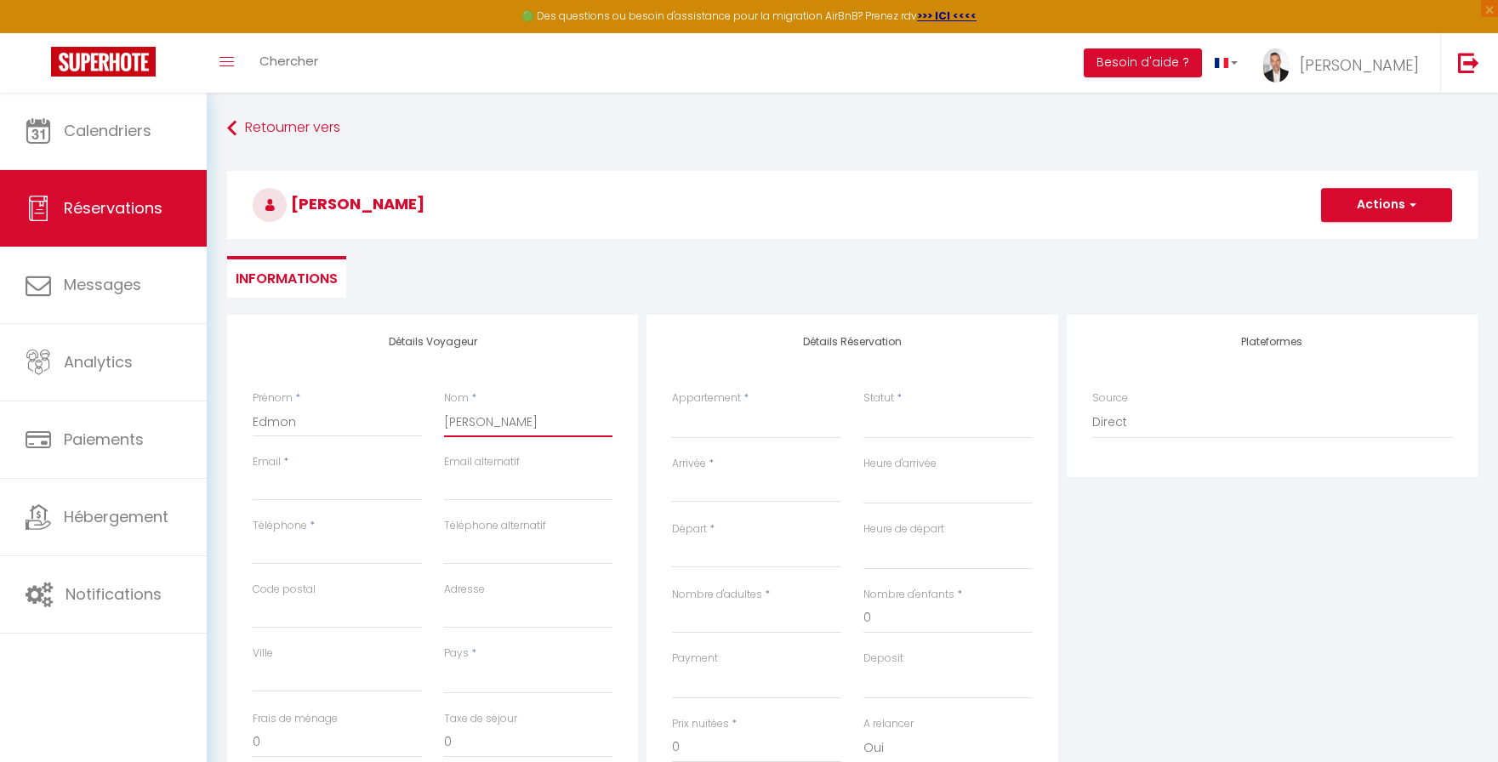
select select
checkbox input "false"
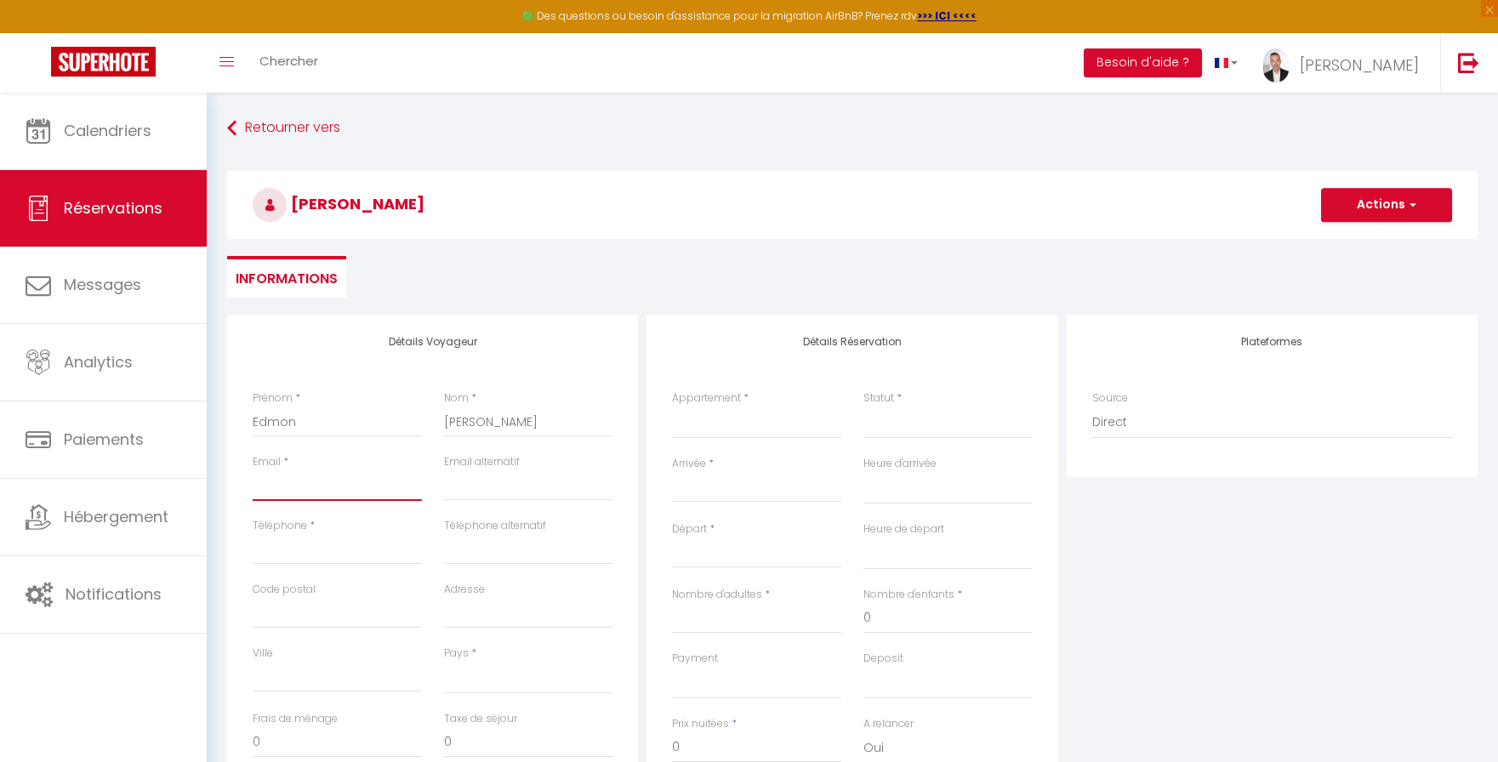
click at [286, 490] on input "Email client" at bounding box center [337, 486] width 169 height 31
click at [335, 561] on input "Téléphone" at bounding box center [337, 549] width 169 height 31
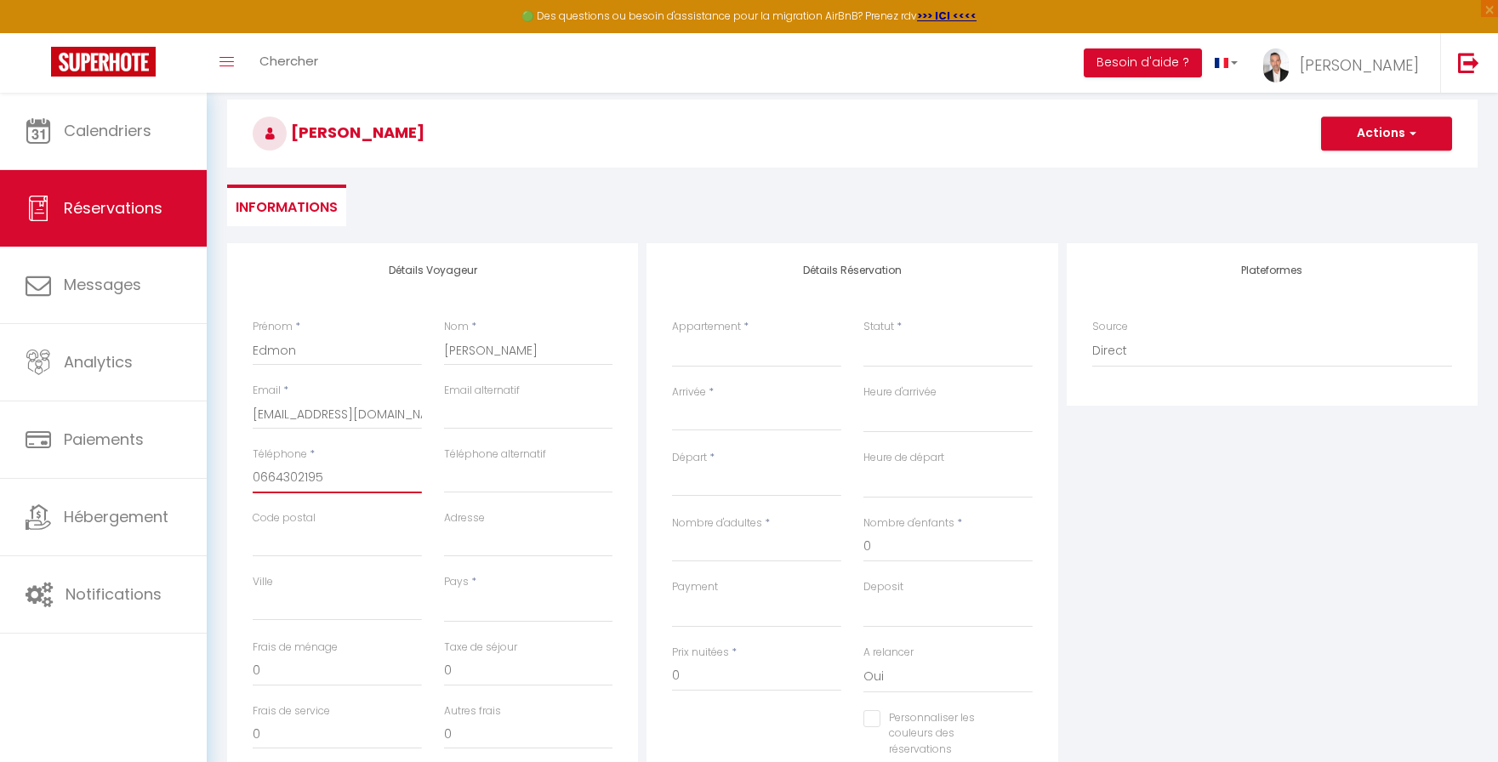
scroll to position [90, 0]
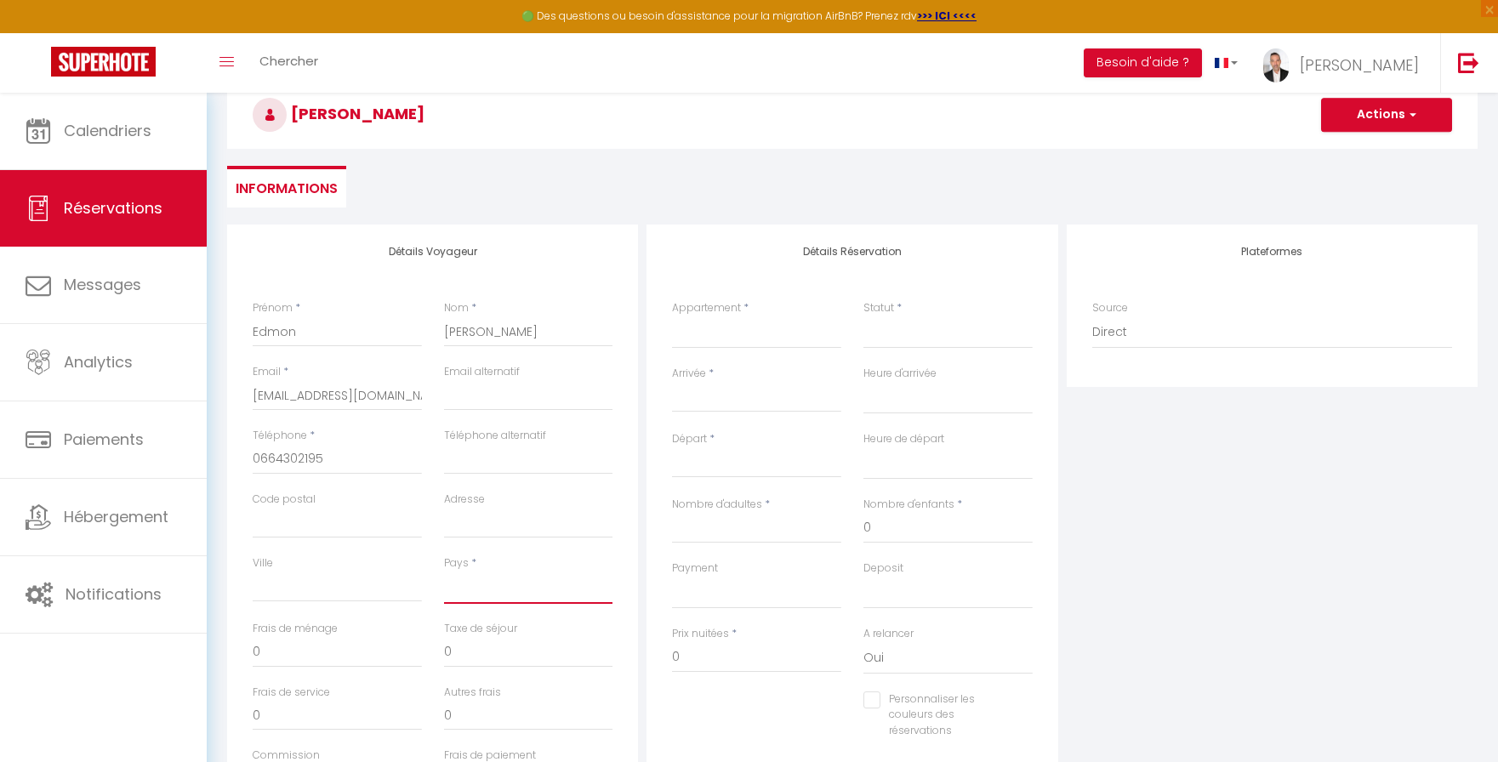
click at [485, 595] on select "[GEOGRAPHIC_DATA] [GEOGRAPHIC_DATA] [GEOGRAPHIC_DATA] [GEOGRAPHIC_DATA] [GEOGRA…" at bounding box center [528, 588] width 169 height 32
click at [444, 572] on select "[GEOGRAPHIC_DATA] [GEOGRAPHIC_DATA] [GEOGRAPHIC_DATA] [GEOGRAPHIC_DATA] [GEOGRA…" at bounding box center [528, 588] width 169 height 32
click at [405, 589] on input "Ville" at bounding box center [337, 587] width 169 height 31
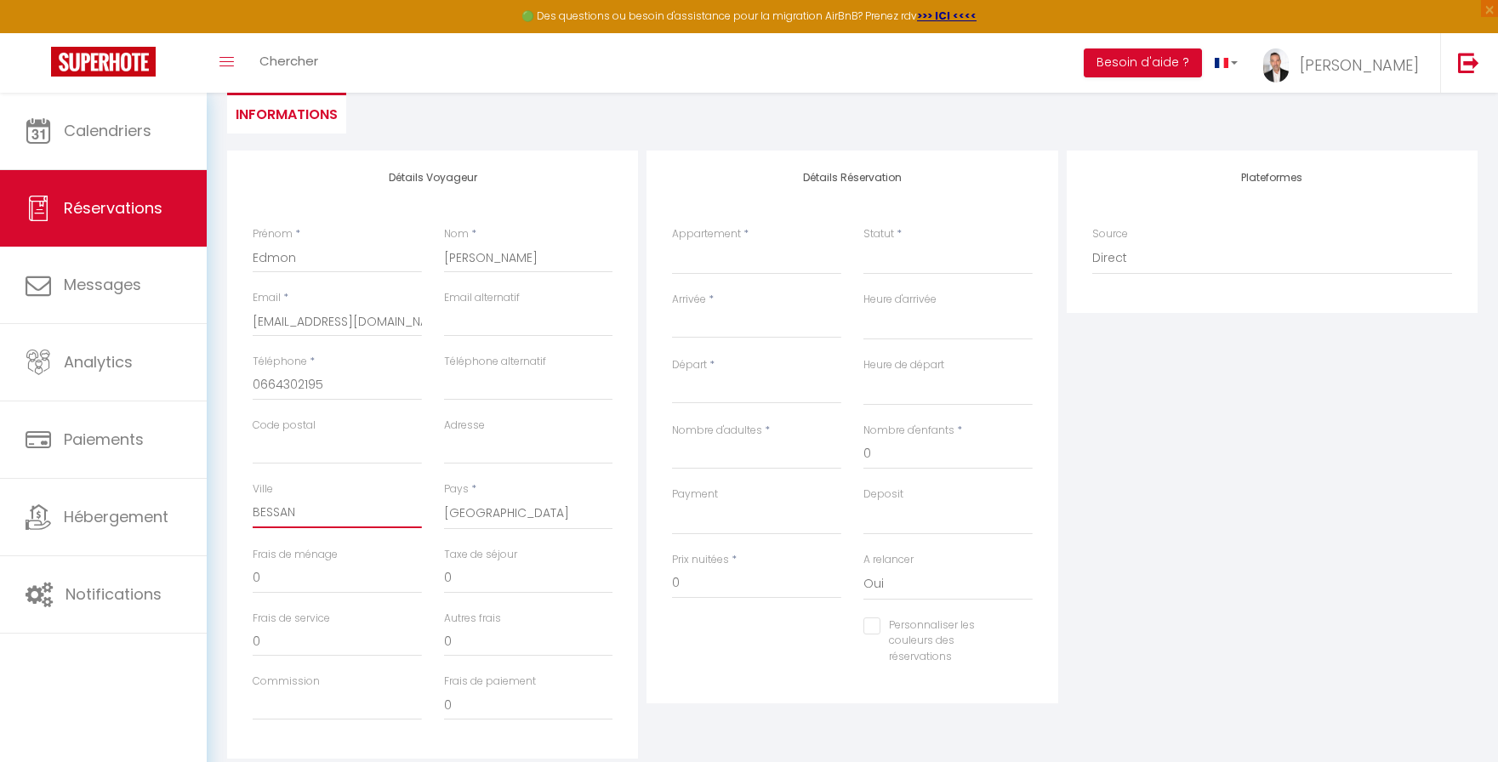
scroll to position [162, 0]
click at [751, 259] on select "Harmonia by LM PATRIMOINE L'Olive du Cap by LM PATRIMOINE GALAXIA by LM PATRIMO…" at bounding box center [756, 261] width 169 height 32
click at [672, 245] on select "Harmonia by LM PATRIMOINE L'Olive du Cap by LM PATRIMOINE GALAXIA by LM PATRIMO…" at bounding box center [756, 261] width 169 height 32
click at [898, 272] on select "Confirmé Non Confirmé [PERSON_NAME] par le voyageur No Show Request" at bounding box center [948, 261] width 169 height 32
click at [864, 245] on select "Confirmé Non Confirmé [PERSON_NAME] par le voyageur No Show Request" at bounding box center [948, 261] width 169 height 32
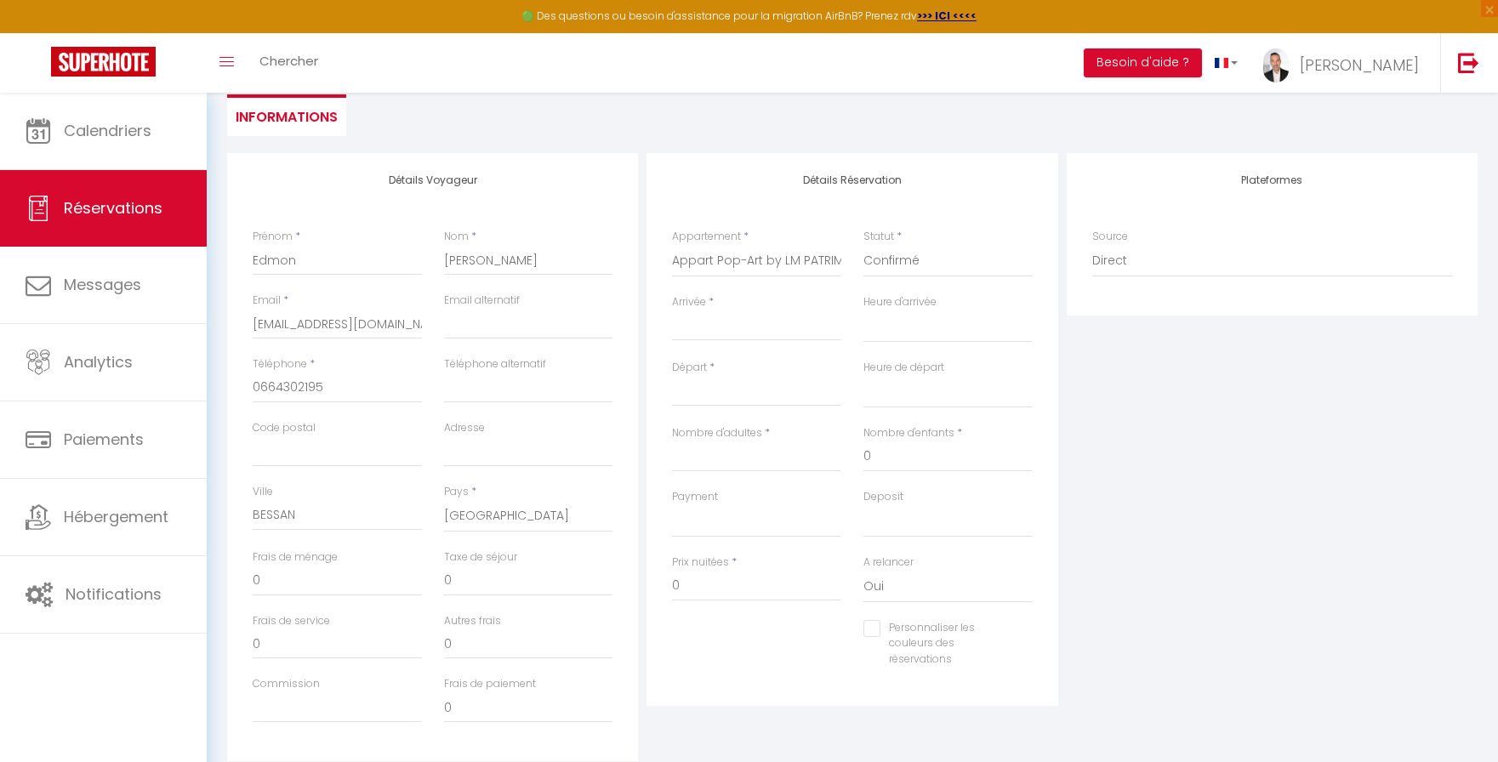
click at [784, 330] on input "Arrivée" at bounding box center [756, 328] width 169 height 22
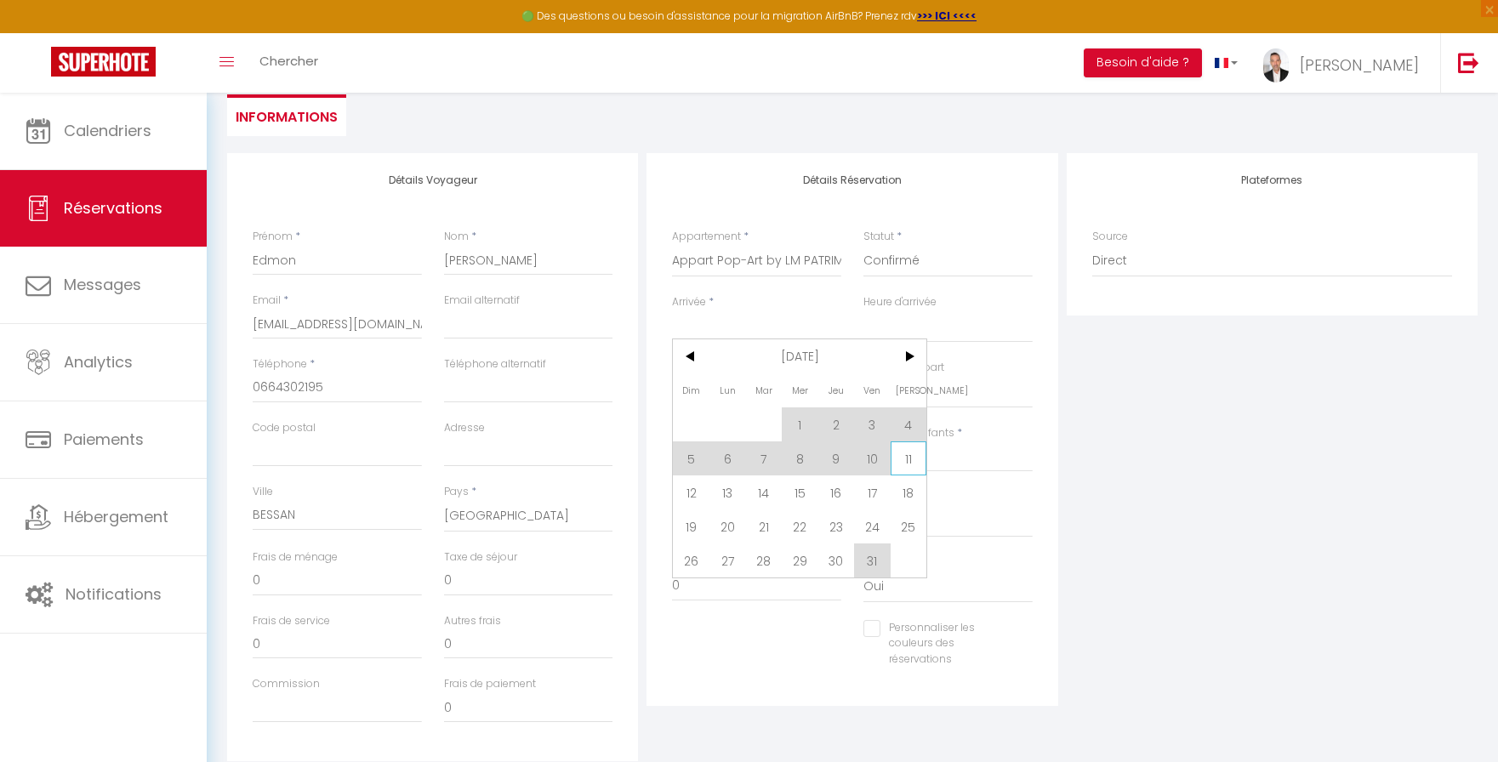
click at [909, 462] on span "11" at bounding box center [909, 459] width 37 height 34
click at [913, 465] on input "0" at bounding box center [948, 457] width 169 height 31
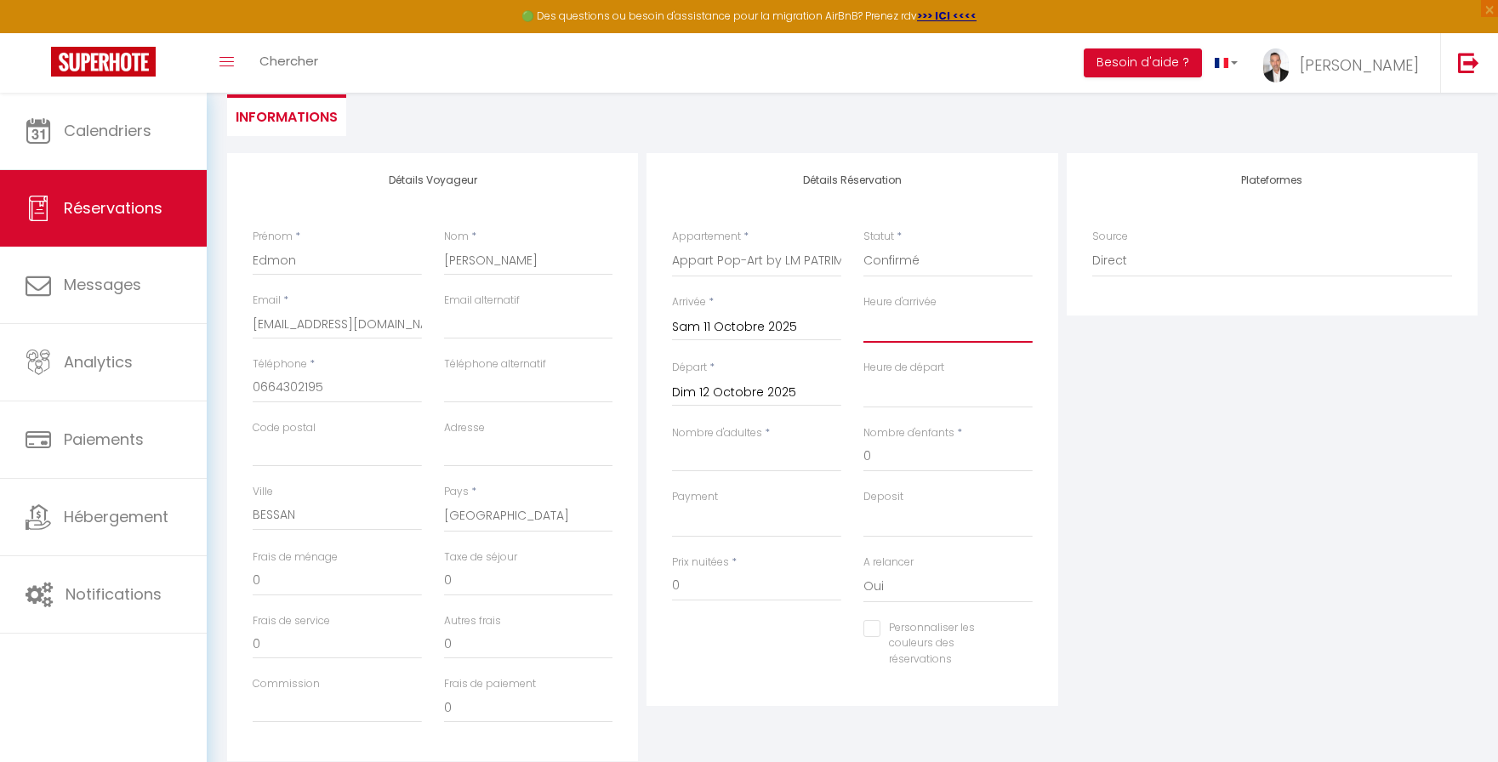
click at [932, 337] on select "00:00 00:30 01:00 01:30 02:00 02:30 03:00 03:30 04:00 04:30 05:00 05:30 06:00 0…" at bounding box center [948, 327] width 169 height 32
click at [864, 311] on select "00:00 00:30 01:00 01:30 02:00 02:30 03:00 03:30 04:00 04:30 05:00 05:30 06:00 0…" at bounding box center [948, 327] width 169 height 32
click at [905, 401] on select "00:00 00:30 01:00 01:30 02:00 02:30 03:00 03:30 04:00 04:30 05:00 05:30 06:00 0…" at bounding box center [948, 392] width 169 height 32
click at [864, 376] on select "00:00 00:30 01:00 01:30 02:00 02:30 03:00 03:30 04:00 04:30 05:00 05:30 06:00 0…" at bounding box center [948, 392] width 169 height 32
click at [770, 474] on div "Nombre d'adultes *" at bounding box center [756, 457] width 191 height 64
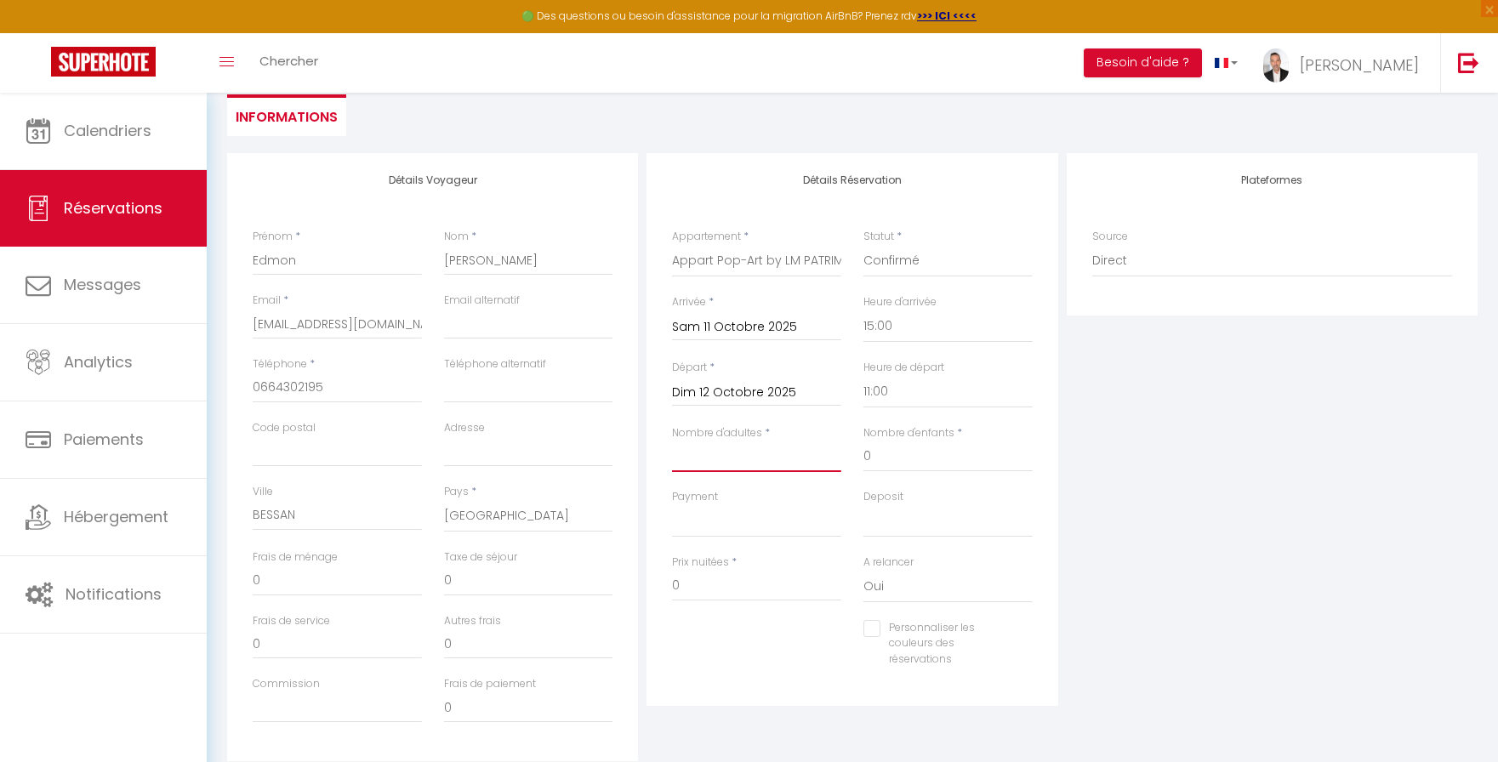
click at [773, 465] on input "Nombre d'adultes" at bounding box center [756, 457] width 169 height 31
click at [763, 585] on input "80" at bounding box center [756, 586] width 169 height 31
click at [765, 658] on div "Personnaliser les couleurs des réservations #D7092E" at bounding box center [852, 653] width 383 height 66
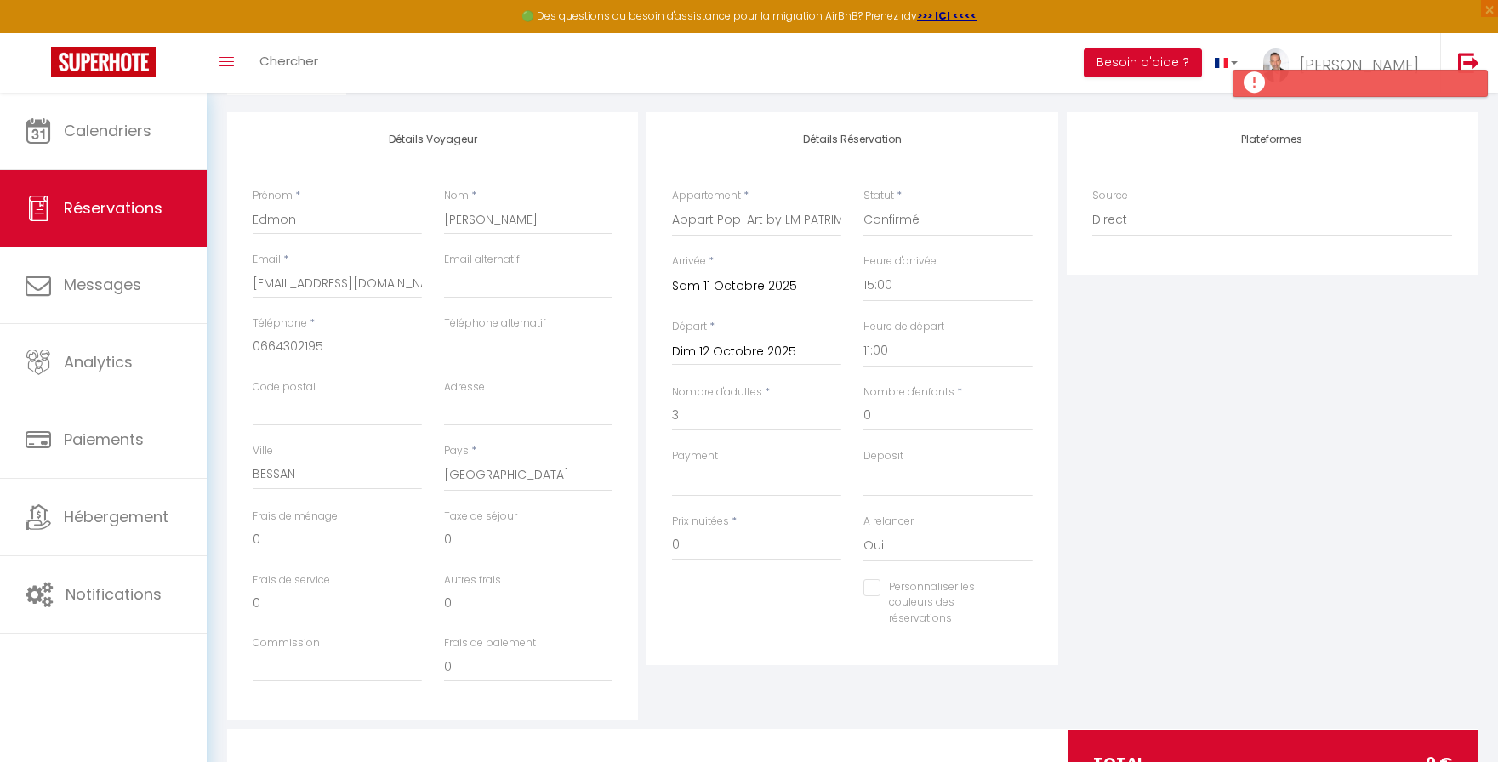
scroll to position [207, 0]
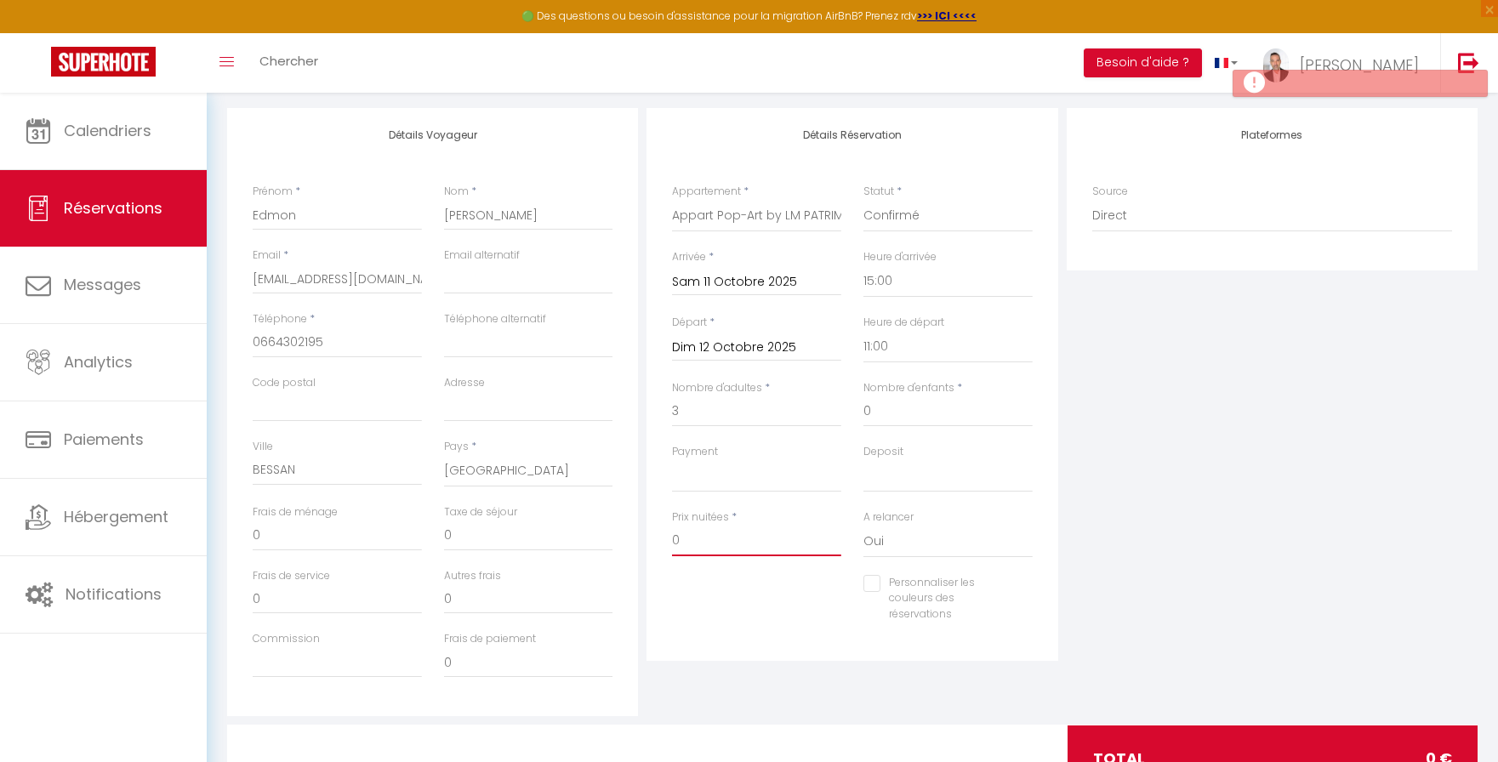
click at [733, 545] on input "0" at bounding box center [756, 541] width 169 height 31
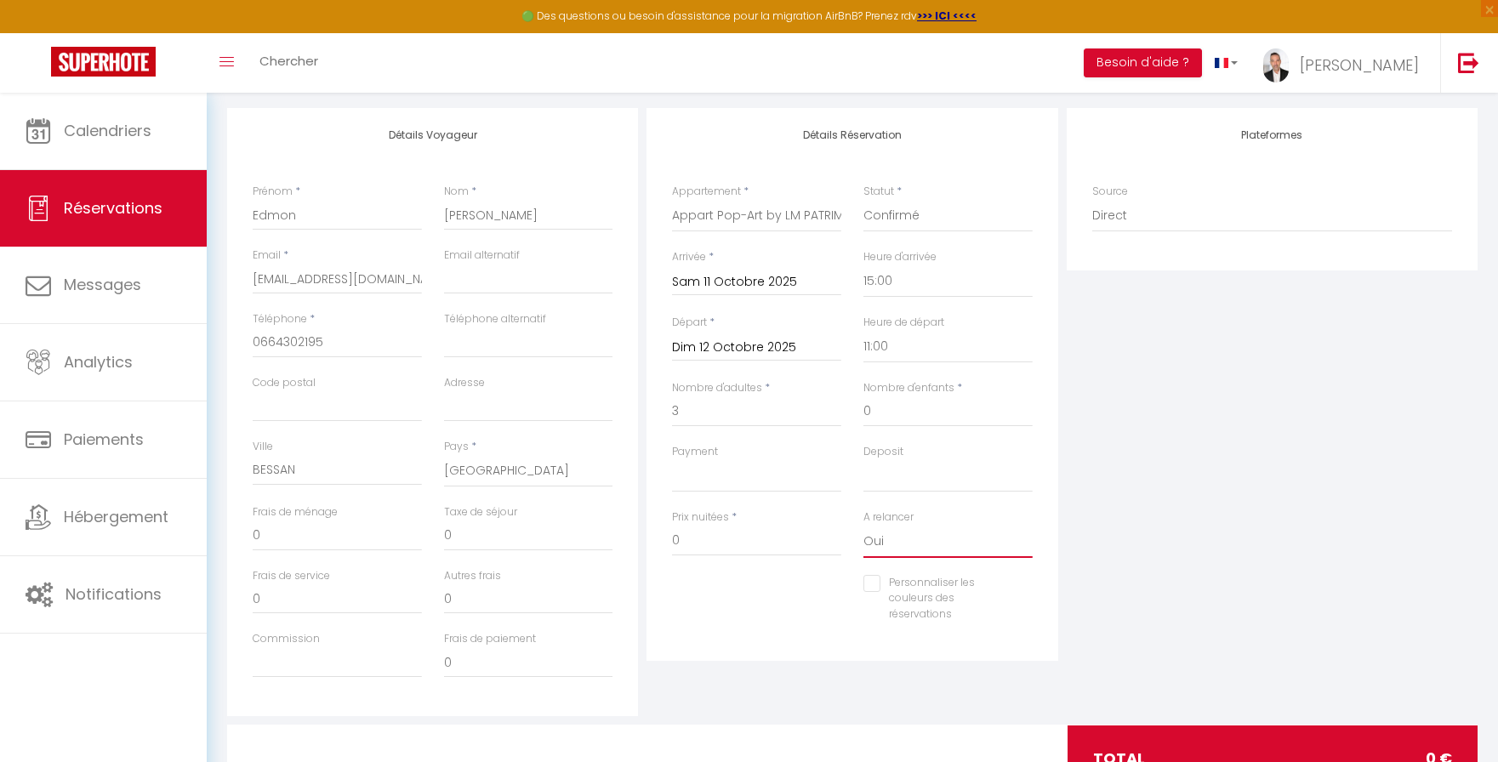
click at [935, 543] on select "Oui Non" at bounding box center [948, 542] width 169 height 32
click at [864, 526] on select "Oui Non" at bounding box center [948, 542] width 169 height 32
click at [749, 486] on select "OK KO" at bounding box center [756, 476] width 169 height 32
click at [672, 460] on select "OK KO" at bounding box center [756, 476] width 169 height 32
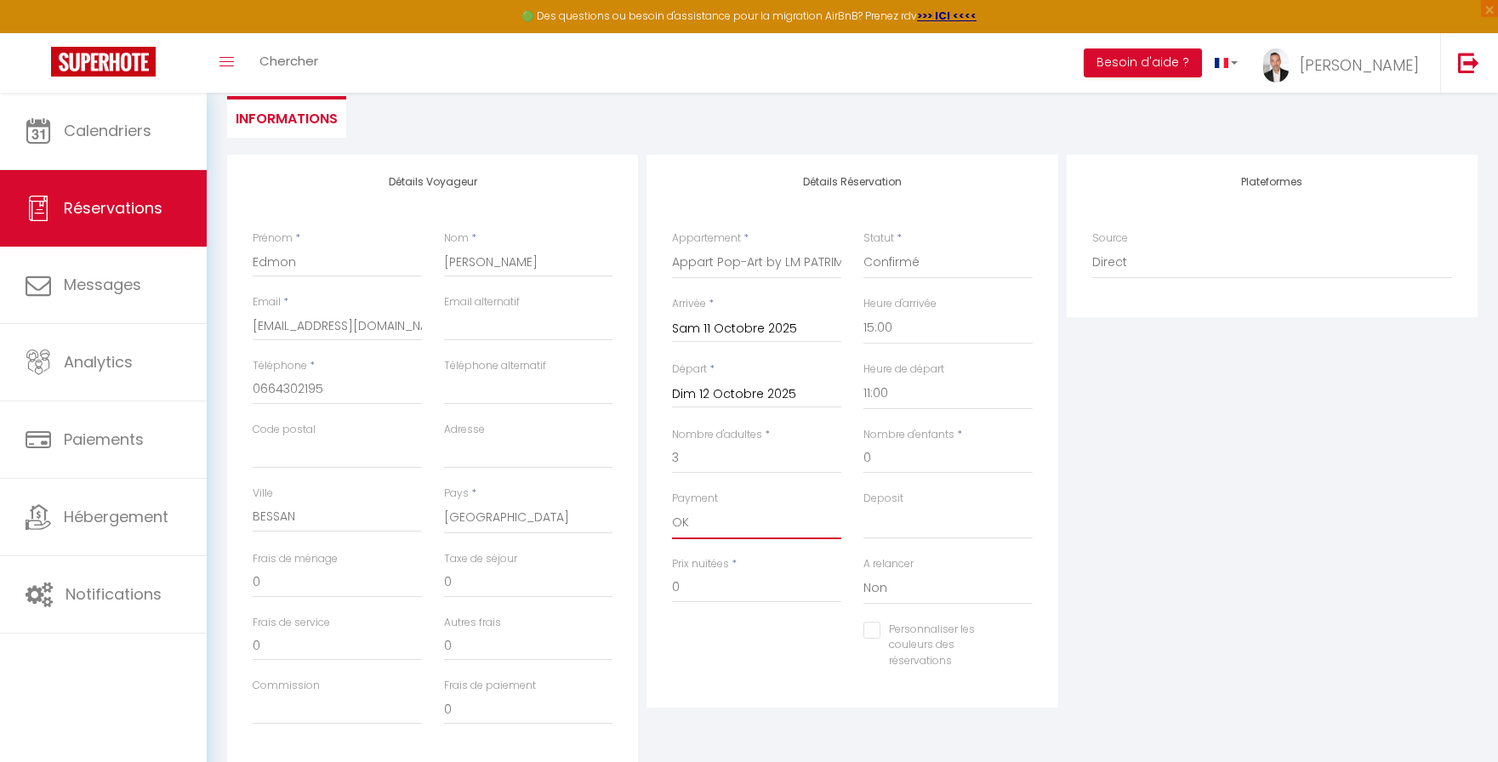
scroll to position [83, 0]
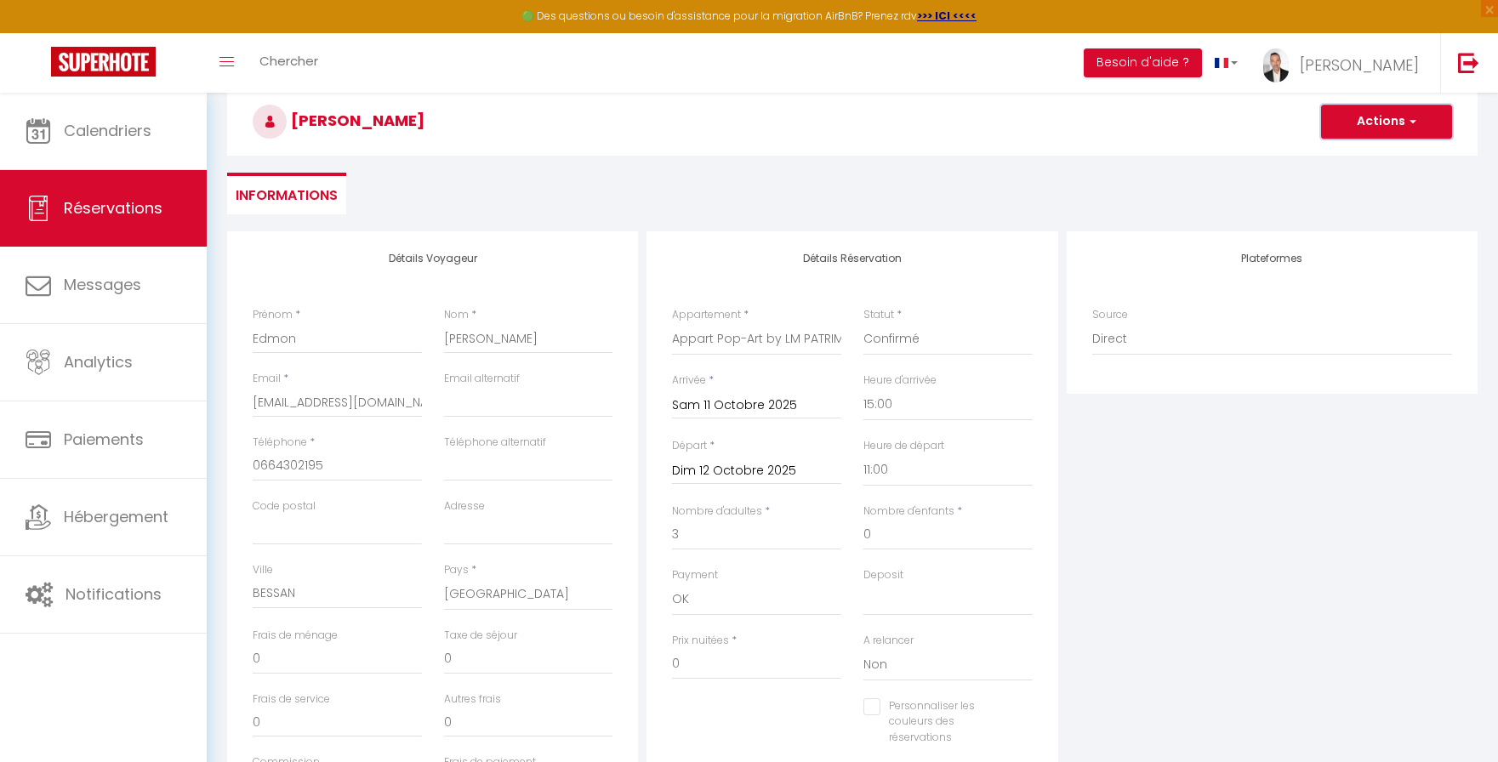
click at [1386, 132] on button "Actions" at bounding box center [1386, 122] width 131 height 34
click at [1370, 156] on link "Enregistrer" at bounding box center [1370, 159] width 134 height 22
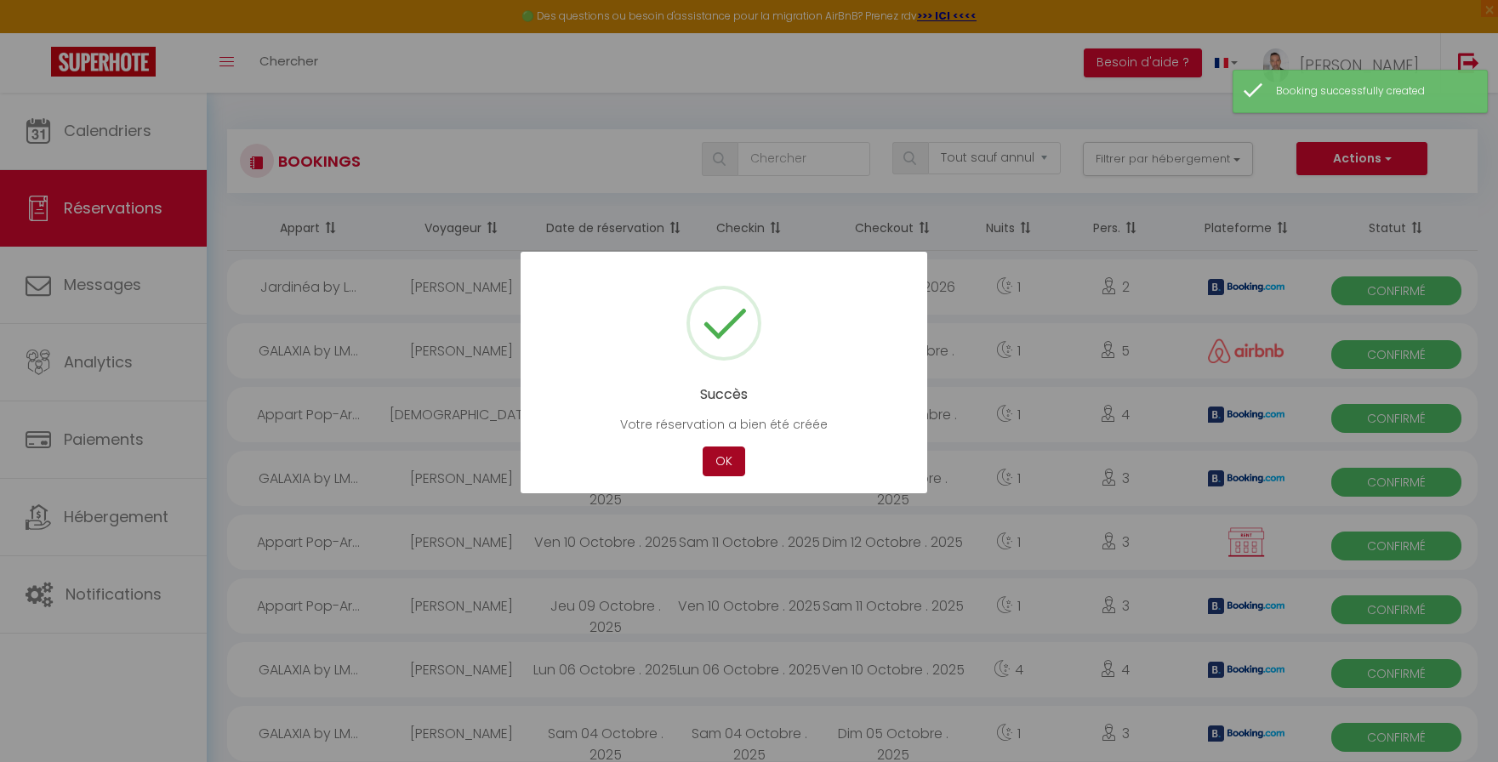
click at [725, 465] on button "OK" at bounding box center [724, 462] width 43 height 30
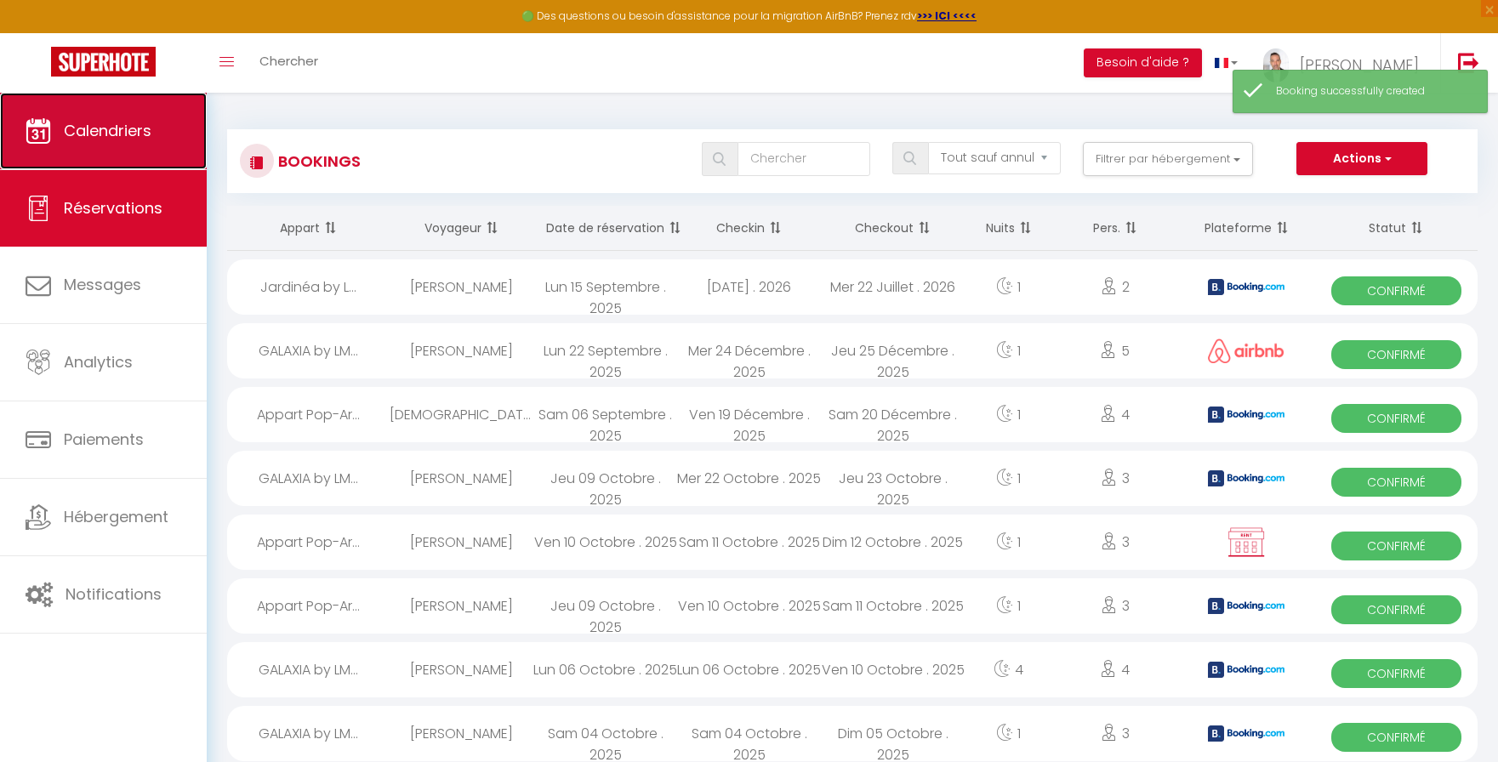
click at [112, 154] on link "Calendriers" at bounding box center [103, 131] width 207 height 77
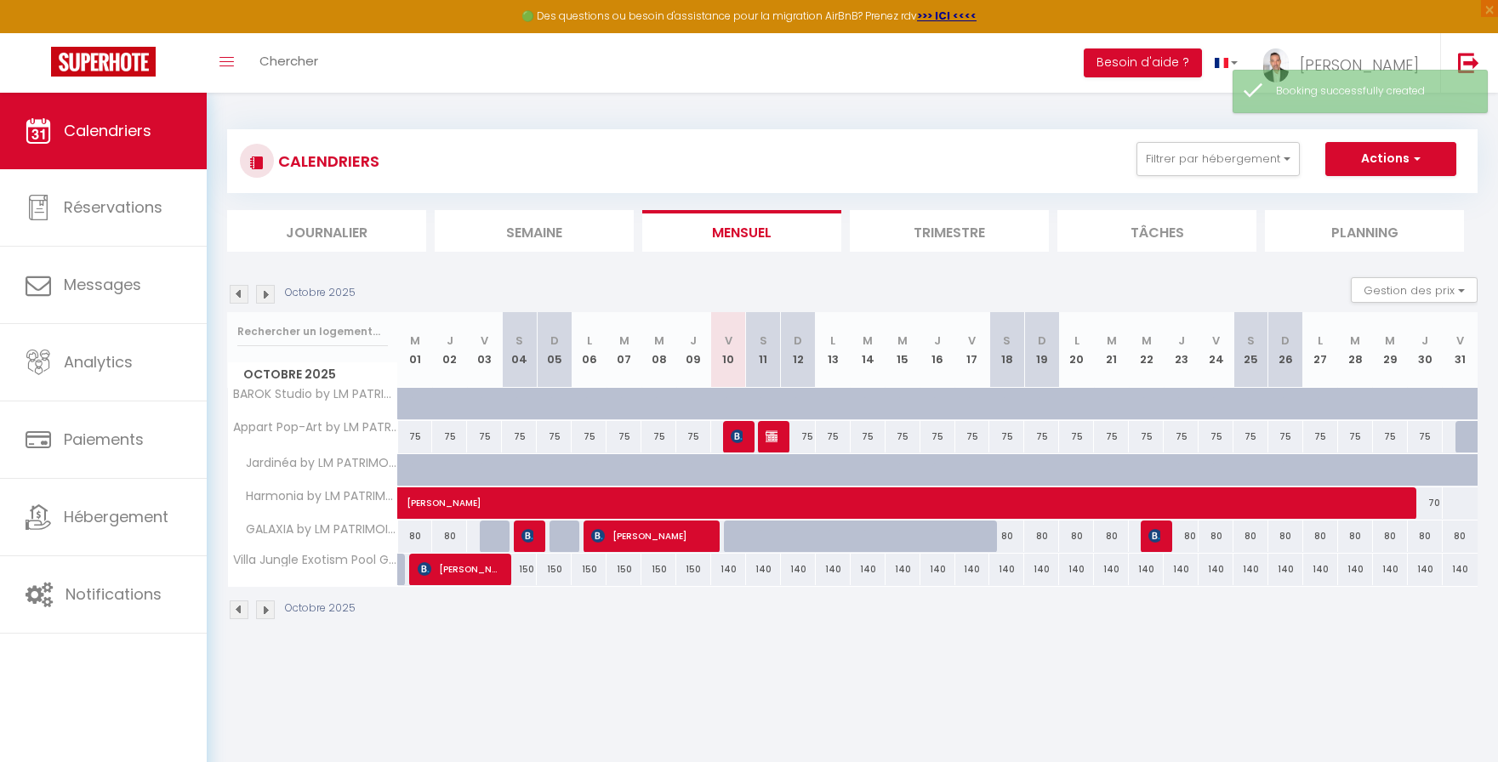
click at [781, 441] on div "75" at bounding box center [798, 436] width 35 height 31
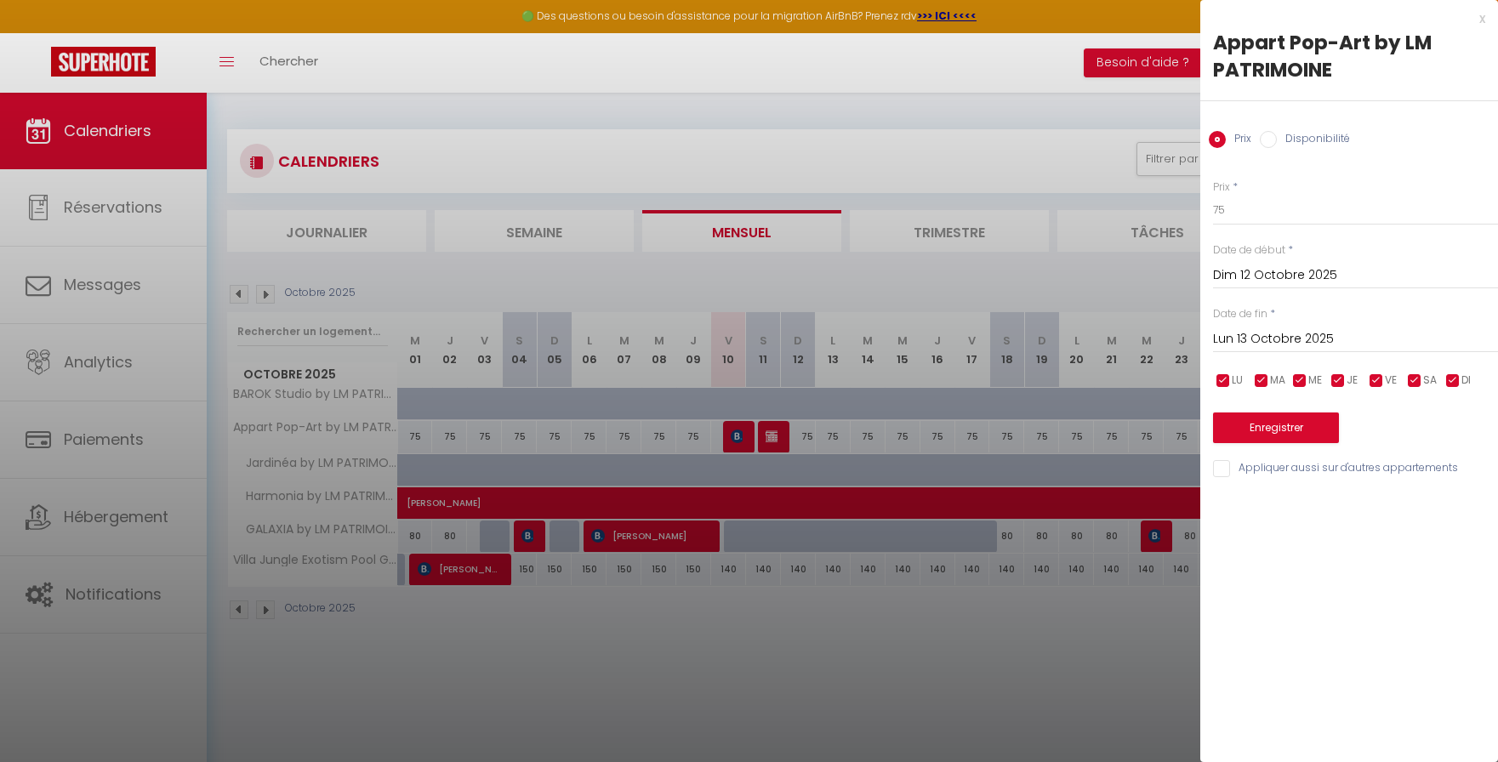
click at [707, 596] on div at bounding box center [749, 381] width 1498 height 762
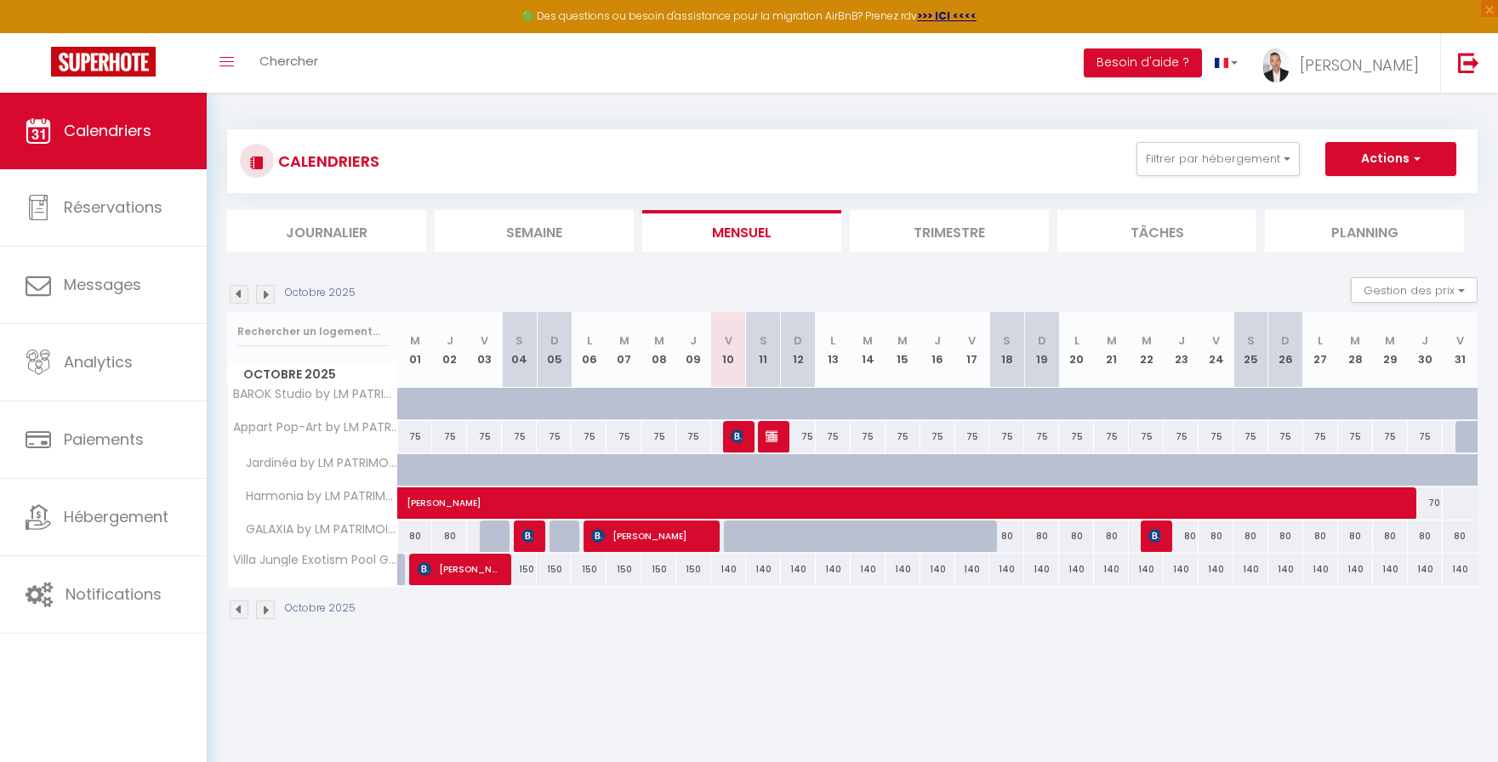
click at [883, 270] on section "Octobre 2025 Gestion des prix Nb Nuits minimum Règles Disponibilité Octobre 202…" at bounding box center [852, 448] width 1251 height 377
